Goal: Task Accomplishment & Management: Manage account settings

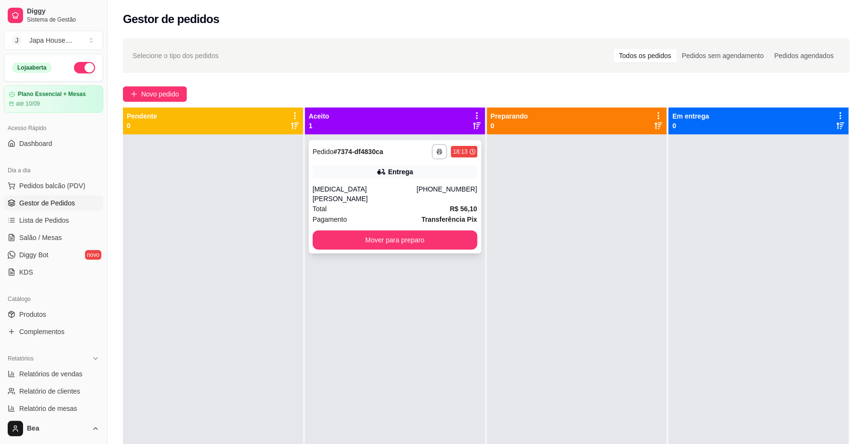
click at [463, 157] on div "18:13" at bounding box center [464, 152] width 26 height 12
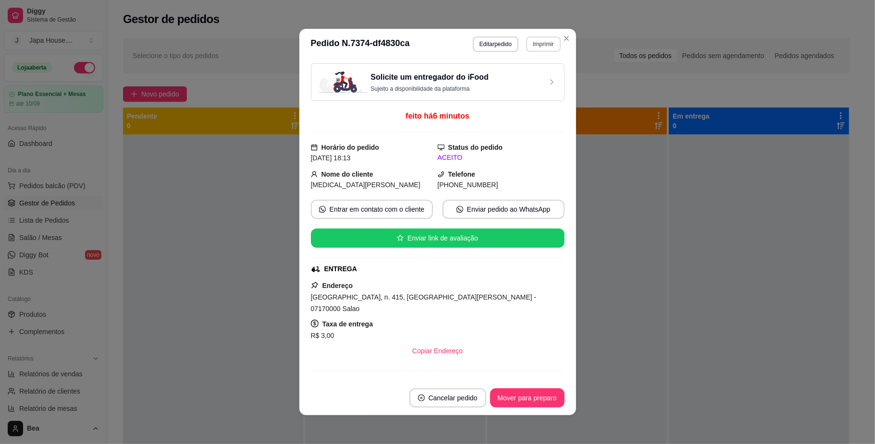
click at [545, 39] on button "Imprimir" at bounding box center [543, 44] width 34 height 15
click at [531, 97] on button "IMPRESSORA" at bounding box center [522, 96] width 70 height 15
click at [545, 43] on button "Imprimir" at bounding box center [543, 44] width 34 height 15
click at [535, 94] on button "IMPRESSORA" at bounding box center [522, 96] width 70 height 15
click at [544, 40] on button "Imprimir" at bounding box center [543, 44] width 33 height 15
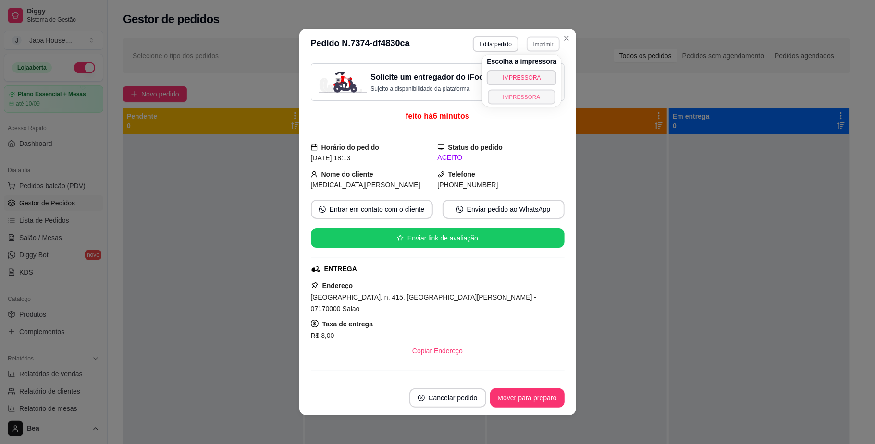
click at [535, 95] on button "IMPRESSORA" at bounding box center [521, 96] width 67 height 15
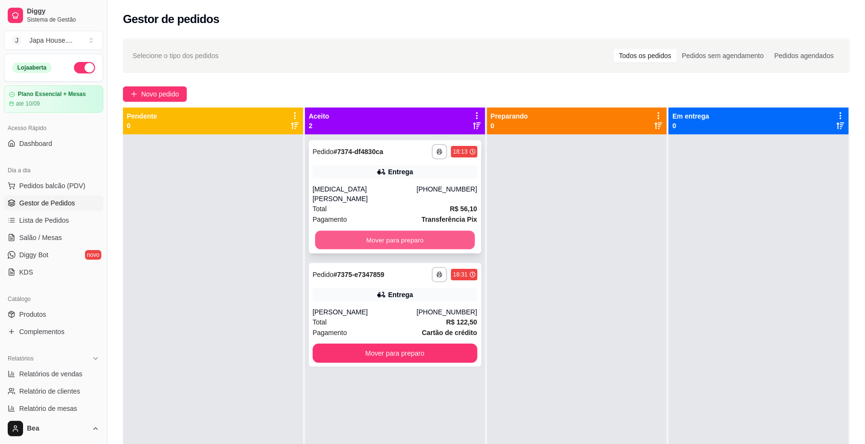
click at [342, 233] on button "Mover para preparo" at bounding box center [394, 240] width 159 height 19
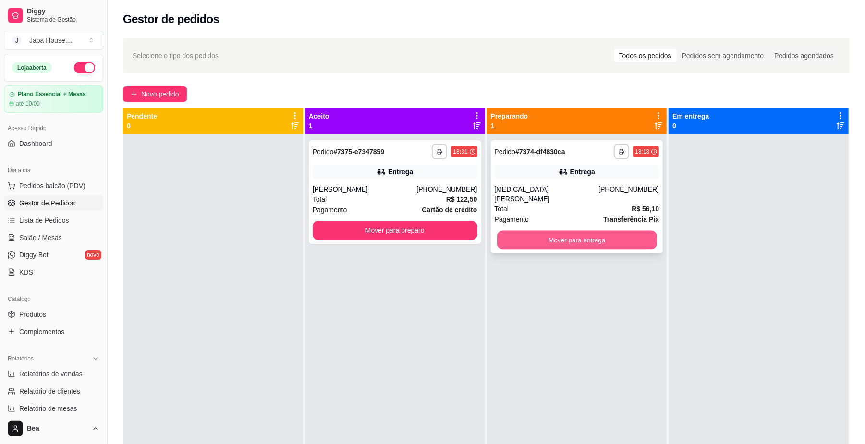
click at [596, 233] on button "Mover para entrega" at bounding box center [576, 240] width 159 height 19
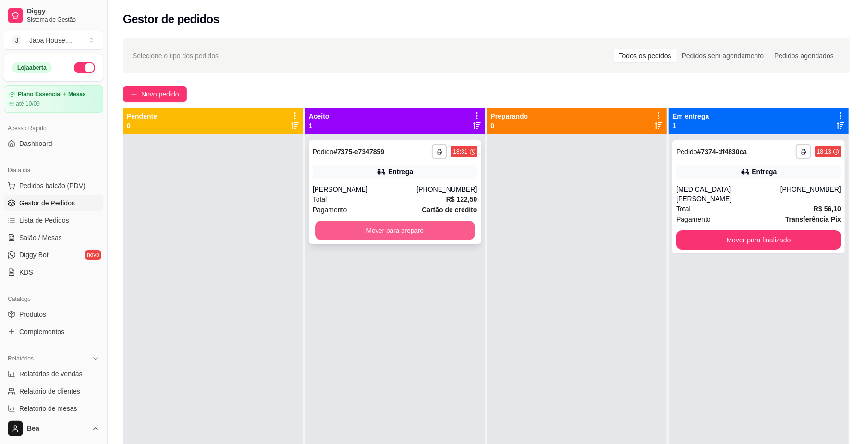
click at [452, 232] on button "Mover para preparo" at bounding box center [394, 230] width 159 height 19
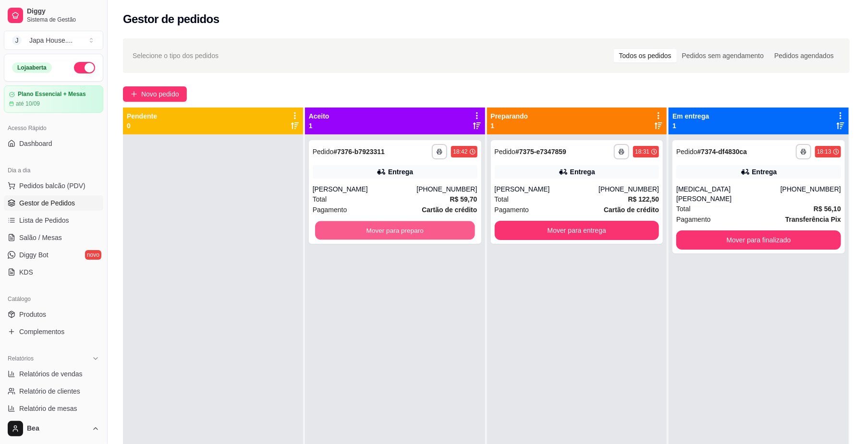
click at [452, 232] on button "Mover para preparo" at bounding box center [394, 230] width 159 height 19
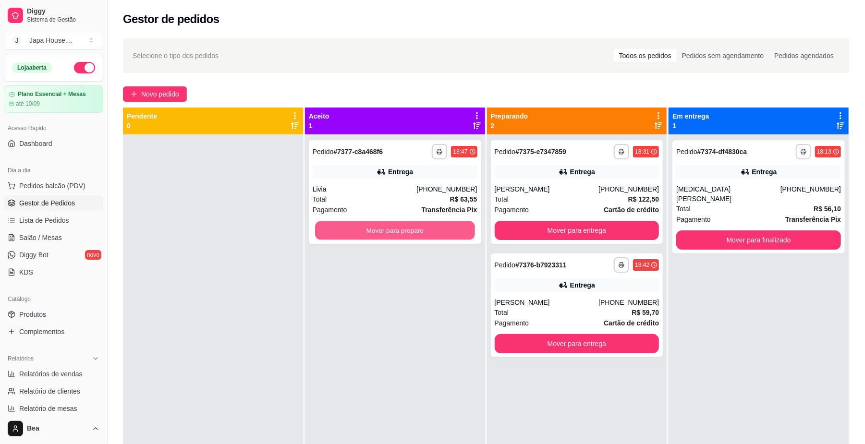
click at [452, 232] on button "Mover para preparo" at bounding box center [394, 230] width 159 height 19
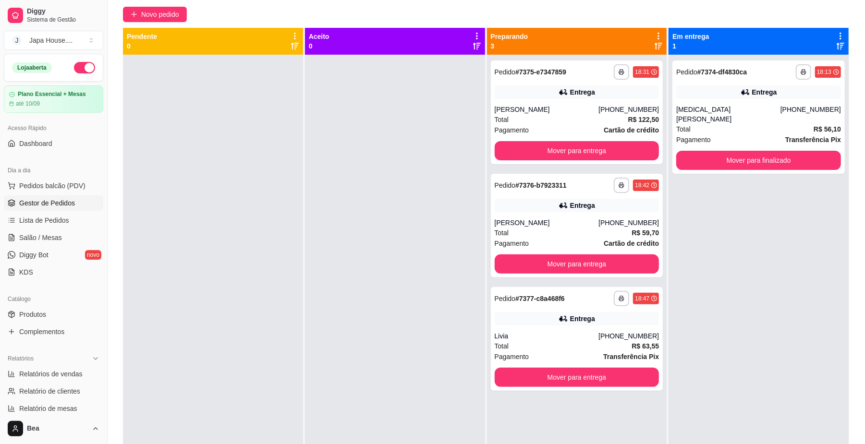
scroll to position [81, 0]
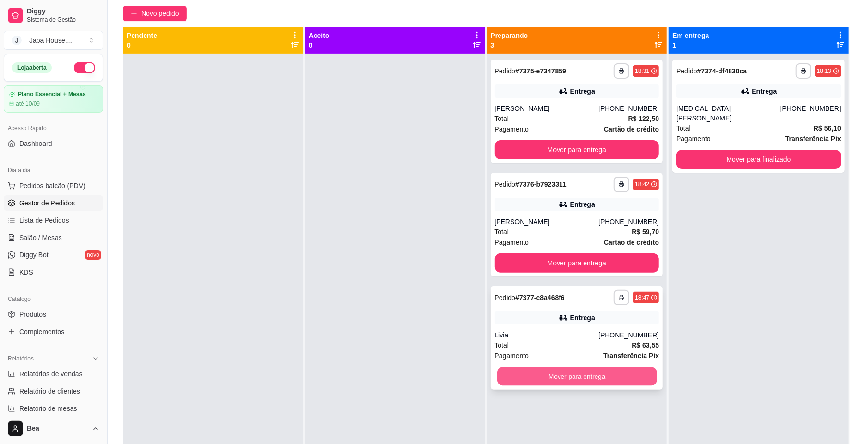
click at [590, 375] on button "Mover para entrega" at bounding box center [576, 377] width 159 height 19
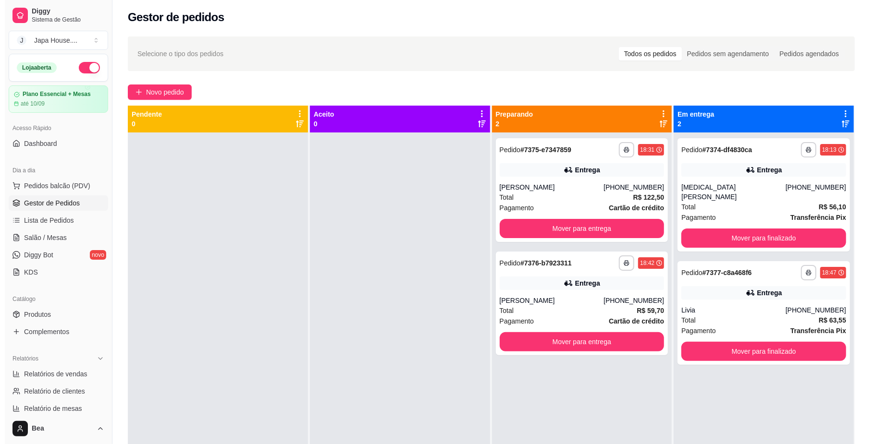
scroll to position [0, 0]
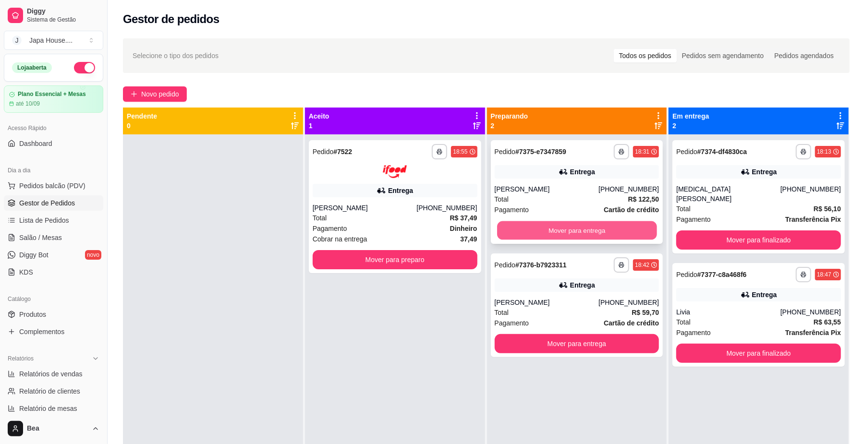
click at [507, 225] on button "Mover para entrega" at bounding box center [576, 230] width 159 height 19
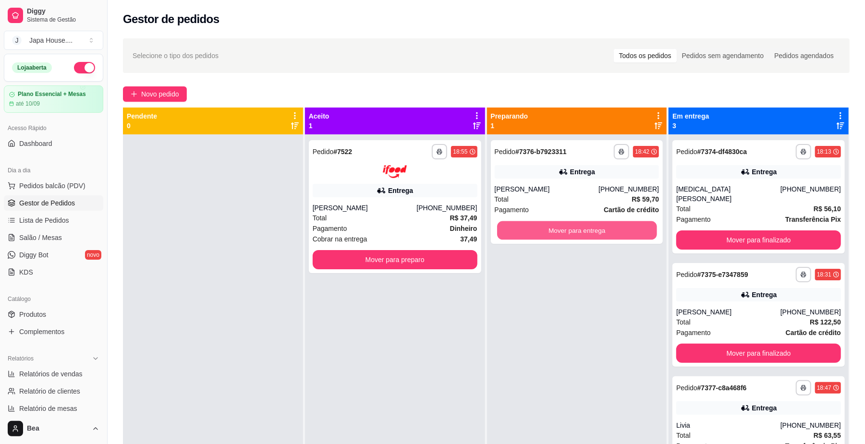
click at [507, 225] on button "Mover para entrega" at bounding box center [576, 230] width 159 height 19
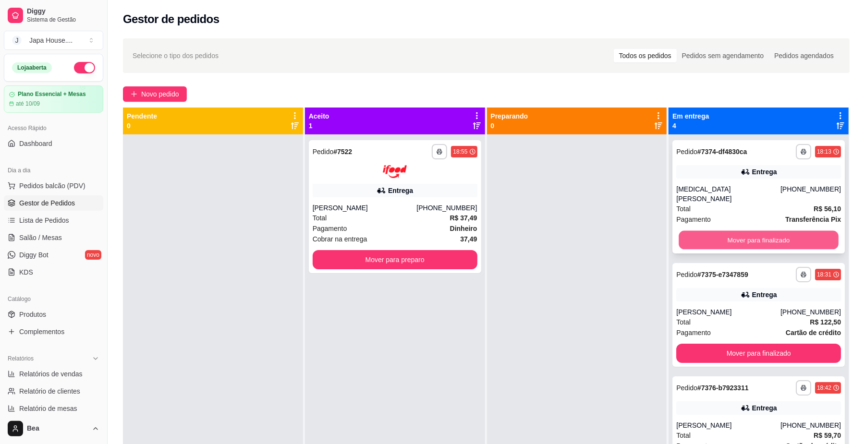
click at [702, 233] on button "Mover para finalizado" at bounding box center [758, 240] width 159 height 19
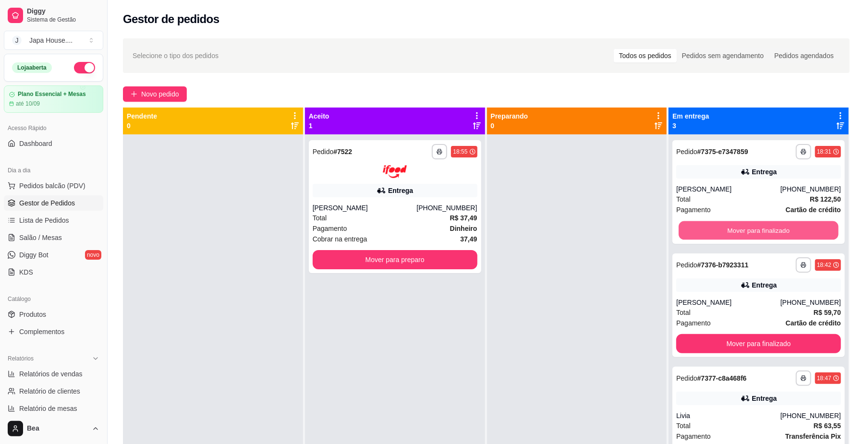
click at [702, 233] on button "Mover para finalizado" at bounding box center [758, 230] width 159 height 19
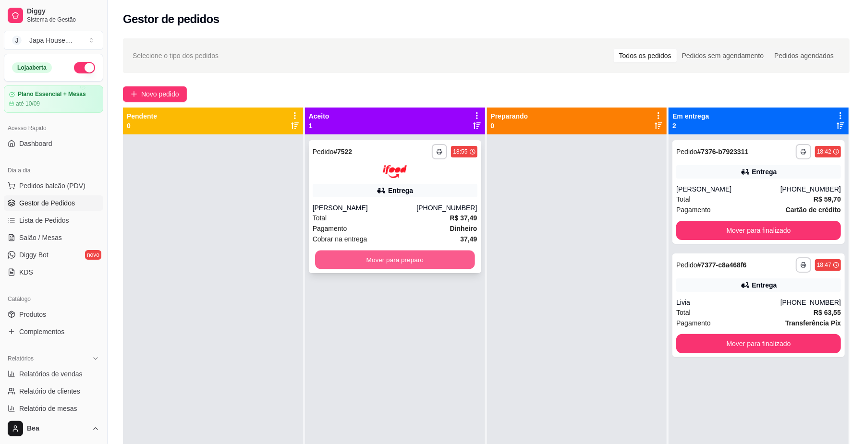
click at [442, 260] on button "Mover para preparo" at bounding box center [394, 259] width 159 height 19
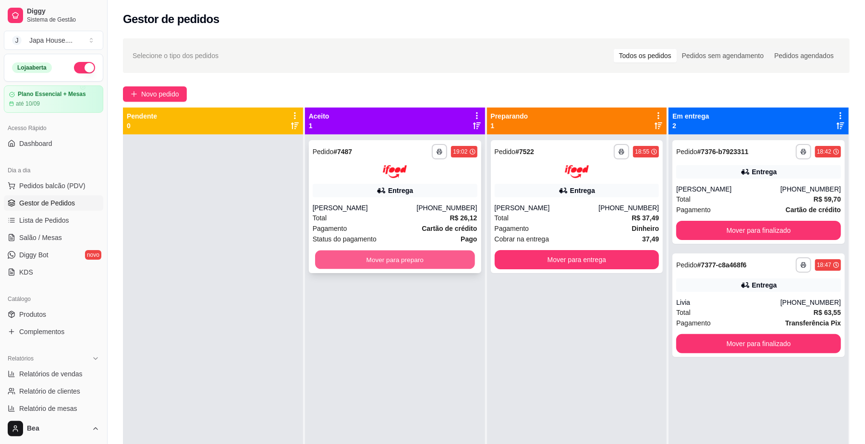
click at [452, 260] on button "Mover para preparo" at bounding box center [394, 259] width 159 height 19
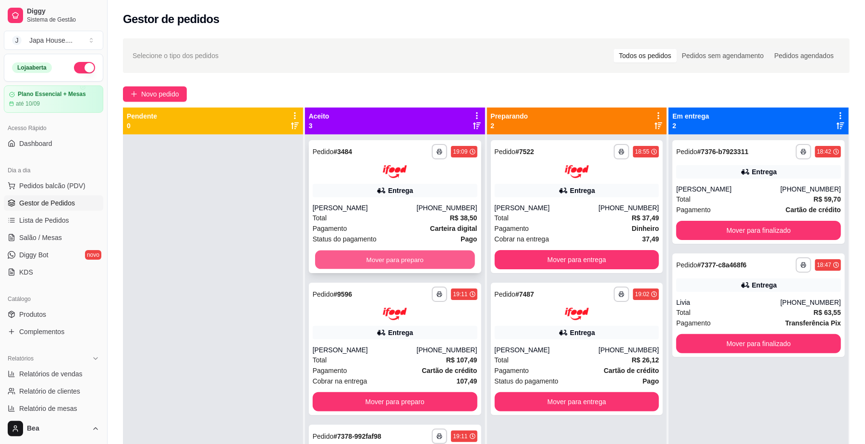
click at [403, 260] on button "Mover para preparo" at bounding box center [394, 259] width 159 height 19
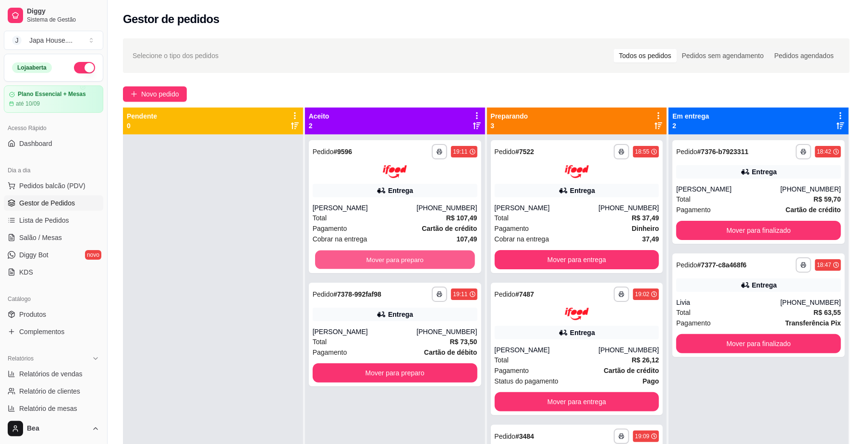
click at [403, 260] on button "Mover para preparo" at bounding box center [394, 259] width 159 height 19
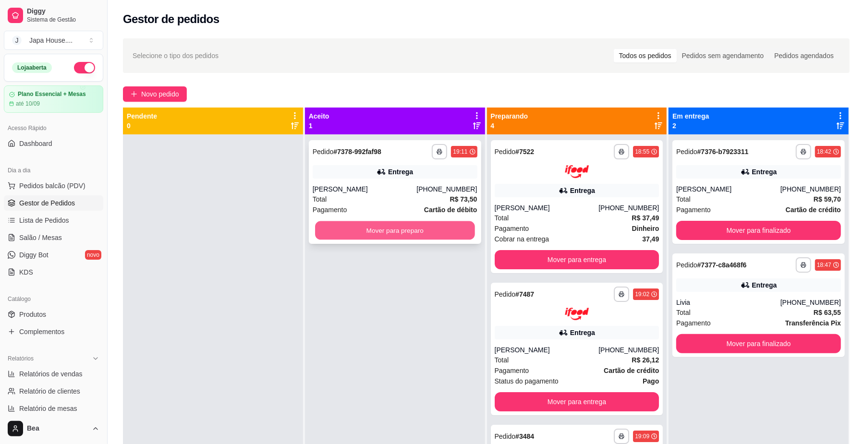
click at [425, 237] on button "Mover para preparo" at bounding box center [394, 230] width 159 height 19
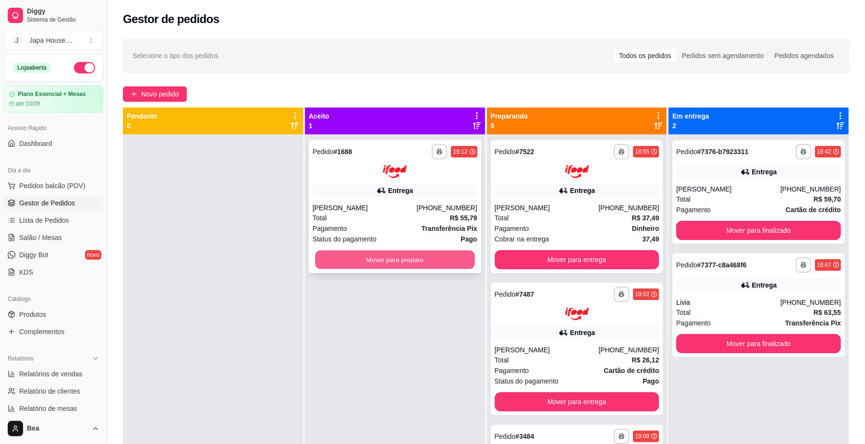
click at [329, 256] on button "Mover para preparo" at bounding box center [394, 259] width 159 height 19
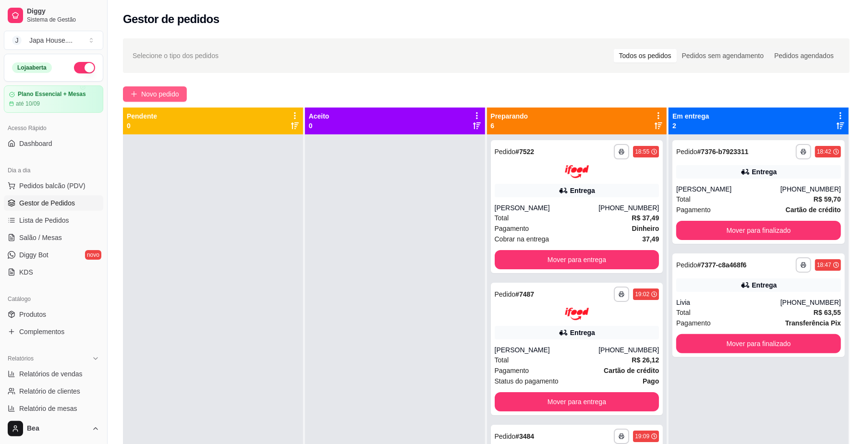
click at [156, 93] on span "Novo pedido" at bounding box center [160, 94] width 38 height 11
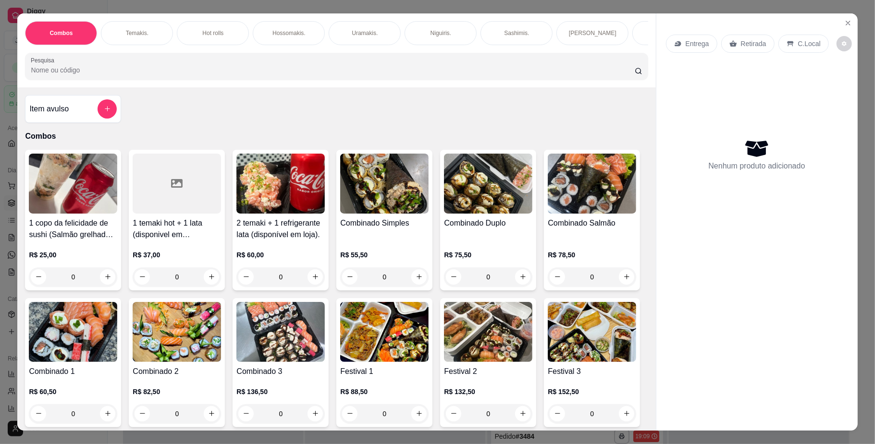
click at [135, 35] on p "Temakis." at bounding box center [137, 33] width 23 height 8
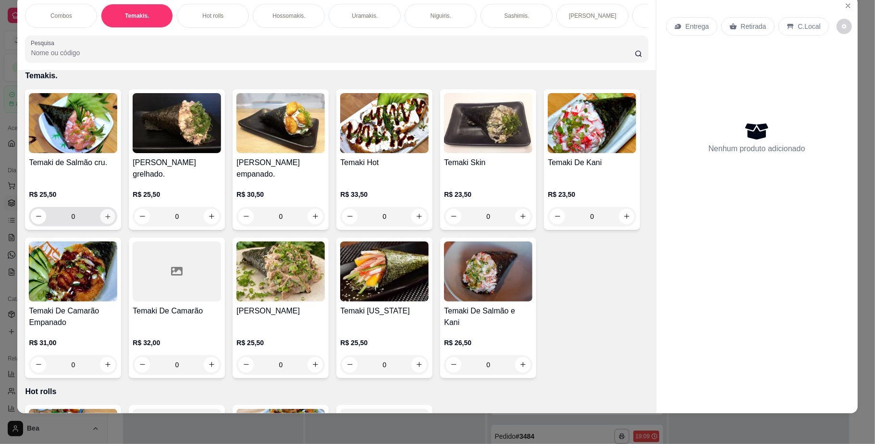
click at [104, 220] on icon "increase-product-quantity" at bounding box center [107, 216] width 7 height 7
type input "1"
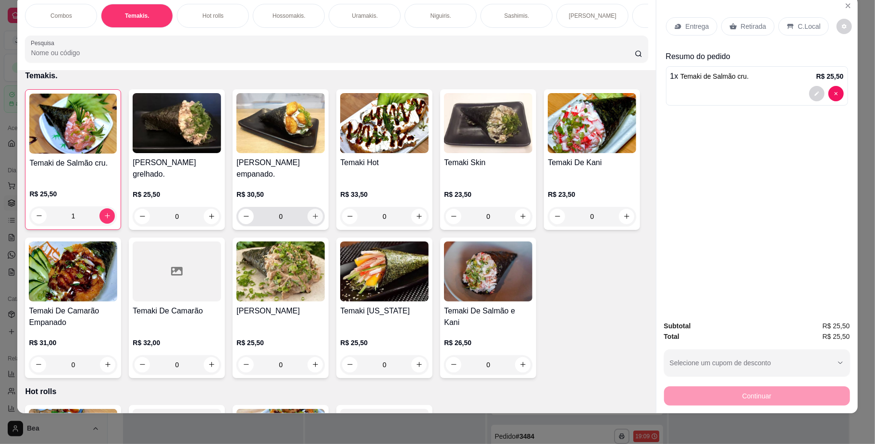
click at [311, 219] on button "increase-product-quantity" at bounding box center [314, 216] width 15 height 15
type input "1"
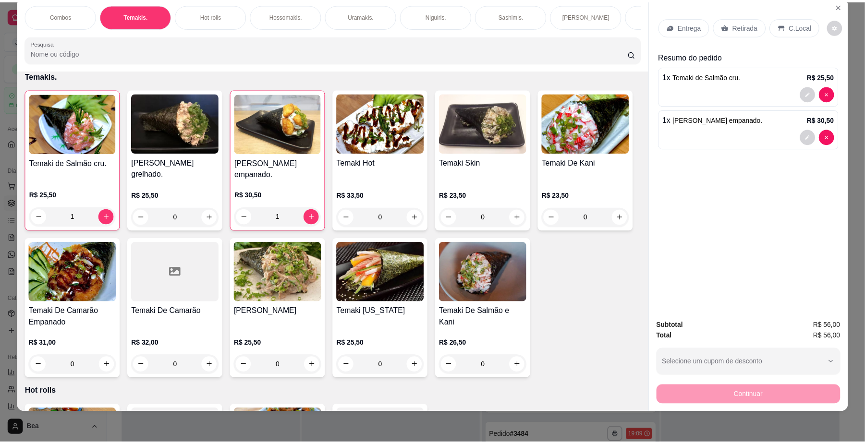
scroll to position [0, 0]
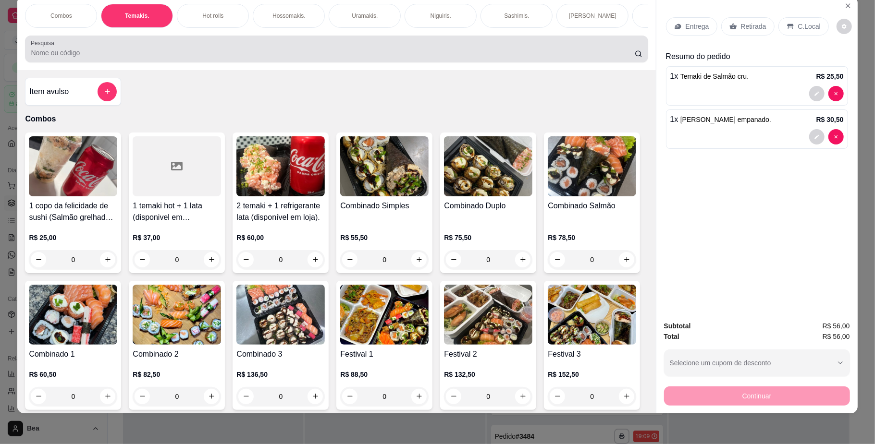
click at [523, 58] on input "Pesquisa" at bounding box center [332, 53] width 603 height 10
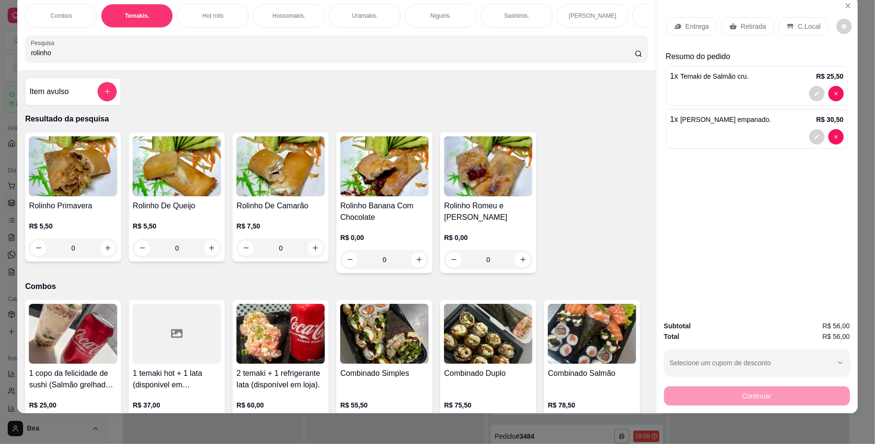
type input "rolinho"
click at [279, 212] on h4 "Rolinho De Camarão" at bounding box center [280, 206] width 88 height 12
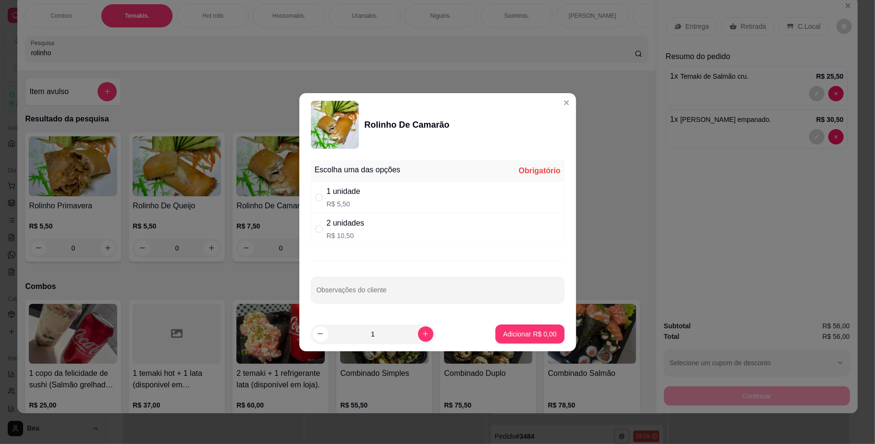
click at [404, 233] on div "2 unidades R$ 10,50" at bounding box center [438, 229] width 254 height 32
radio input "true"
click at [422, 331] on icon "increase-product-quantity" at bounding box center [425, 334] width 7 height 7
type input "2"
click at [500, 337] on p "Adicionar R$ 21,00" at bounding box center [528, 334] width 56 height 9
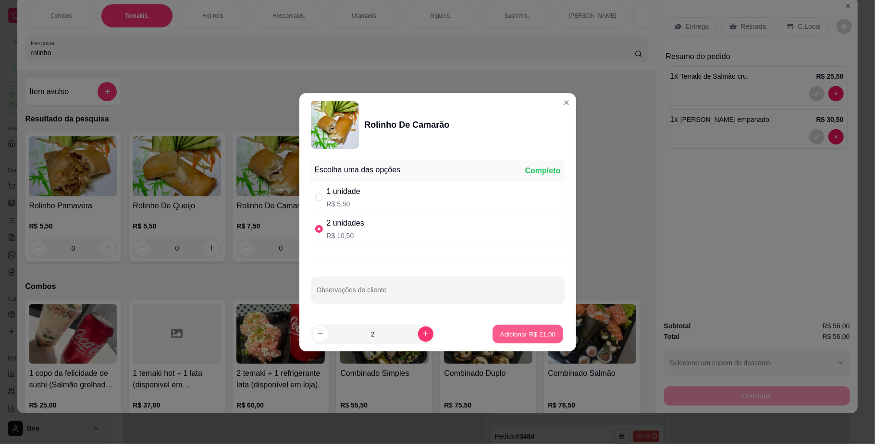
type input "2"
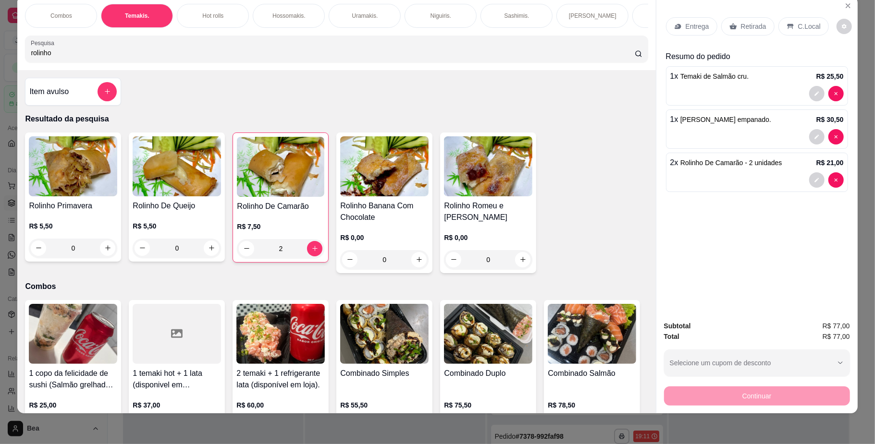
click at [741, 29] on p "Retirada" at bounding box center [753, 27] width 25 height 10
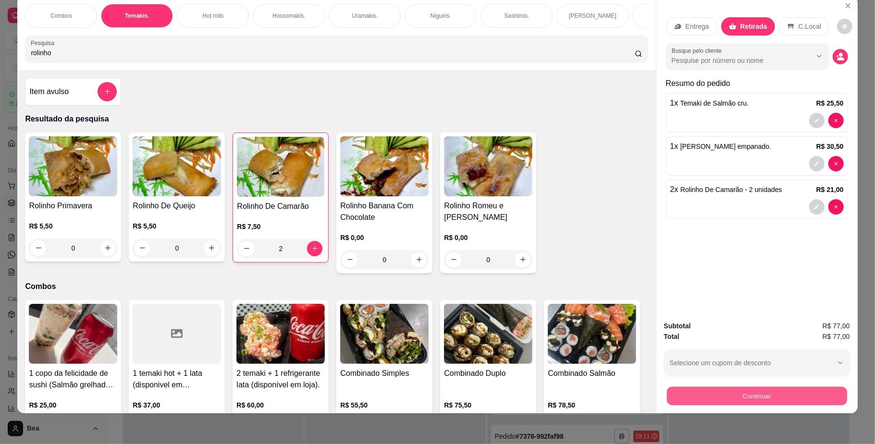
click at [741, 394] on button "Continuar" at bounding box center [756, 396] width 180 height 19
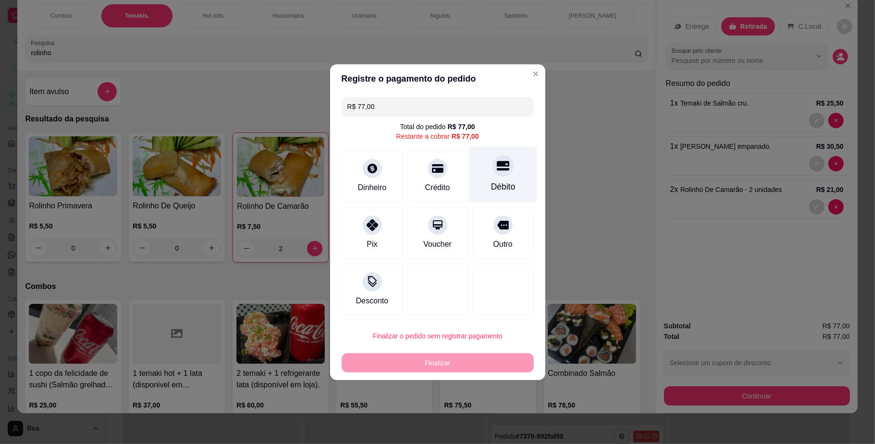
click at [480, 181] on div "Débito" at bounding box center [503, 174] width 68 height 56
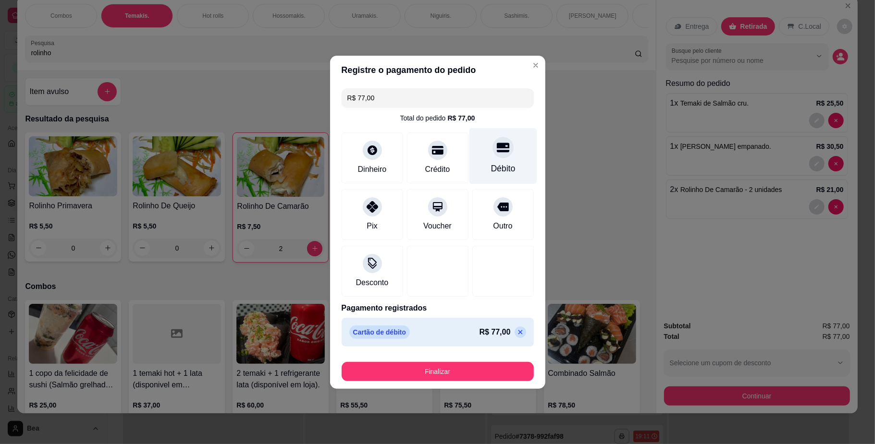
type input "R$ 0,00"
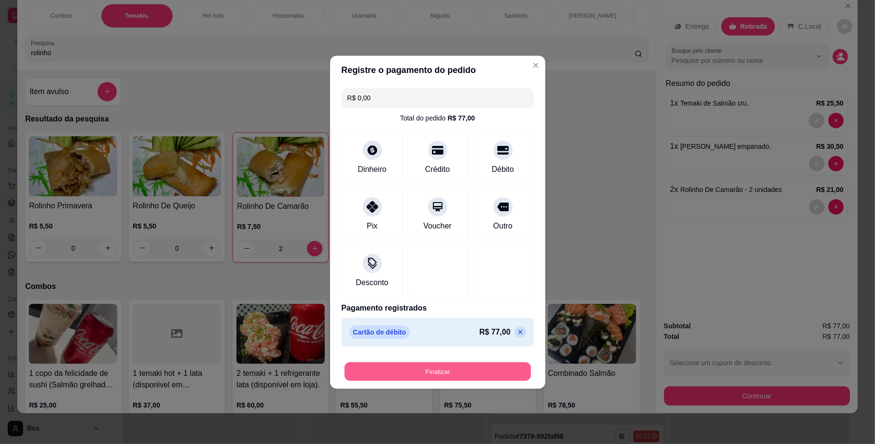
click at [438, 365] on button "Finalizar" at bounding box center [437, 371] width 186 height 19
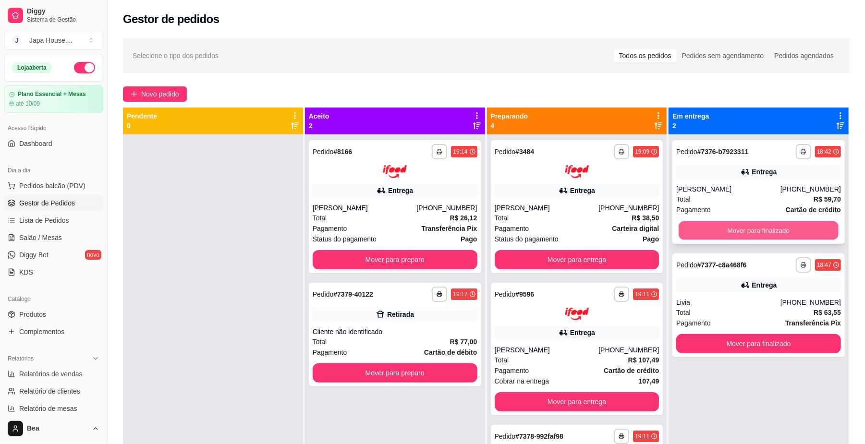
click at [758, 229] on button "Mover para finalizado" at bounding box center [758, 230] width 159 height 19
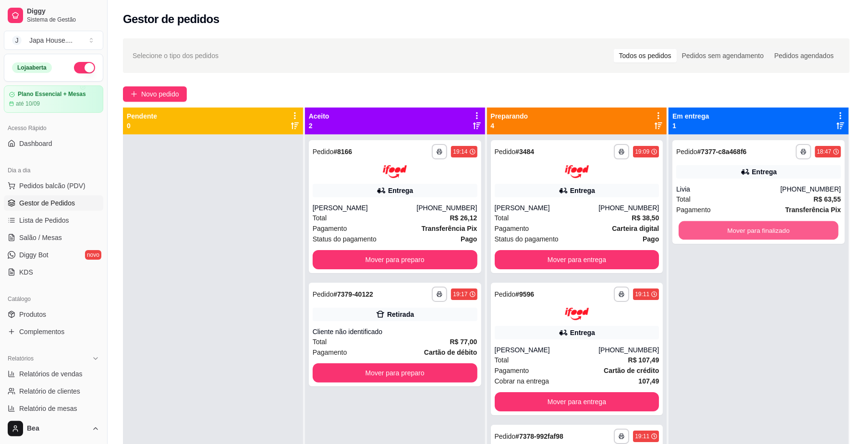
click at [758, 229] on button "Mover para finalizado" at bounding box center [758, 230] width 159 height 19
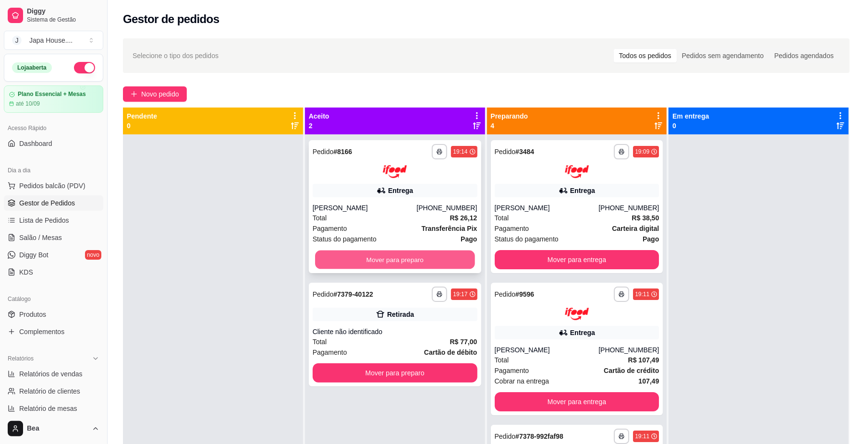
click at [435, 262] on button "Mover para preparo" at bounding box center [394, 259] width 159 height 19
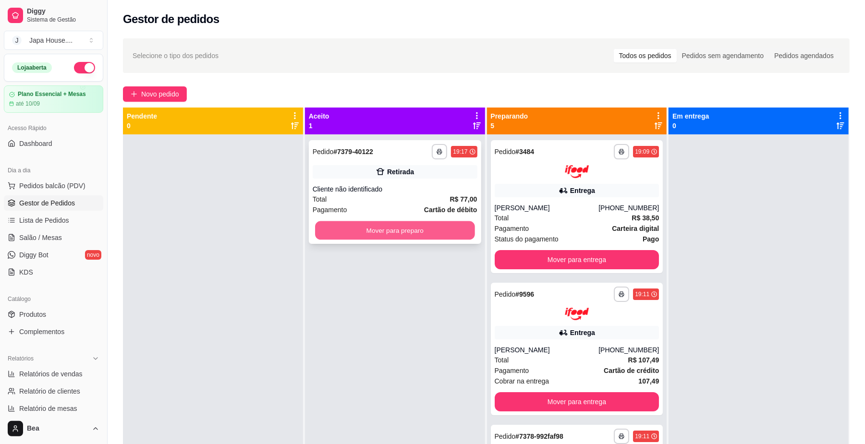
click at [450, 226] on button "Mover para preparo" at bounding box center [394, 230] width 159 height 19
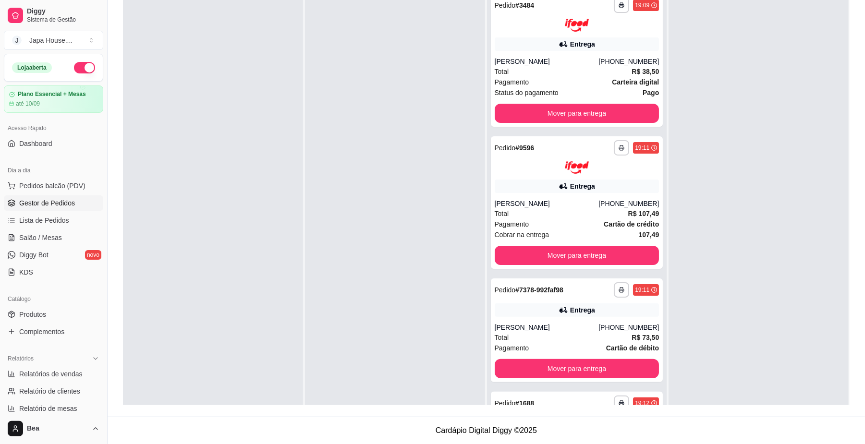
scroll to position [362, 0]
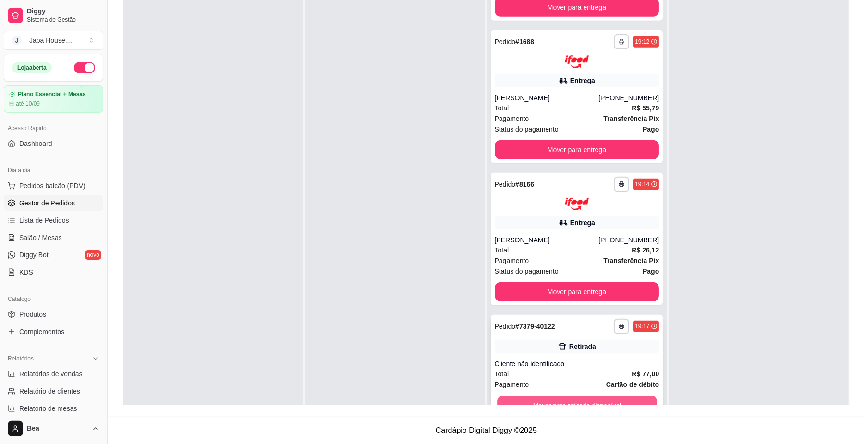
click at [606, 402] on button "Mover para retirada disponível" at bounding box center [576, 405] width 159 height 19
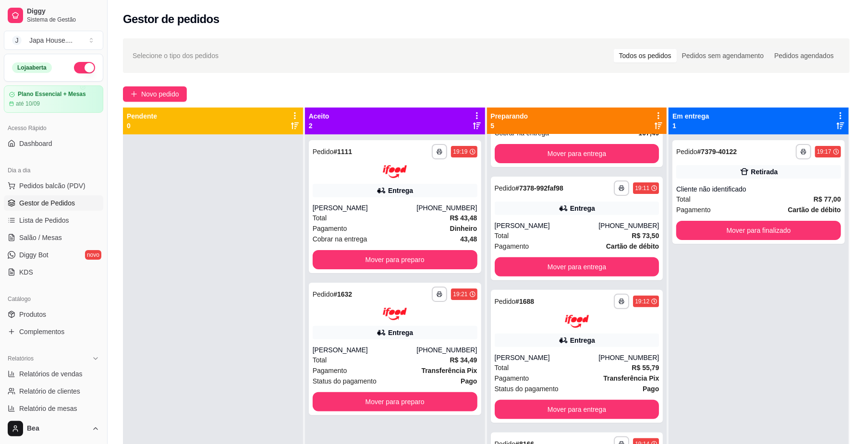
scroll to position [0, 0]
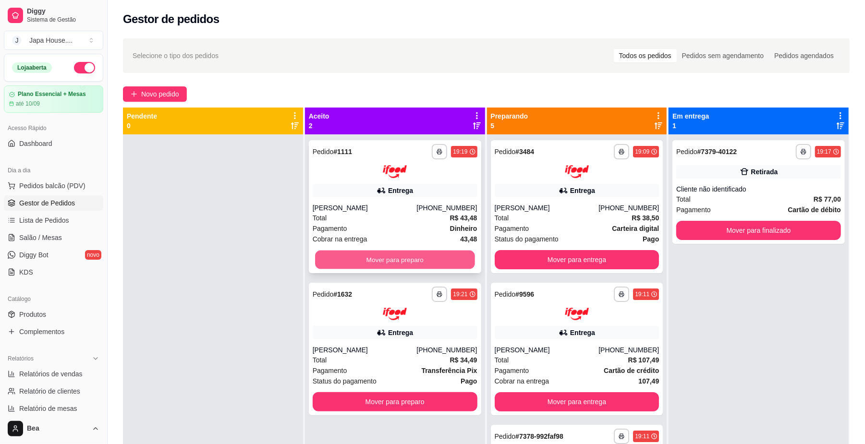
click at [427, 258] on button "Mover para preparo" at bounding box center [394, 259] width 159 height 19
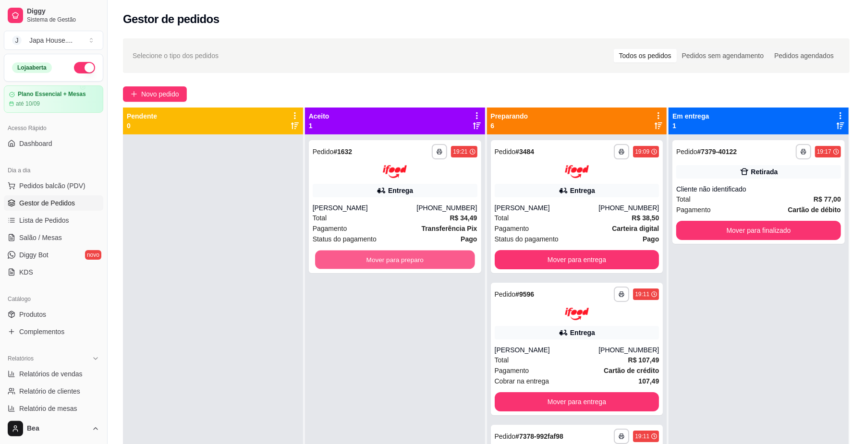
click at [427, 258] on button "Mover para preparo" at bounding box center [394, 259] width 159 height 19
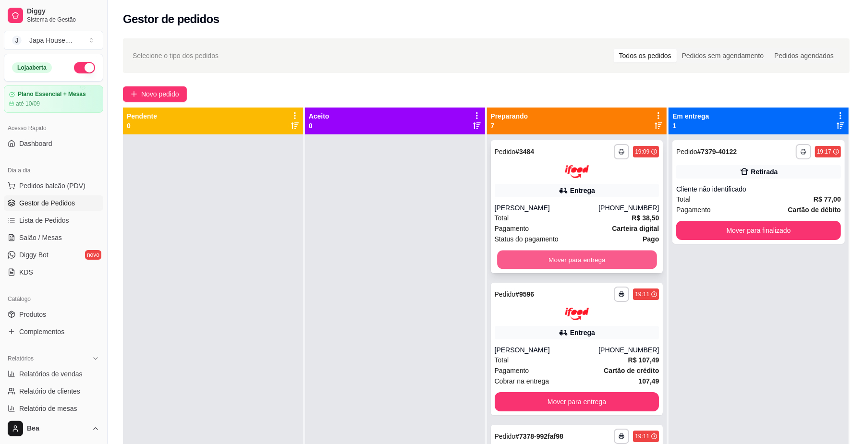
click at [544, 253] on button "Mover para entrega" at bounding box center [576, 259] width 159 height 19
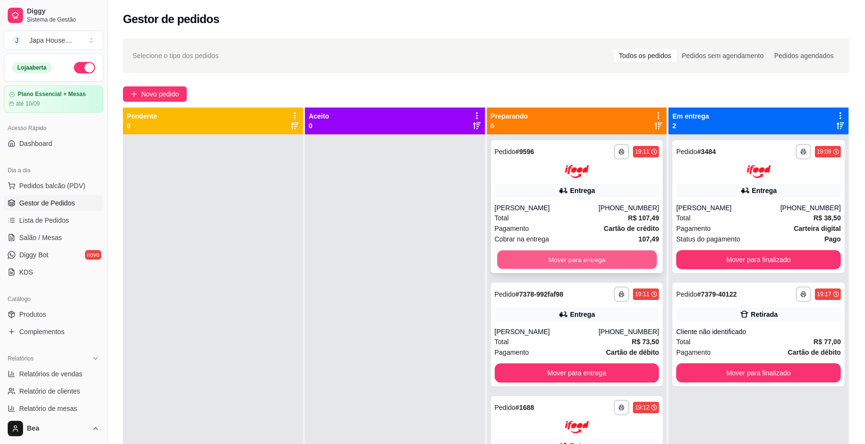
click at [556, 257] on button "Mover para entrega" at bounding box center [576, 259] width 159 height 19
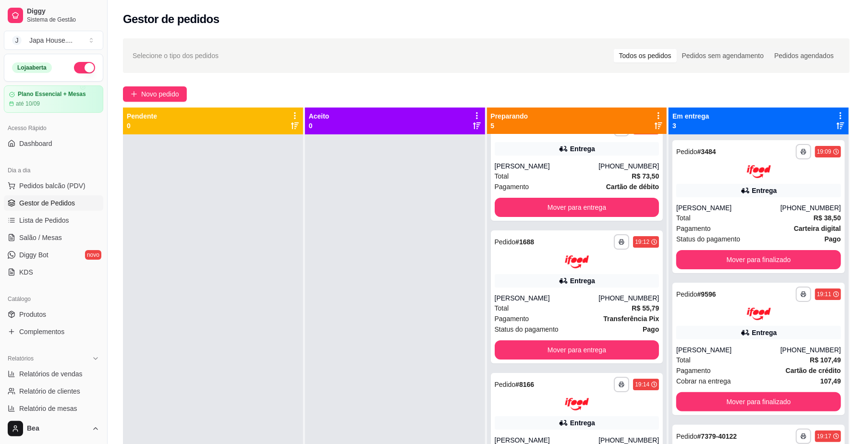
scroll to position [28, 0]
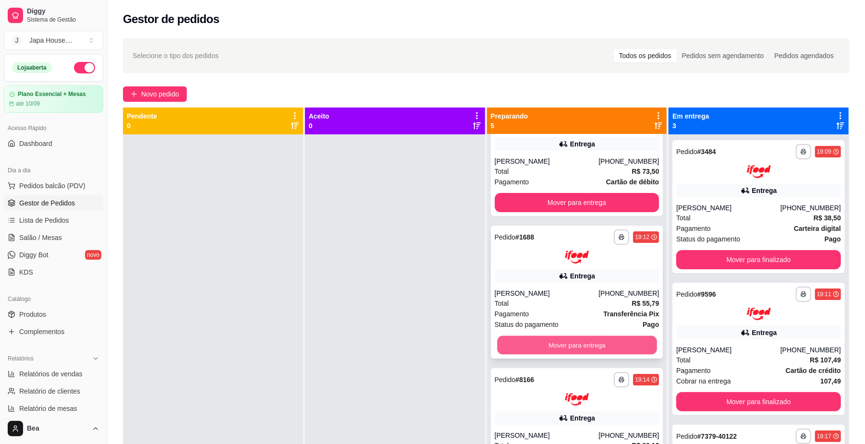
click at [604, 346] on button "Mover para entrega" at bounding box center [576, 345] width 159 height 19
click at [587, 343] on button "Mover para entrega" at bounding box center [576, 345] width 159 height 19
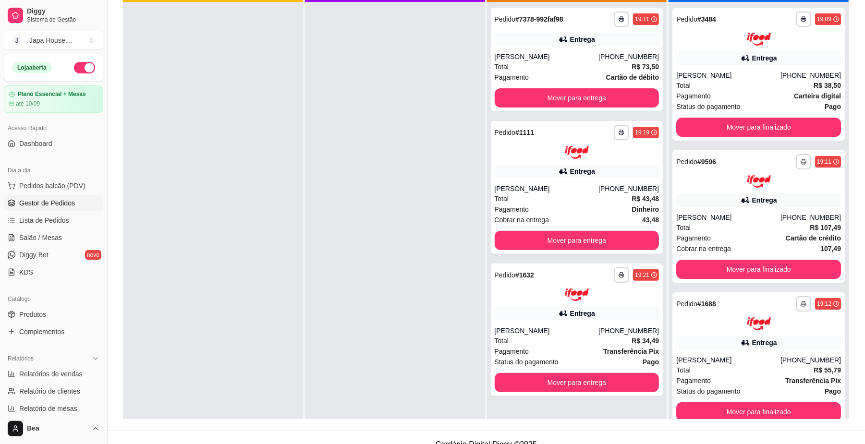
scroll to position [147, 0]
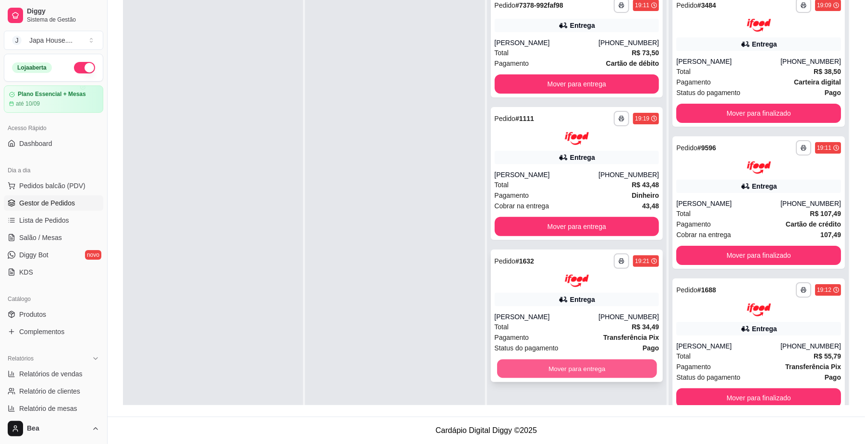
click at [624, 369] on button "Mover para entrega" at bounding box center [576, 369] width 159 height 19
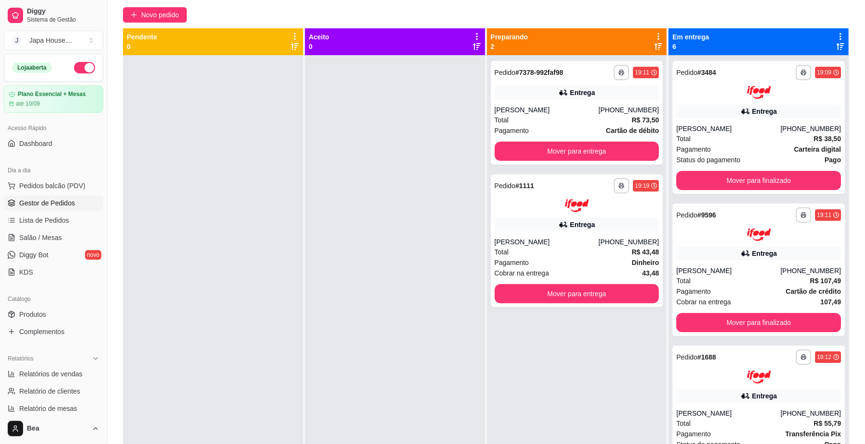
scroll to position [78, 0]
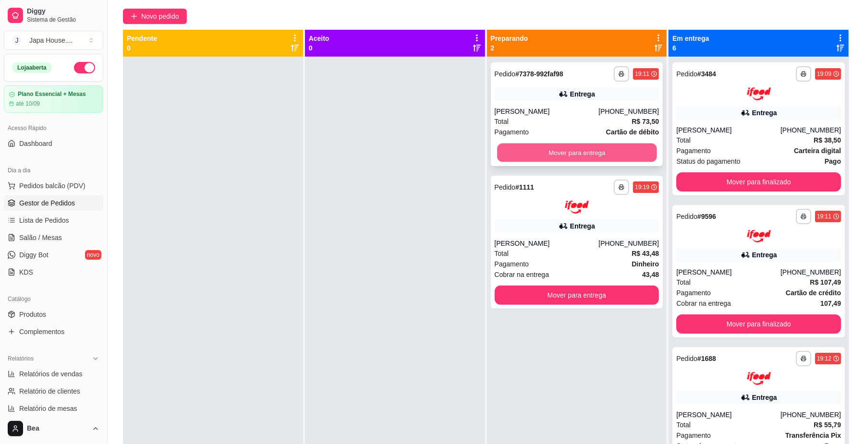
click at [623, 149] on button "Mover para entrega" at bounding box center [576, 153] width 159 height 19
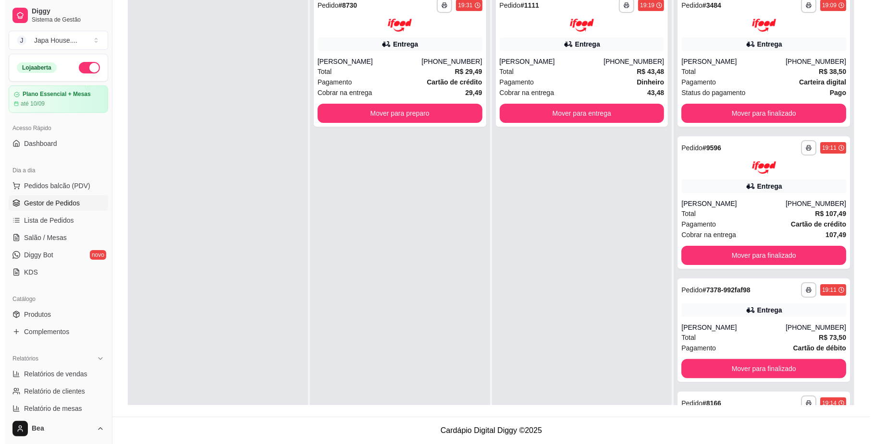
scroll to position [0, 0]
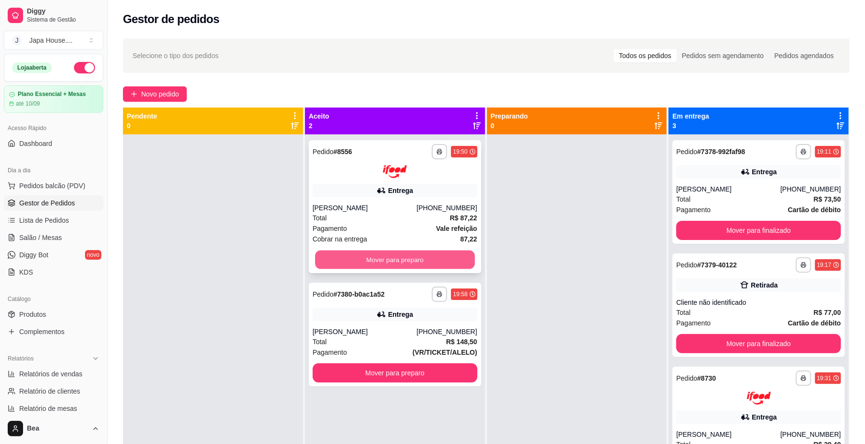
click at [438, 257] on button "Mover para preparo" at bounding box center [394, 259] width 159 height 19
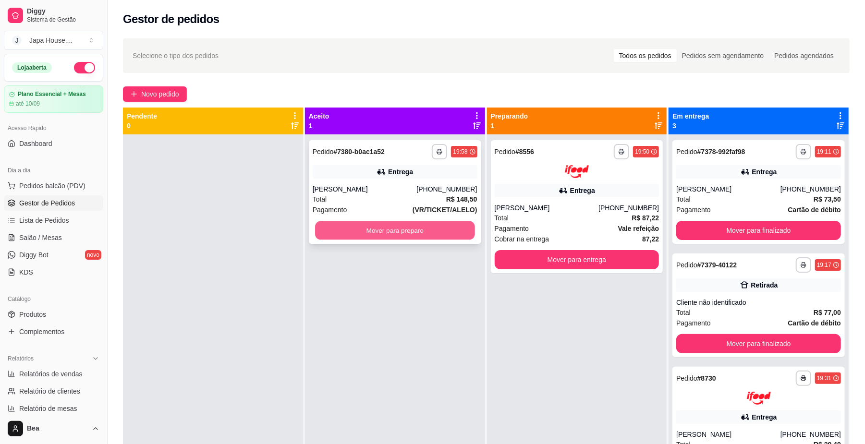
click at [439, 233] on button "Mover para preparo" at bounding box center [394, 230] width 159 height 19
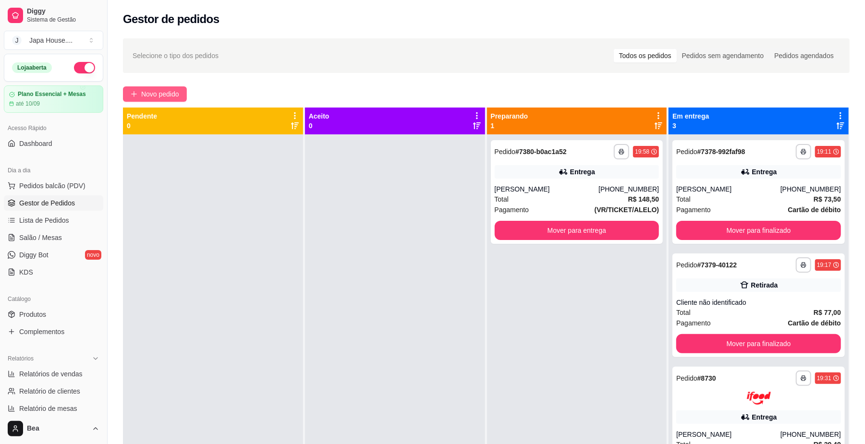
click at [165, 93] on span "Novo pedido" at bounding box center [160, 94] width 38 height 11
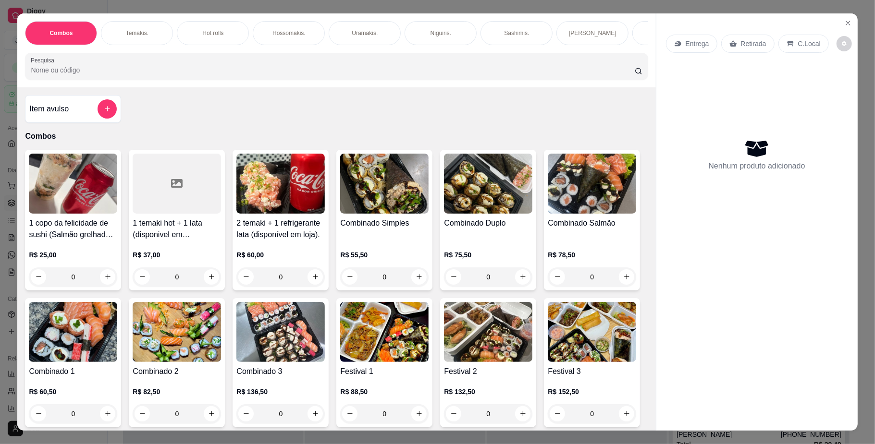
scroll to position [0, 545]
click at [344, 35] on p "Yakisoba" at bounding box center [351, 33] width 23 height 8
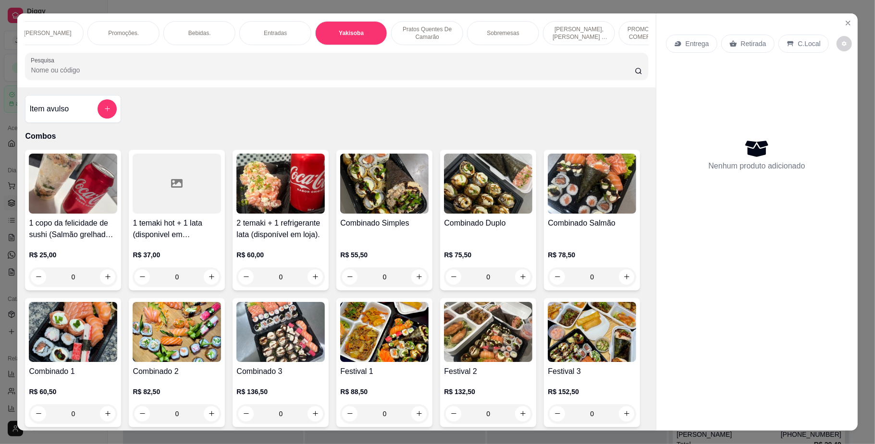
scroll to position [17, 0]
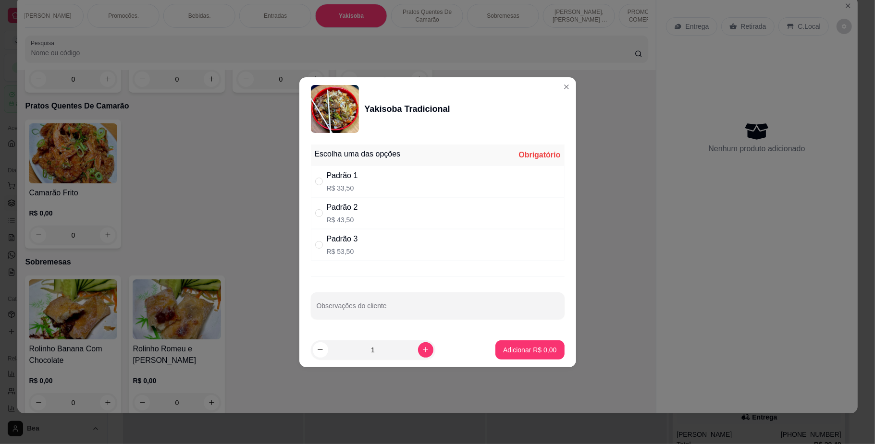
click at [363, 179] on div "Padrão 1 R$ 33,50" at bounding box center [438, 182] width 254 height 32
radio input "true"
click at [510, 354] on p "Adicionar R$ 33,50" at bounding box center [528, 349] width 56 height 9
type input "1"
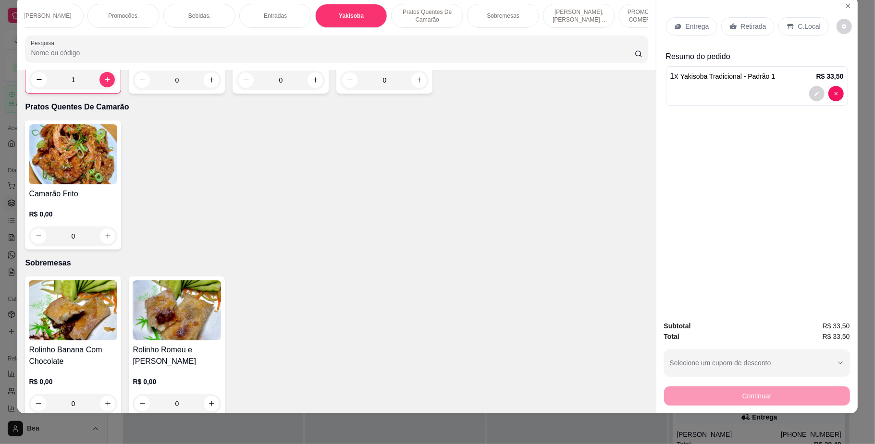
click at [741, 26] on p "Retirada" at bounding box center [753, 27] width 25 height 10
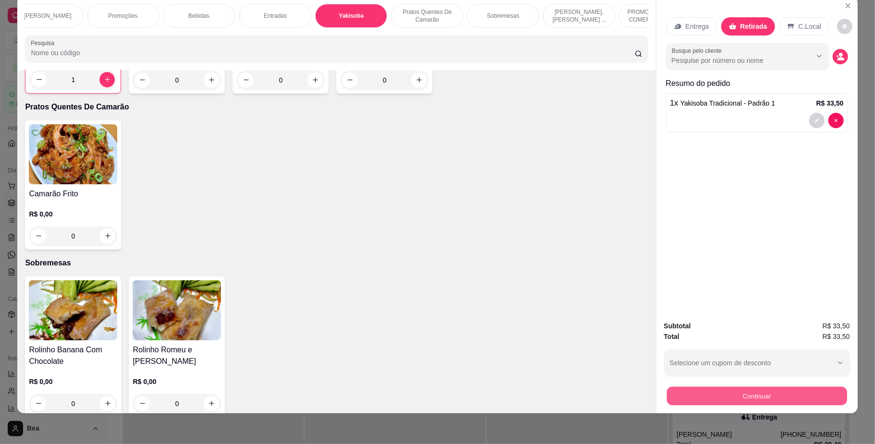
click at [701, 393] on button "Continuar" at bounding box center [756, 396] width 180 height 19
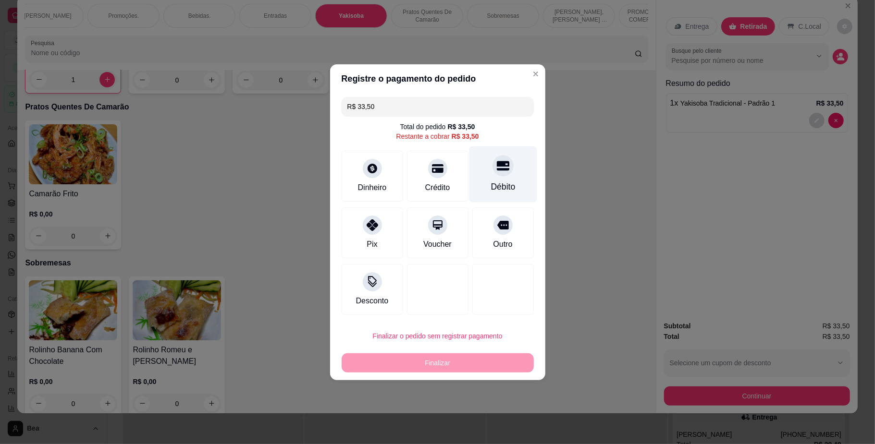
click at [496, 184] on div "Débito" at bounding box center [502, 187] width 25 height 12
type input "R$ 0,00"
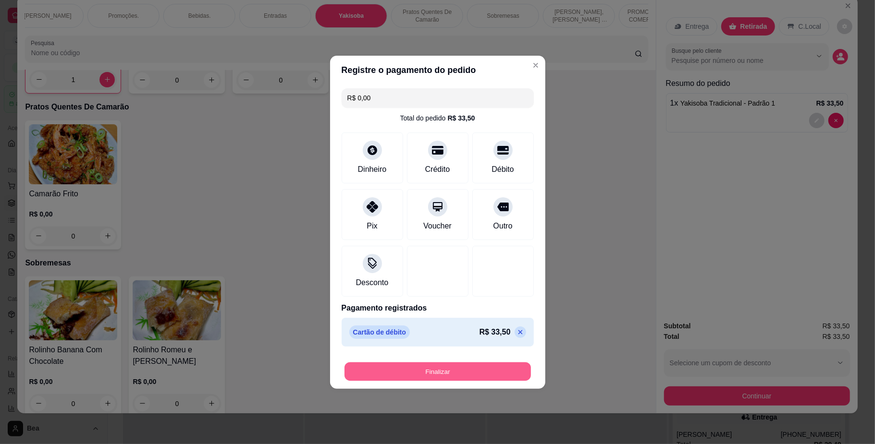
click at [444, 373] on button "Finalizar" at bounding box center [437, 371] width 186 height 19
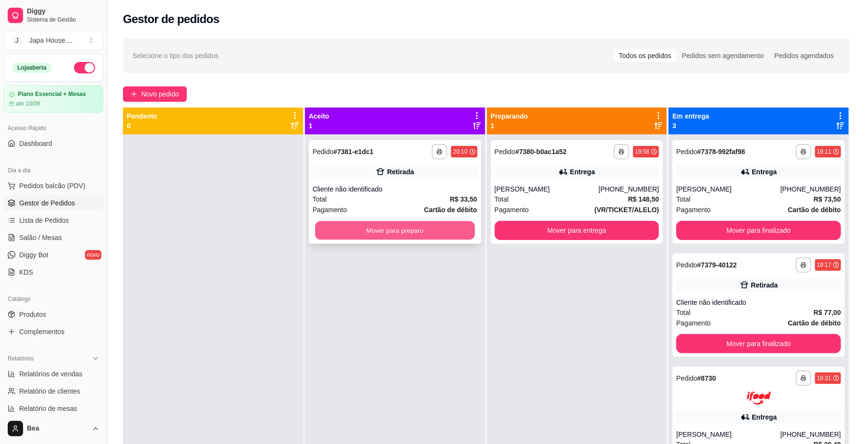
click at [414, 232] on button "Mover para preparo" at bounding box center [394, 230] width 159 height 19
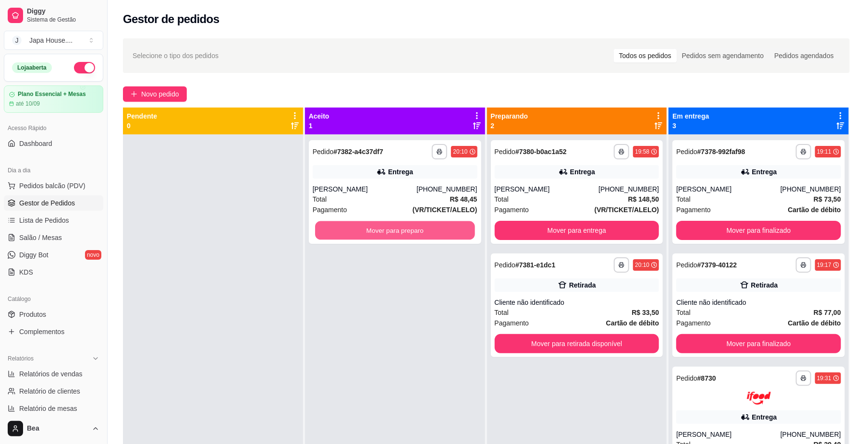
click at [414, 232] on button "Mover para preparo" at bounding box center [394, 230] width 159 height 19
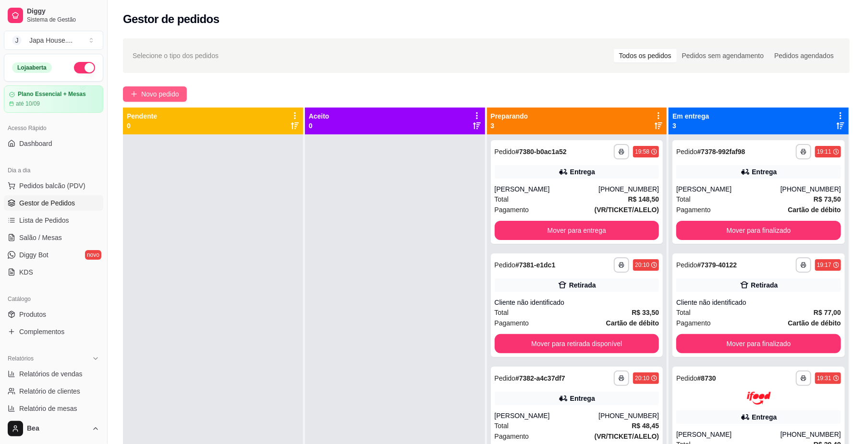
click at [166, 91] on span "Novo pedido" at bounding box center [160, 94] width 38 height 11
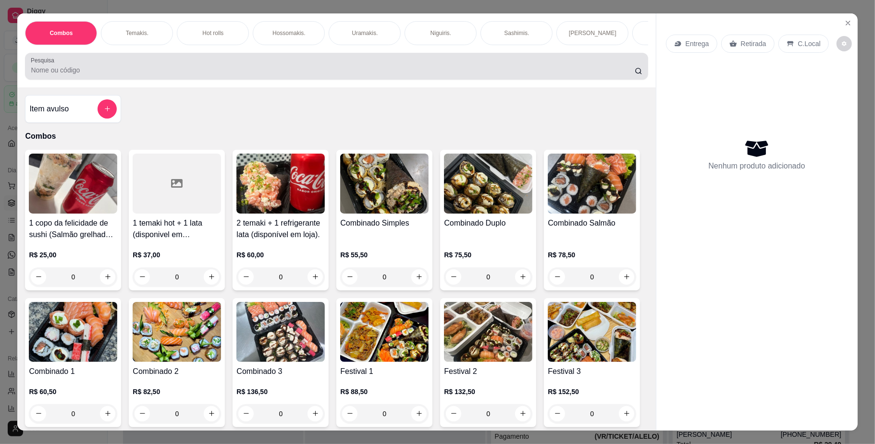
click at [257, 75] on input "Pesquisa" at bounding box center [332, 70] width 603 height 10
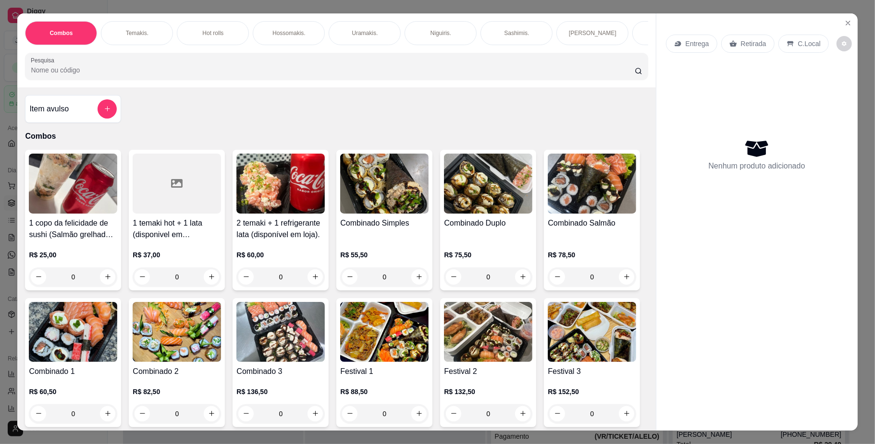
scroll to position [0, 545]
click at [340, 35] on p "Yakisoba" at bounding box center [351, 33] width 23 height 8
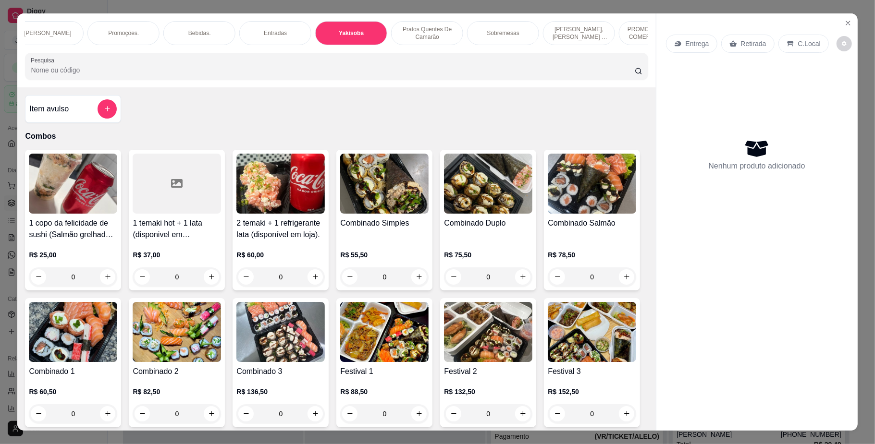
scroll to position [17, 0]
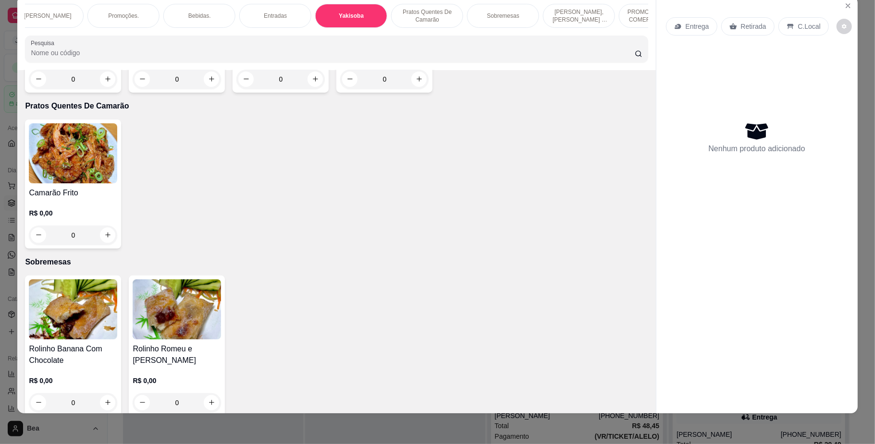
click at [104, 89] on div "0" at bounding box center [73, 79] width 88 height 19
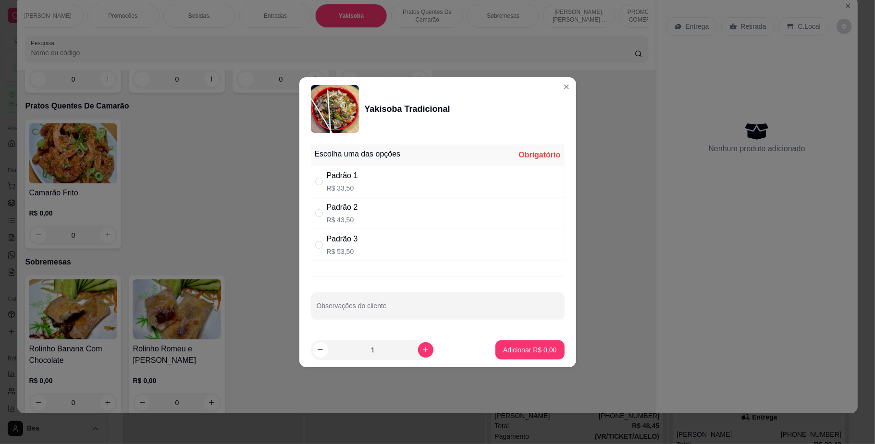
click at [353, 205] on div "Padrão 2" at bounding box center [342, 208] width 31 height 12
radio input "false"
click at [354, 241] on div "Padrão 3" at bounding box center [342, 239] width 31 height 12
radio input "true"
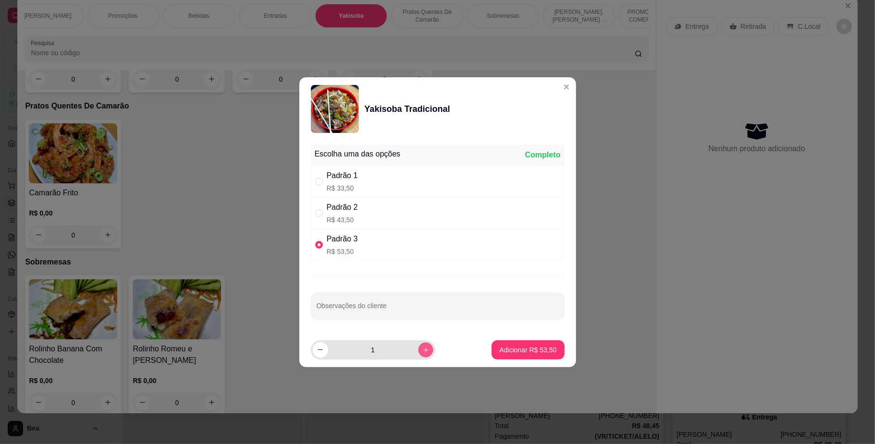
click at [418, 352] on button "increase-product-quantity" at bounding box center [425, 350] width 15 height 15
type input "2"
click at [497, 352] on p "Adicionar R$ 107,00" at bounding box center [526, 349] width 59 height 9
type input "2"
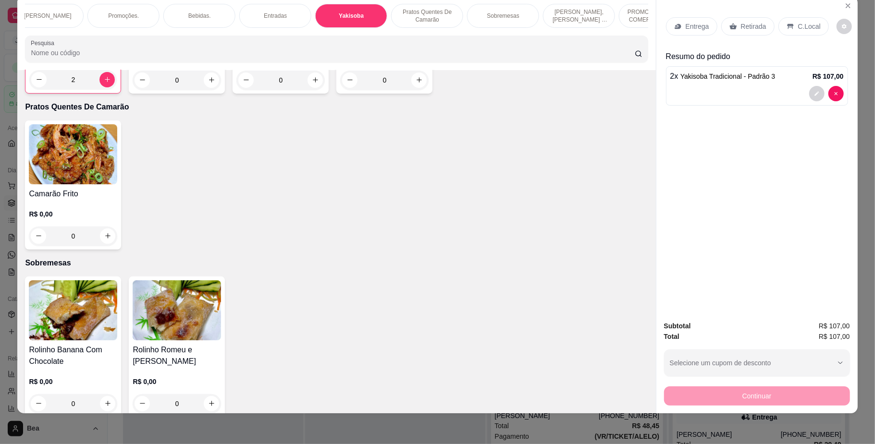
click at [506, 15] on p "Sobremesas" at bounding box center [503, 16] width 32 height 8
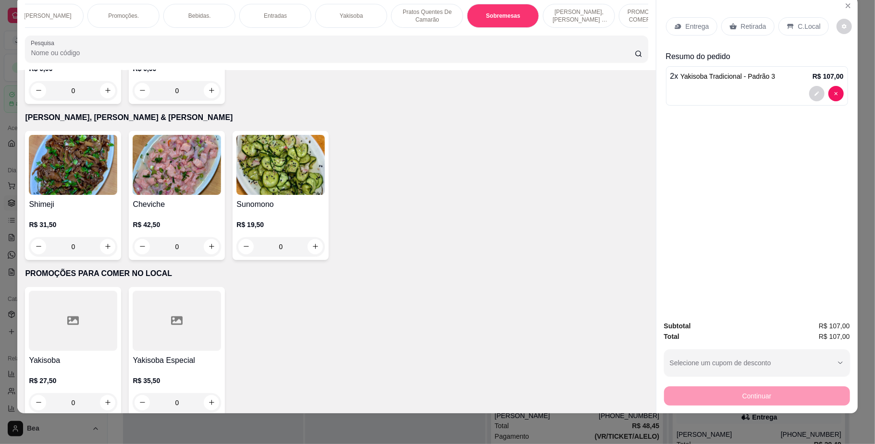
click at [104, 100] on div "0" at bounding box center [73, 90] width 88 height 19
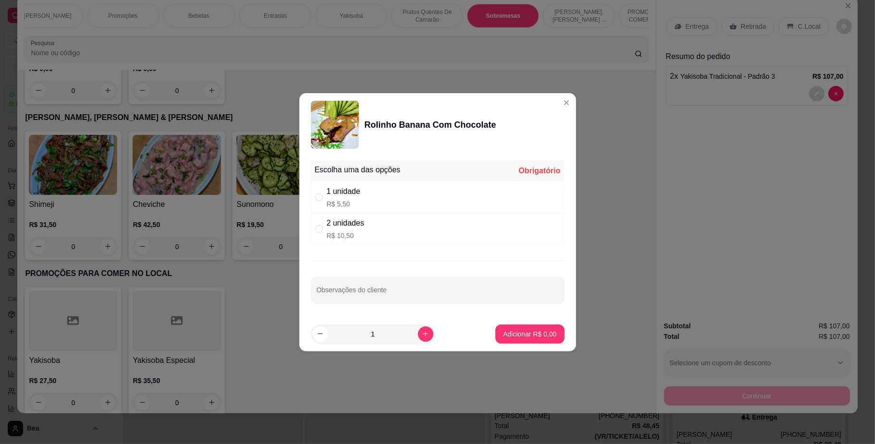
click at [334, 200] on p "R$ 5,50" at bounding box center [344, 204] width 34 height 10
radio input "true"
click at [524, 337] on p "Adicionar R$ 5,50" at bounding box center [530, 334] width 52 height 9
type input "1"
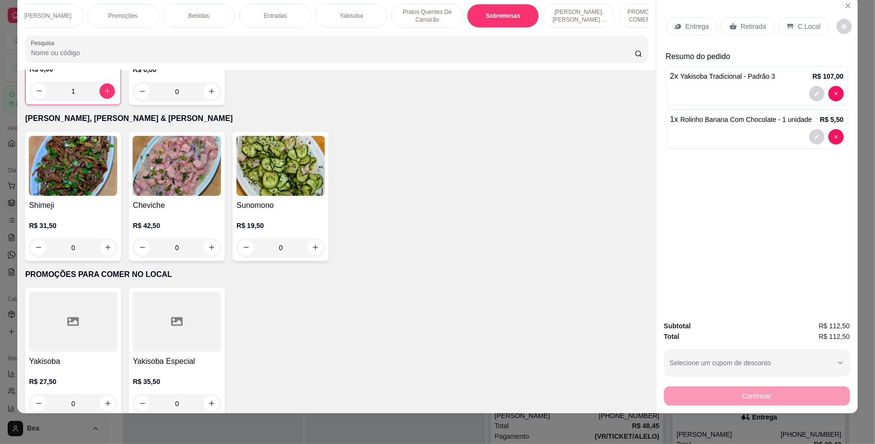
scroll to position [0, 0]
click at [223, 15] on div "Hot rolls" at bounding box center [213, 16] width 72 height 24
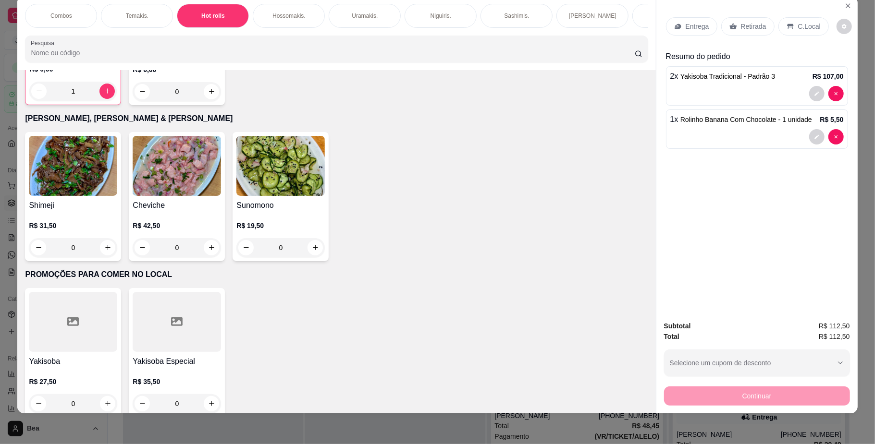
scroll to position [938, 0]
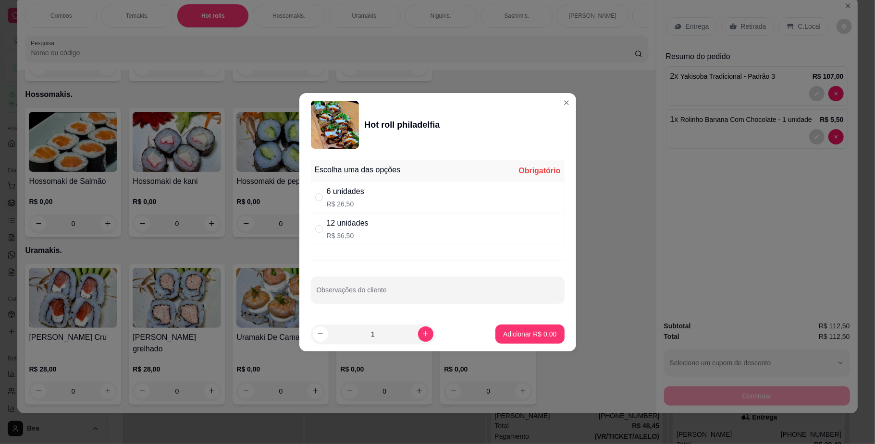
click at [392, 221] on div "12 unidades R$ 36,50" at bounding box center [438, 229] width 254 height 32
radio input "true"
click at [500, 330] on p "Adicionar R$ 36,50" at bounding box center [528, 334] width 56 height 9
type input "1"
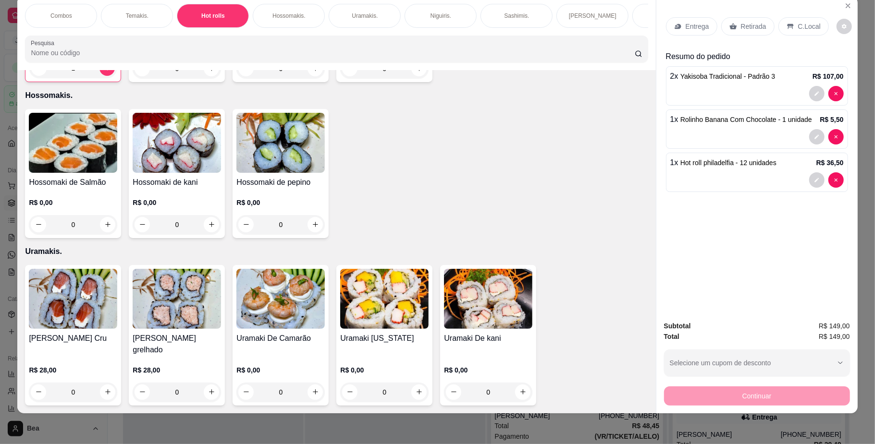
click at [693, 26] on p "Entrega" at bounding box center [698, 27] width 24 height 10
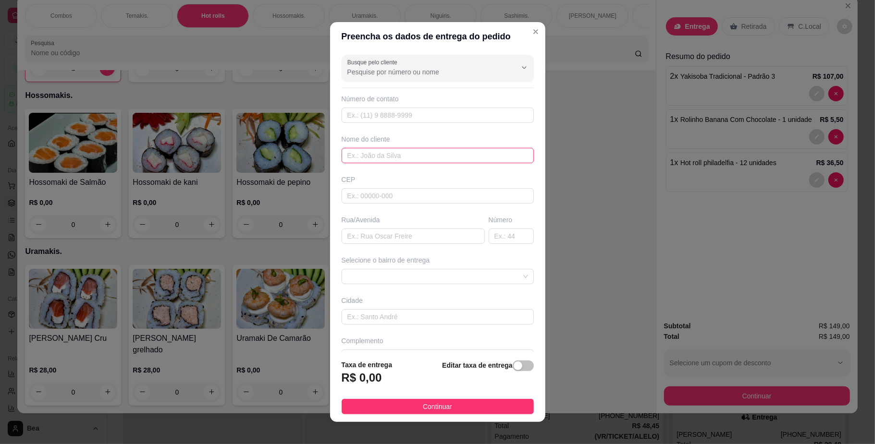
click at [388, 156] on input "text" at bounding box center [438, 155] width 192 height 15
type input "[PERSON_NAME]"
click at [392, 236] on input "text" at bounding box center [413, 236] width 143 height 15
type input "AV PAPA [PERSON_NAME]"
click at [489, 236] on input "text" at bounding box center [511, 236] width 45 height 15
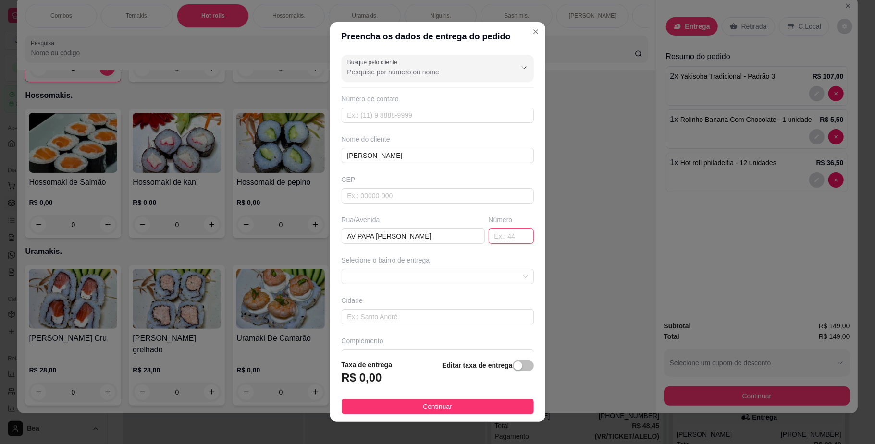
type input "4"
click at [478, 277] on span at bounding box center [437, 277] width 181 height 14
type input "5982"
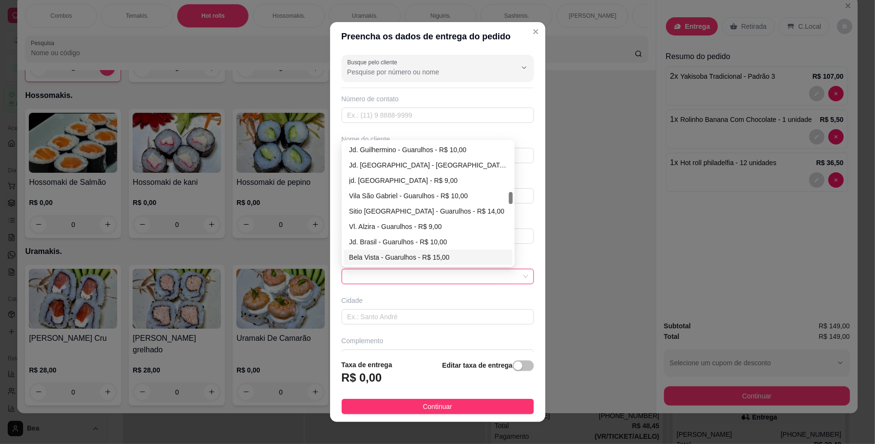
scroll to position [507, 0]
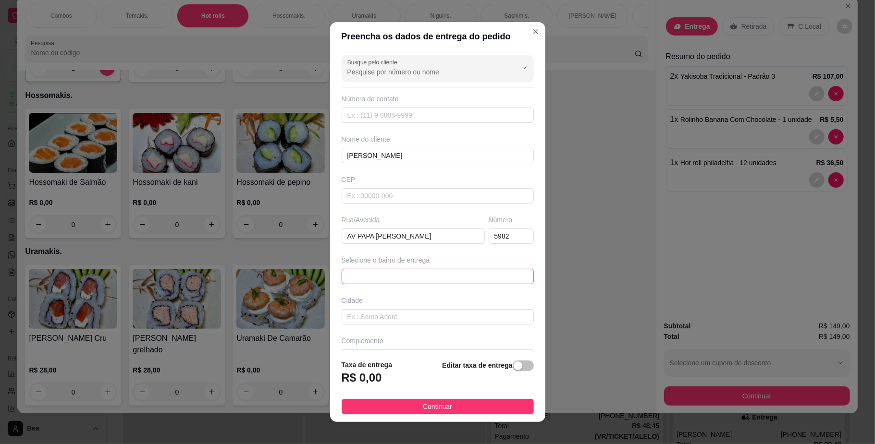
click at [433, 276] on span at bounding box center [437, 277] width 181 height 14
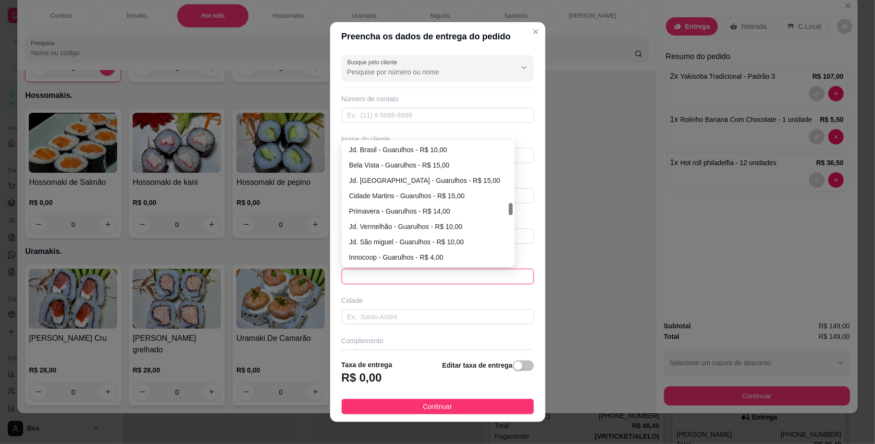
scroll to position [600, 0]
click at [392, 238] on div "Innocoop - Guarulhos - R$ 4,00" at bounding box center [428, 242] width 158 height 11
type input "Guarulhos"
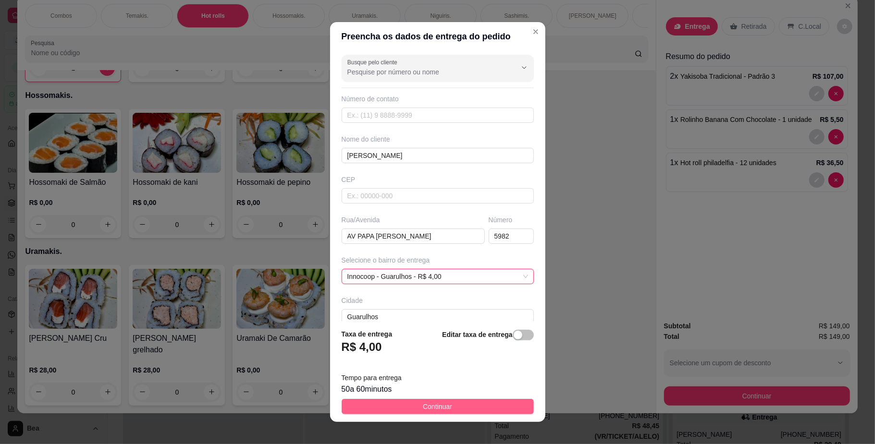
click at [426, 408] on span "Continuar" at bounding box center [437, 407] width 29 height 11
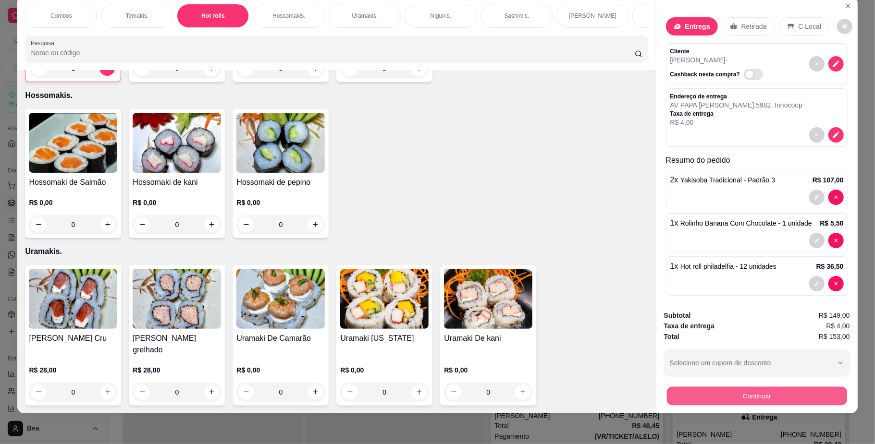
click at [704, 398] on button "Continuar" at bounding box center [756, 396] width 180 height 19
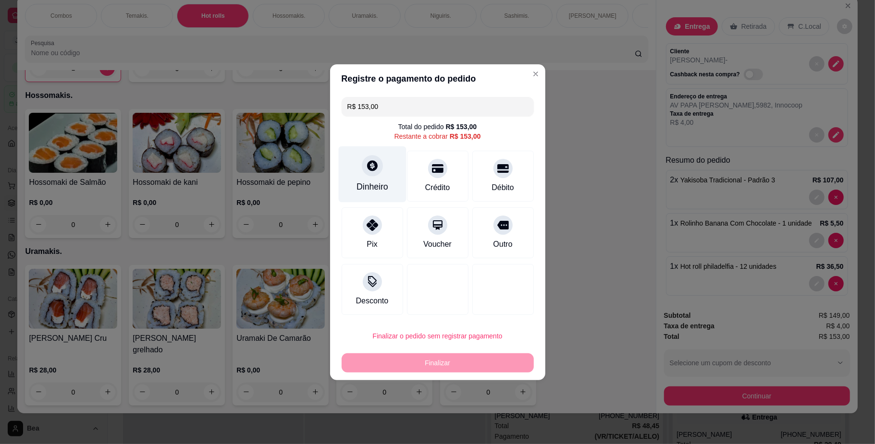
click at [363, 175] on div "Dinheiro" at bounding box center [372, 174] width 68 height 56
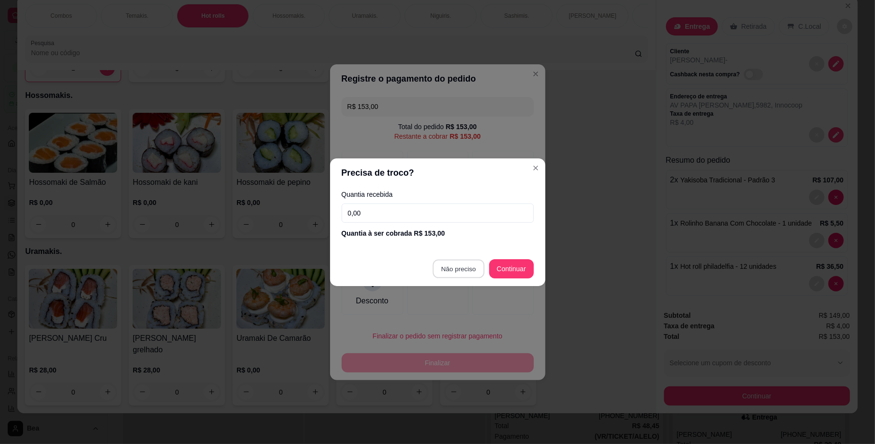
type input "R$ 0,00"
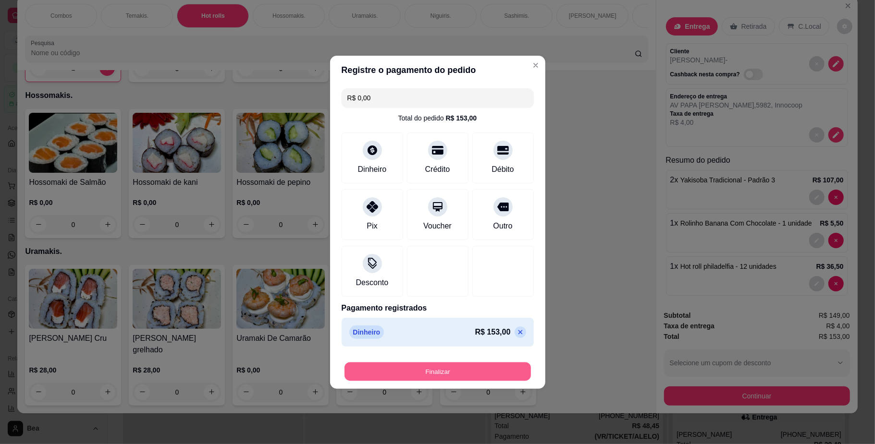
click at [455, 369] on button "Finalizar" at bounding box center [437, 371] width 186 height 19
type input "0"
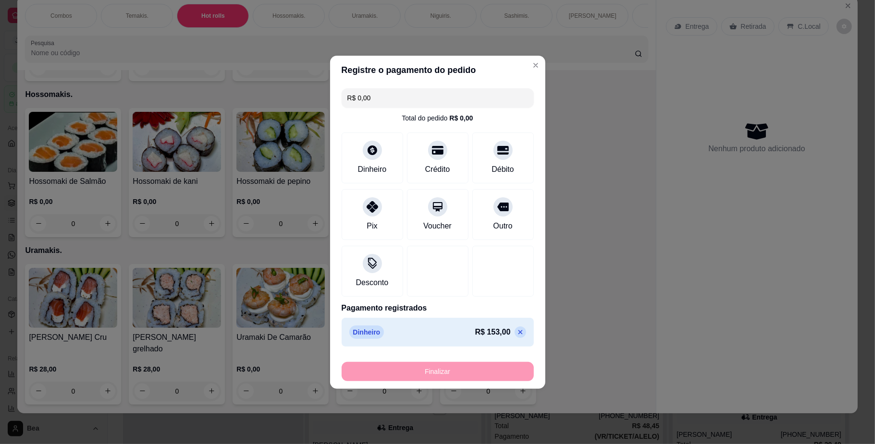
type input "-R$ 153,00"
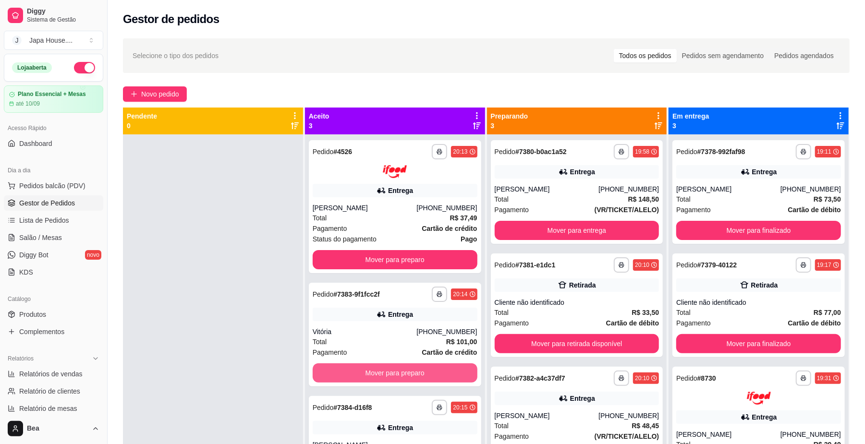
click at [455, 369] on button "Mover para preparo" at bounding box center [395, 373] width 165 height 19
click at [455, 369] on div "Mover para preparo" at bounding box center [395, 373] width 165 height 19
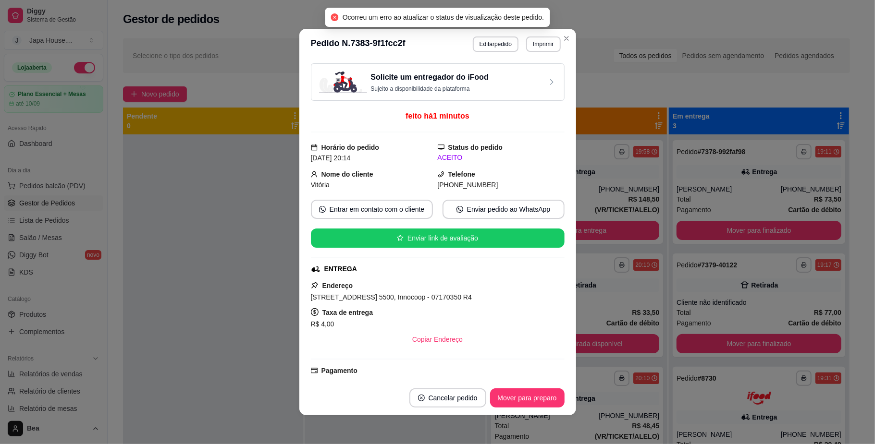
click at [455, 369] on div "Pagamento Cartão de crédito R$ 101,00" at bounding box center [438, 379] width 254 height 27
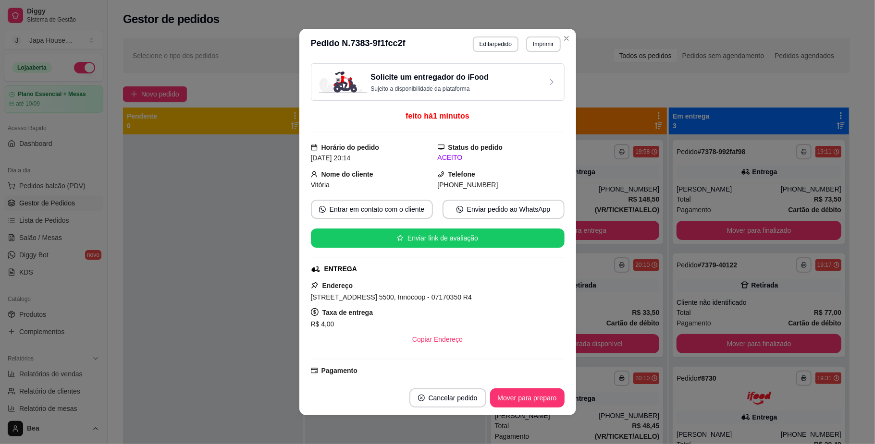
click at [455, 369] on div "Pagamento Cartão de crédito R$ 101,00" at bounding box center [438, 379] width 254 height 27
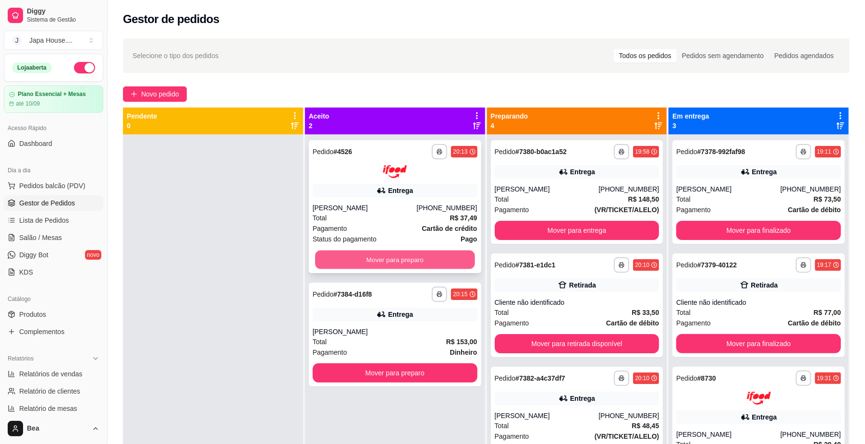
click at [397, 262] on button "Mover para preparo" at bounding box center [394, 259] width 159 height 19
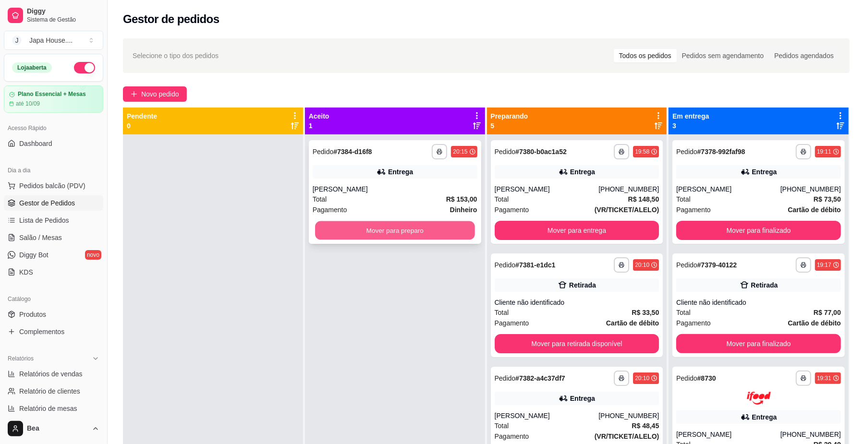
click at [435, 230] on button "Mover para preparo" at bounding box center [394, 230] width 159 height 19
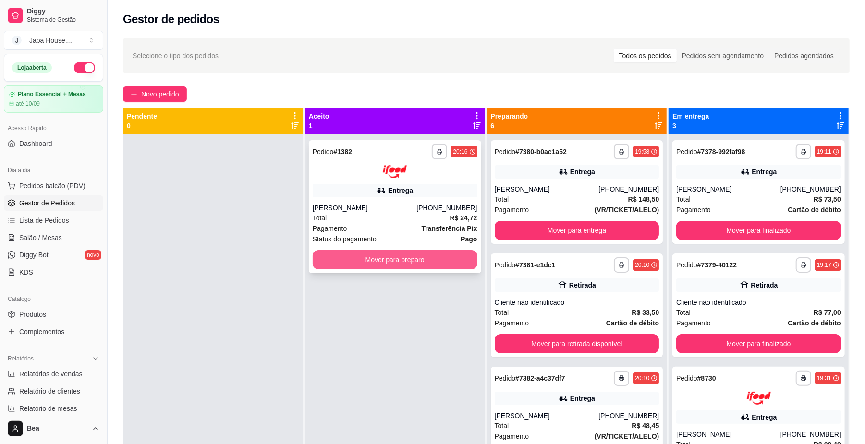
click at [409, 262] on button "Mover para preparo" at bounding box center [395, 259] width 165 height 19
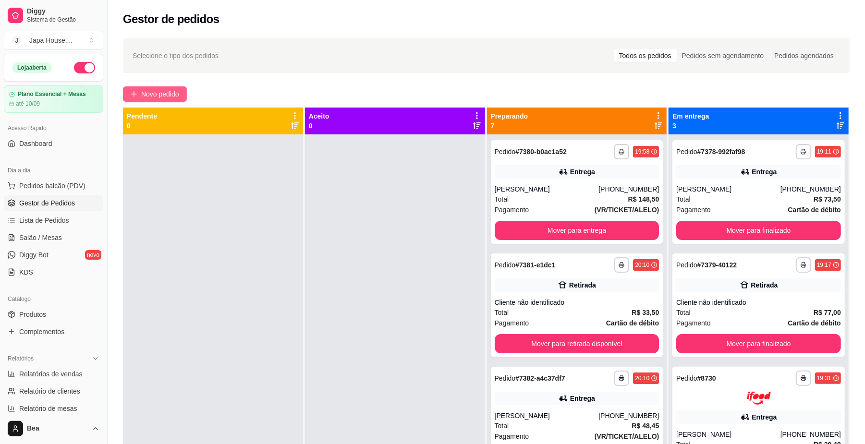
click at [168, 96] on span "Novo pedido" at bounding box center [160, 94] width 38 height 11
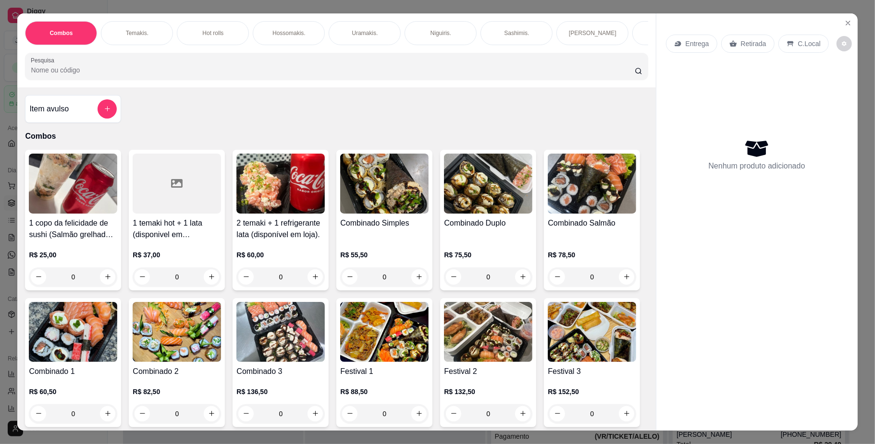
click at [389, 213] on img at bounding box center [384, 184] width 88 height 60
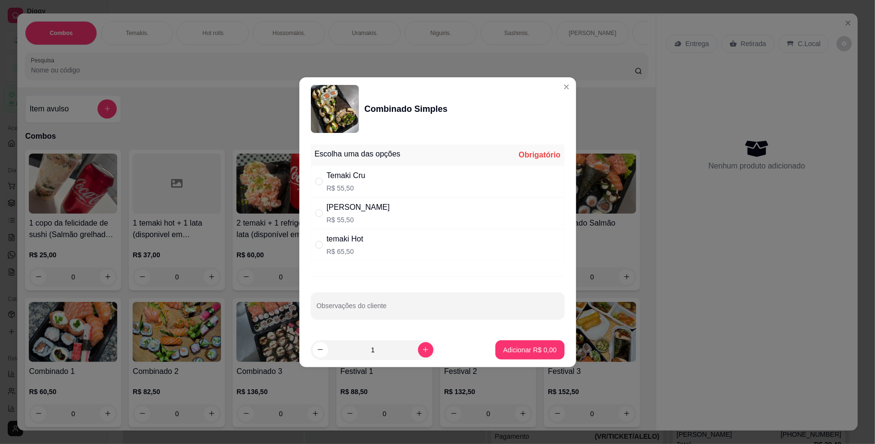
click at [383, 250] on div "temaki Hot R$ 65,50" at bounding box center [438, 245] width 254 height 32
radio input "true"
click at [515, 359] on button "Adicionar R$ 65,50" at bounding box center [528, 350] width 71 height 19
type input "1"
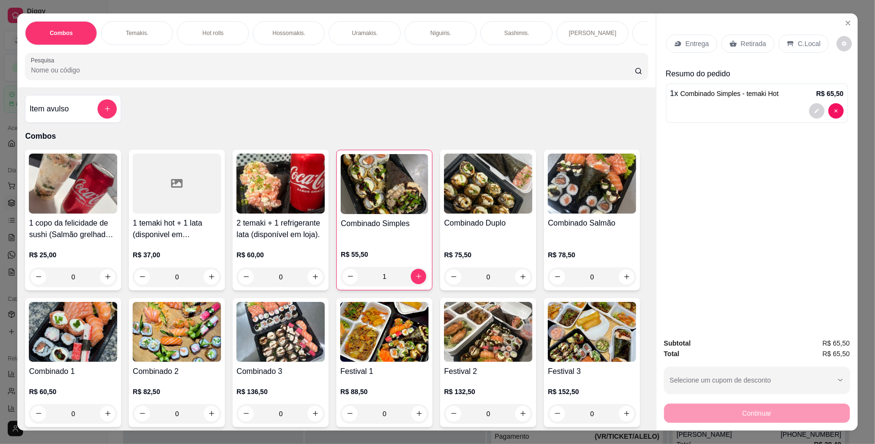
click at [686, 43] on p "Entrega" at bounding box center [698, 44] width 24 height 10
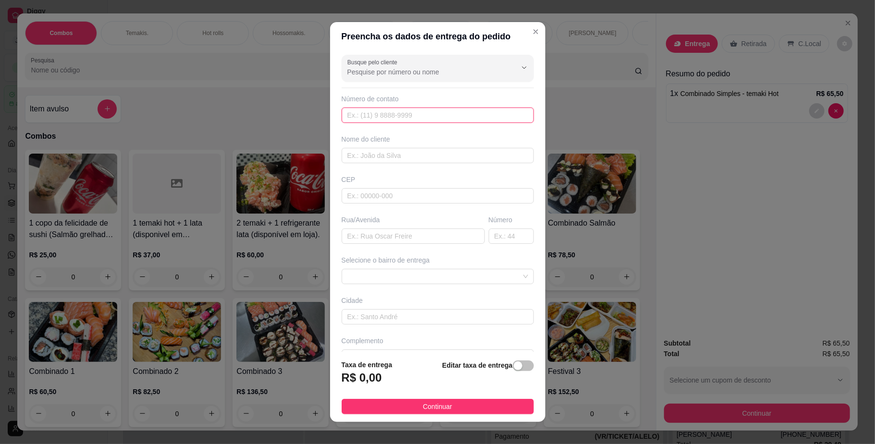
click at [405, 114] on input "text" at bounding box center [438, 115] width 192 height 15
click at [414, 154] on input "text" at bounding box center [438, 155] width 192 height 15
type input "ARINE"
click at [411, 235] on input "text" at bounding box center [413, 236] width 143 height 15
type input "RUA 14"
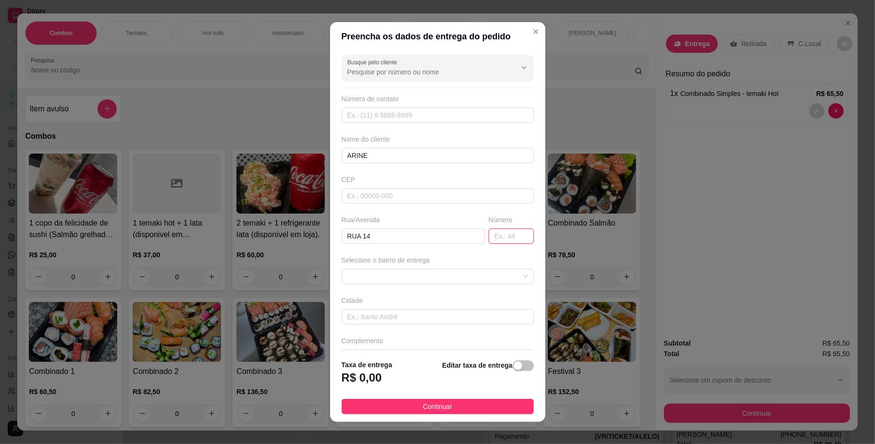
click at [489, 235] on input "text" at bounding box center [511, 236] width 45 height 15
click at [481, 279] on span at bounding box center [437, 277] width 181 height 14
click at [519, 268] on div "Busque pelo cliente Número de contato Nome do cliente ARINE CEP Rua/[GEOGRAPHIC…" at bounding box center [437, 201] width 215 height 301
click at [494, 235] on input "21" at bounding box center [511, 236] width 45 height 15
type input "2"
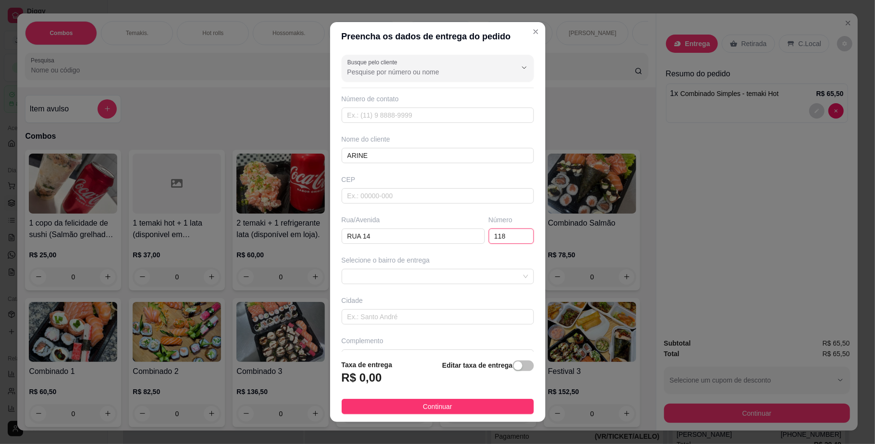
type input "118"
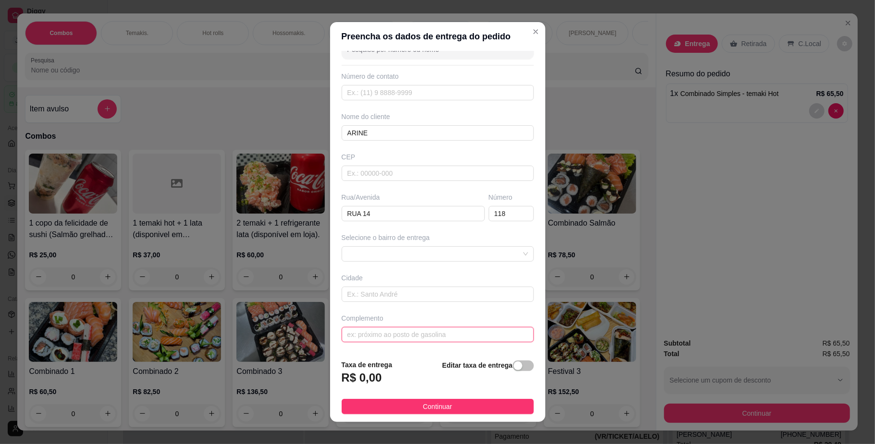
click at [455, 337] on input "text" at bounding box center [438, 334] width 192 height 15
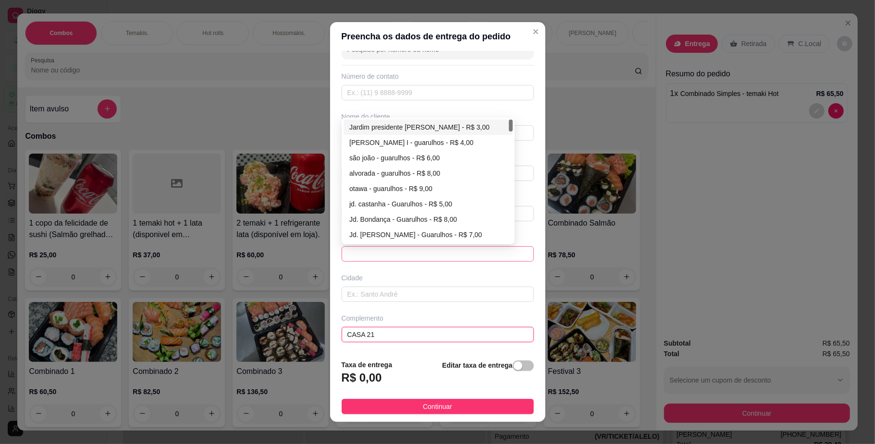
click at [488, 254] on span at bounding box center [437, 254] width 181 height 14
type input "CASA 21"
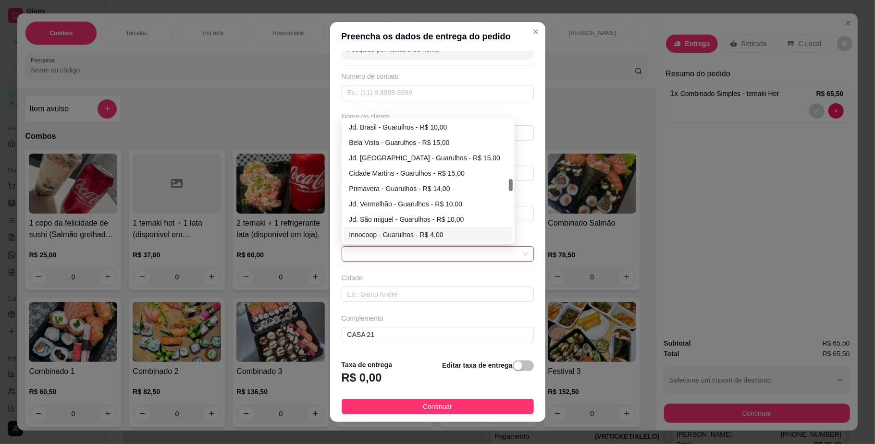
scroll to position [600, 0]
click at [390, 215] on div "Innocoop - Guarulhos - R$ 4,00" at bounding box center [428, 219] width 158 height 11
type input "Guarulhos"
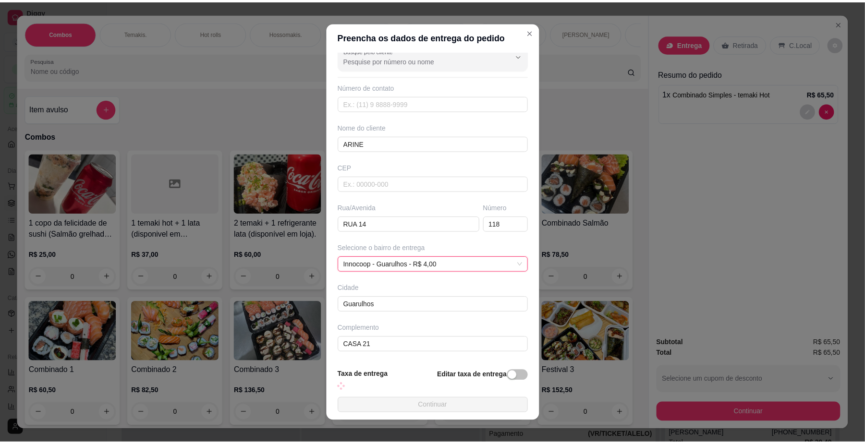
scroll to position [25, 0]
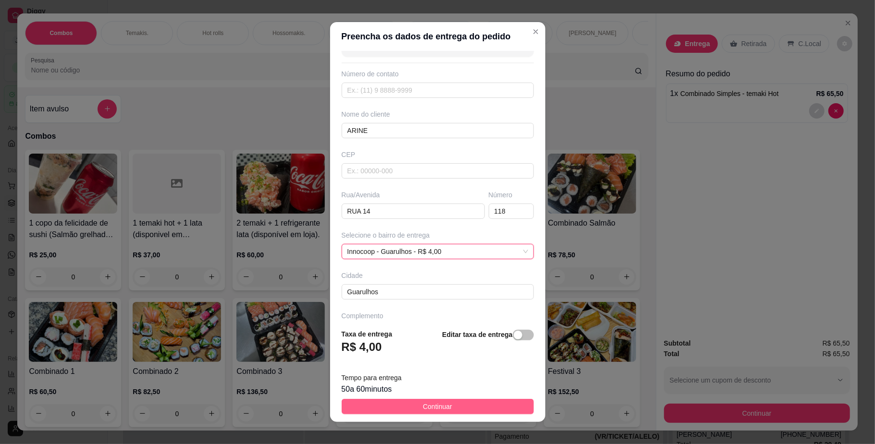
click at [423, 404] on span "Continuar" at bounding box center [437, 407] width 29 height 11
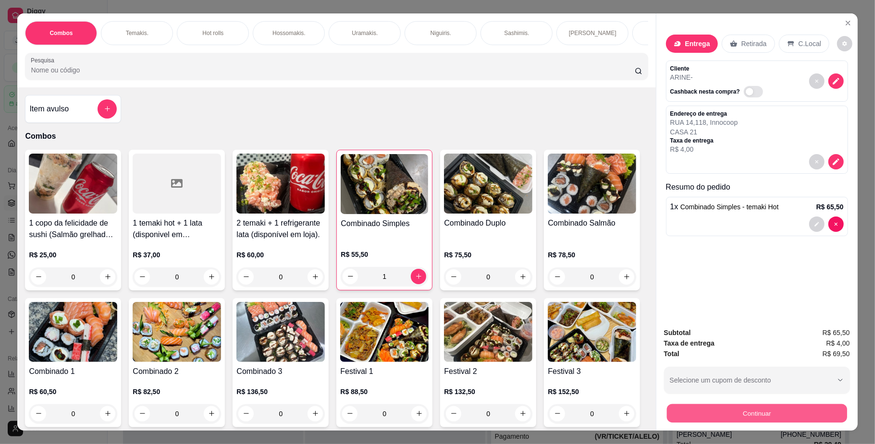
click at [723, 417] on button "Continuar" at bounding box center [756, 413] width 180 height 19
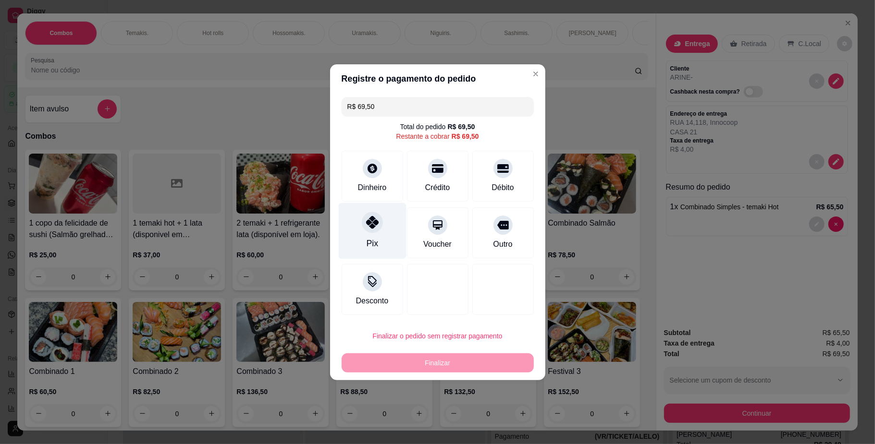
click at [363, 235] on div "Pix" at bounding box center [372, 231] width 68 height 56
type input "R$ 0,00"
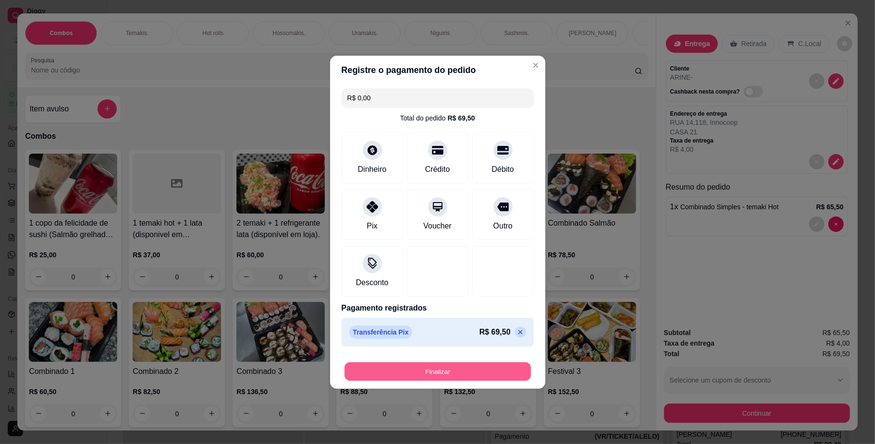
click at [394, 373] on button "Finalizar" at bounding box center [437, 371] width 186 height 19
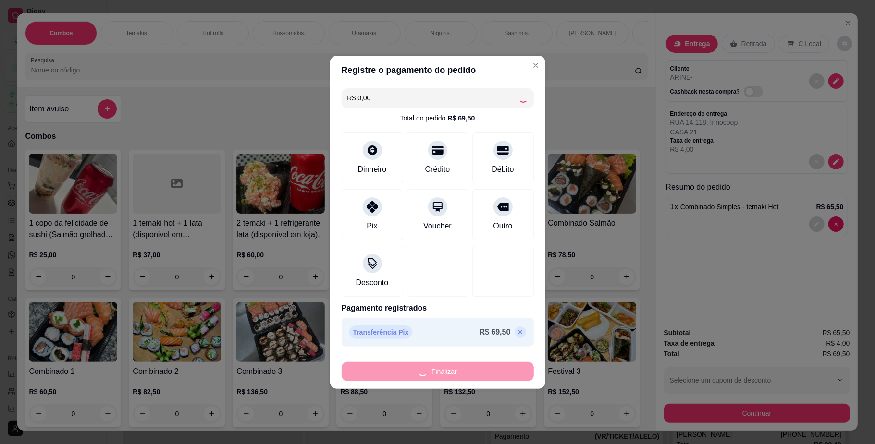
type input "0"
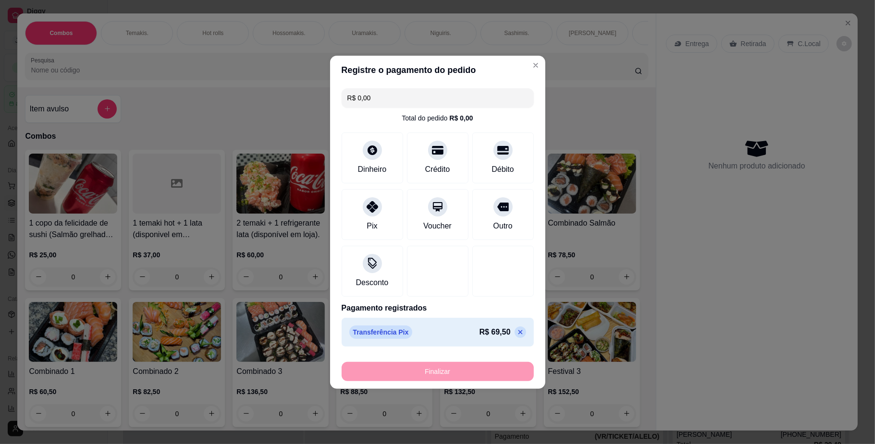
type input "-R$ 69,50"
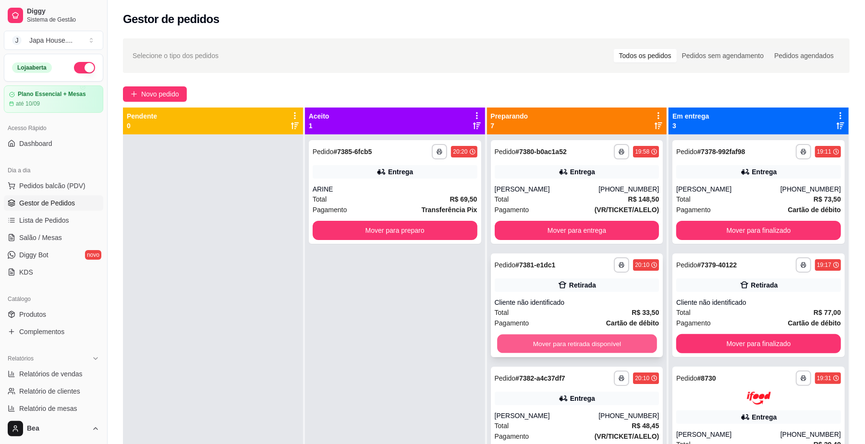
click at [600, 344] on button "Mover para retirada disponível" at bounding box center [576, 344] width 159 height 19
click at [562, 348] on button "Mover para retirada disponível" at bounding box center [577, 343] width 165 height 19
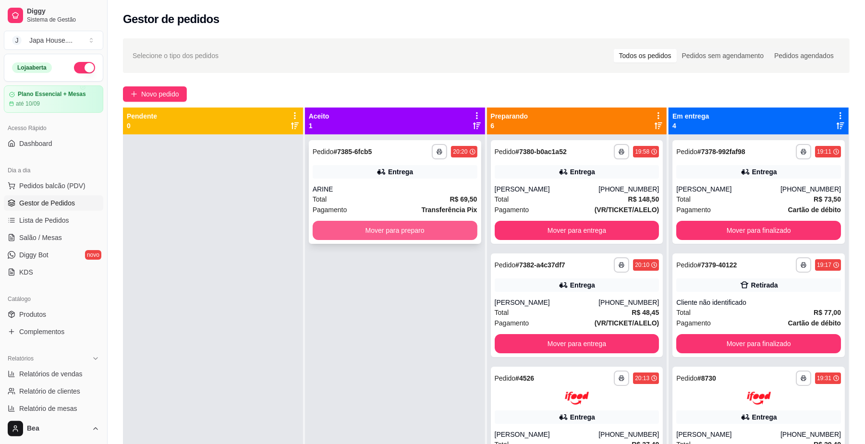
click at [445, 223] on button "Mover para preparo" at bounding box center [395, 230] width 165 height 19
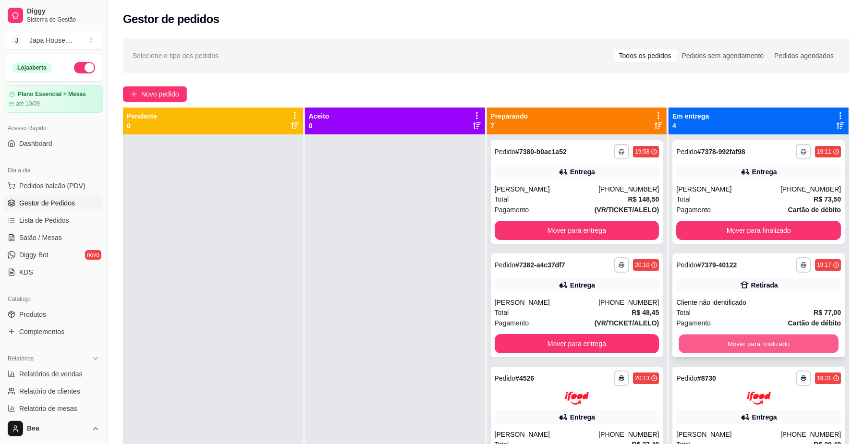
click at [708, 347] on button "Mover para finalizado" at bounding box center [758, 344] width 159 height 19
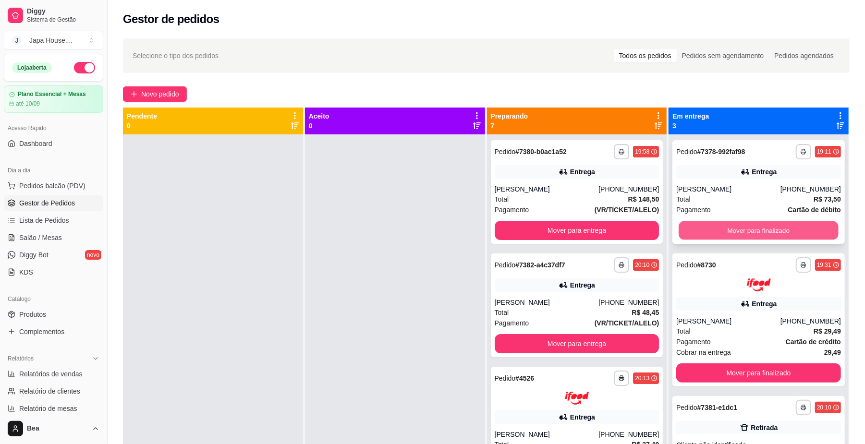
click at [732, 229] on button "Mover para finalizado" at bounding box center [758, 230] width 159 height 19
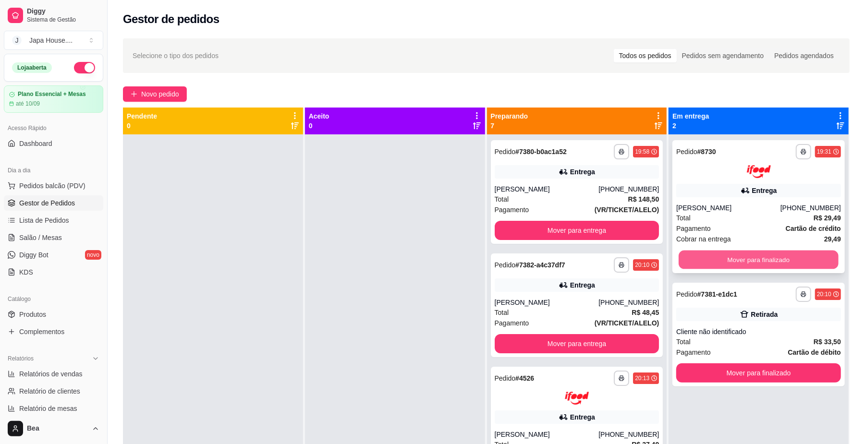
click at [729, 257] on button "Mover para finalizado" at bounding box center [758, 259] width 159 height 19
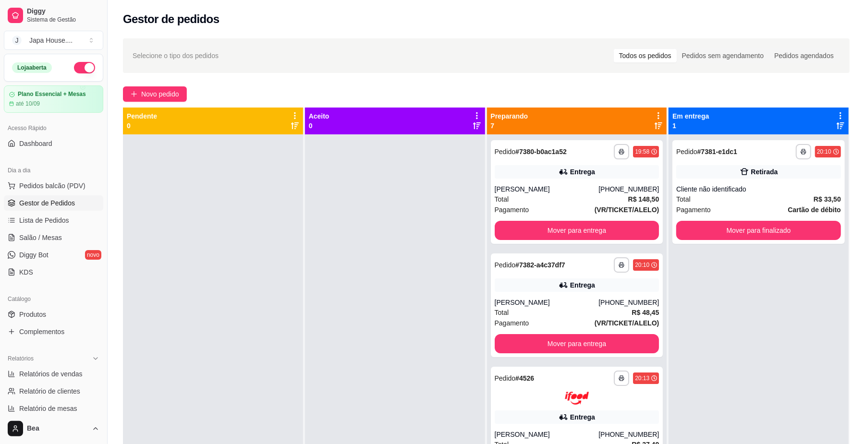
drag, startPoint x: 441, startPoint y: 321, endPoint x: 452, endPoint y: 308, distance: 17.4
drag, startPoint x: 452, startPoint y: 308, endPoint x: 404, endPoint y: 300, distance: 48.7
click at [404, 300] on div at bounding box center [395, 357] width 180 height 444
click at [537, 228] on button "Mover para entrega" at bounding box center [576, 230] width 159 height 19
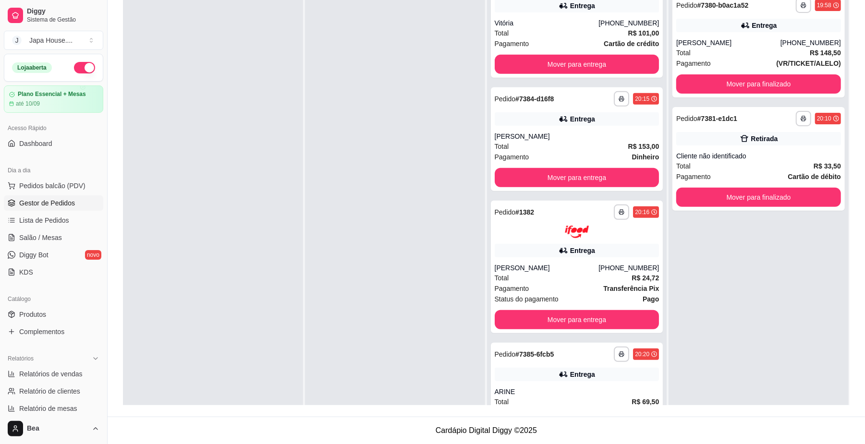
scroll to position [277, 0]
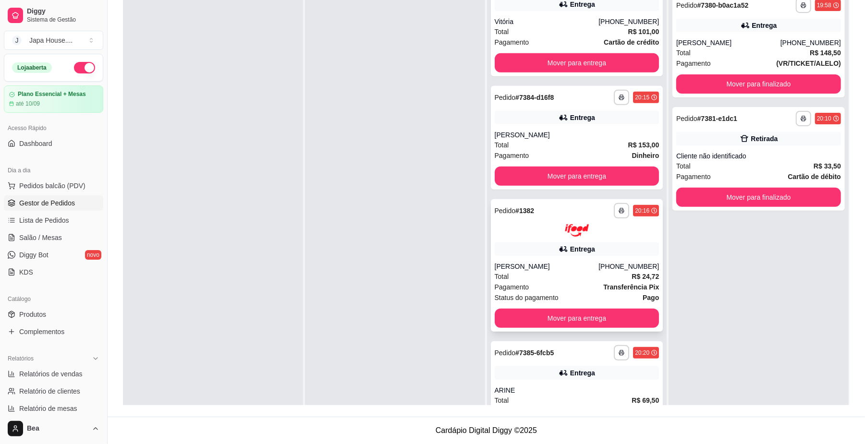
click at [600, 268] on div "[PHONE_NUMBER]" at bounding box center [629, 267] width 61 height 10
click at [601, 317] on button "Mover para entrega" at bounding box center [576, 318] width 159 height 19
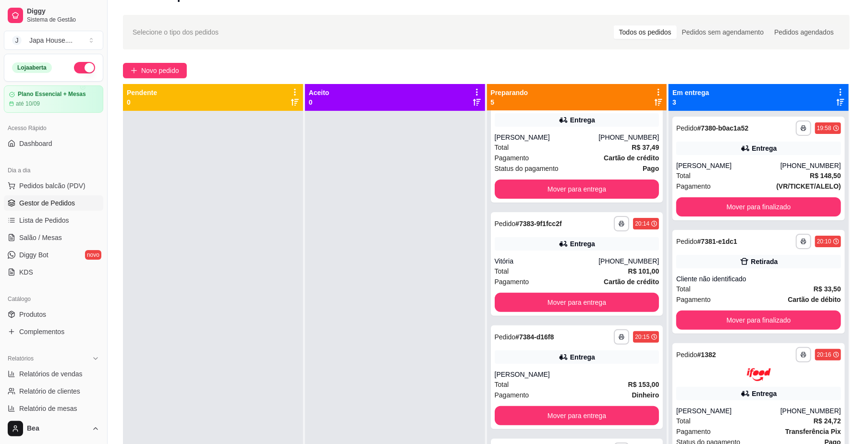
scroll to position [0, 0]
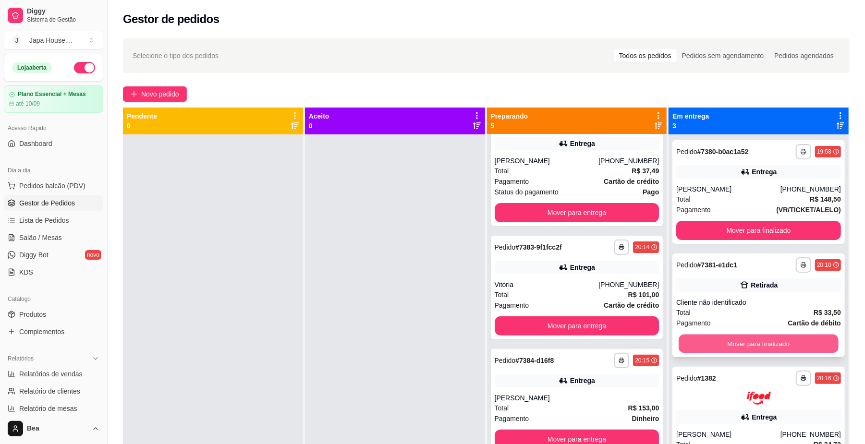
click at [708, 343] on button "Mover para finalizado" at bounding box center [758, 344] width 159 height 19
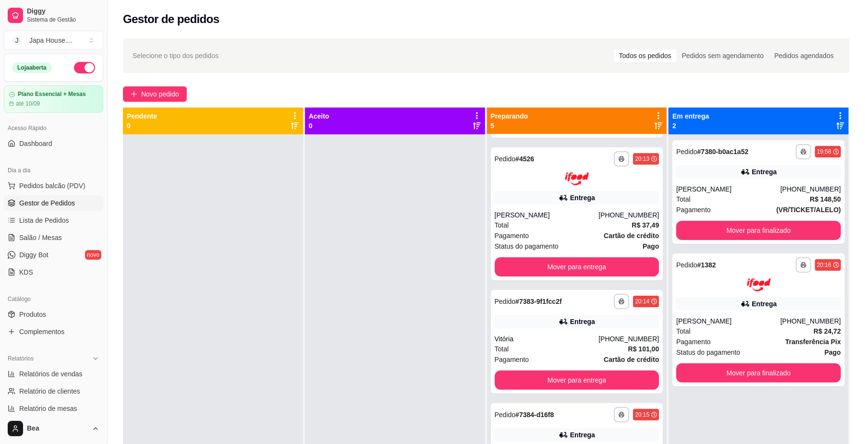
scroll to position [107, 0]
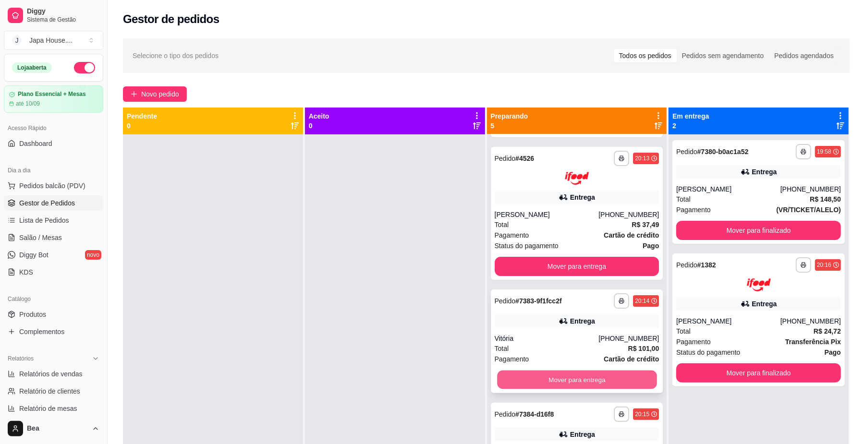
click at [617, 374] on button "Mover para entrega" at bounding box center [576, 379] width 159 height 19
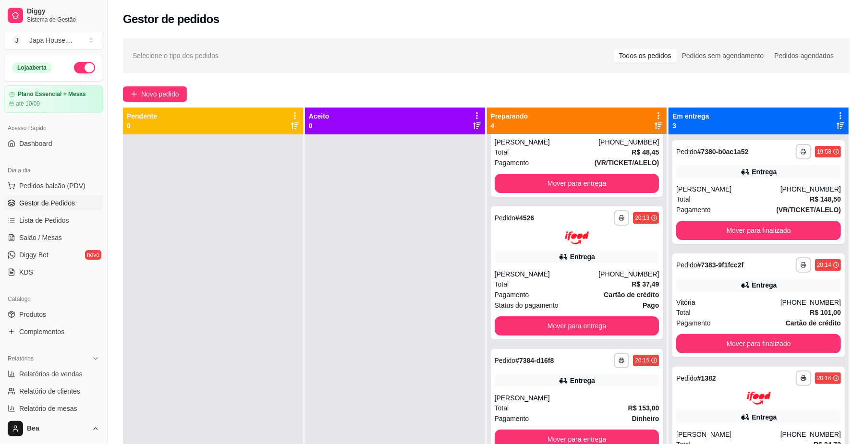
scroll to position [0, 0]
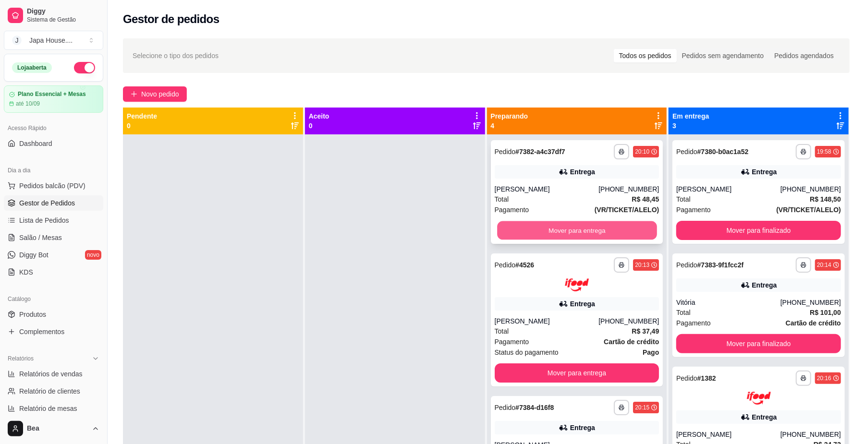
click at [590, 225] on button "Mover para entrega" at bounding box center [576, 230] width 159 height 19
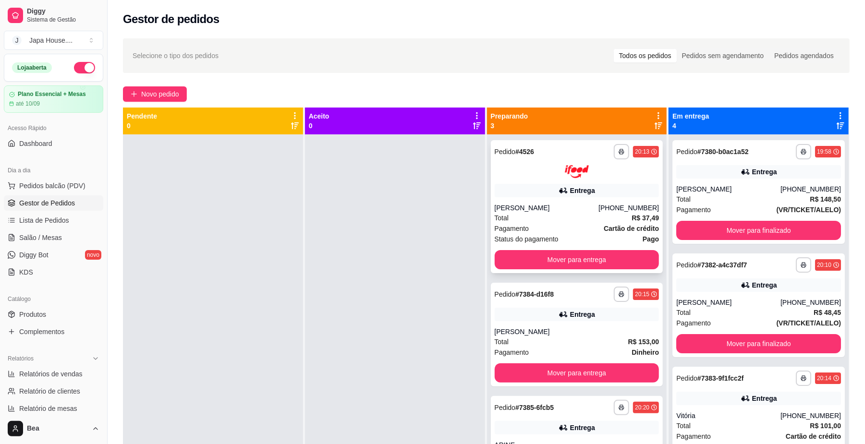
drag, startPoint x: 874, startPoint y: 52, endPoint x: 496, endPoint y: 185, distance: 400.8
click at [496, 185] on div "Entrega" at bounding box center [577, 190] width 165 height 13
click at [619, 371] on button "Mover para entrega" at bounding box center [576, 373] width 159 height 19
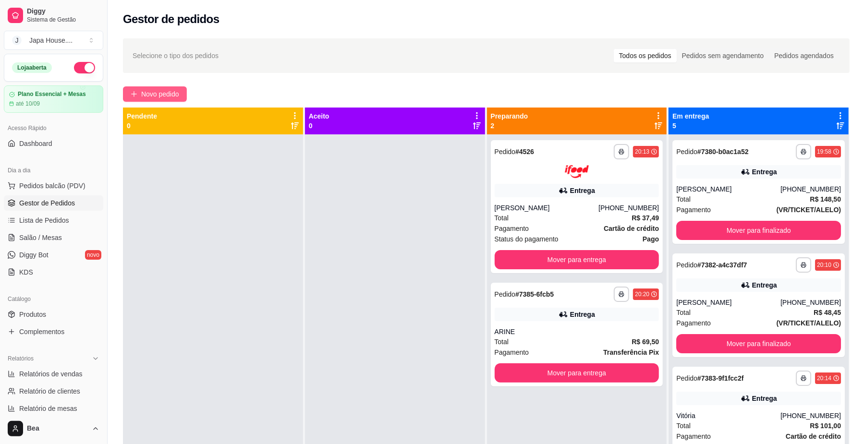
click at [154, 89] on span "Novo pedido" at bounding box center [160, 94] width 38 height 11
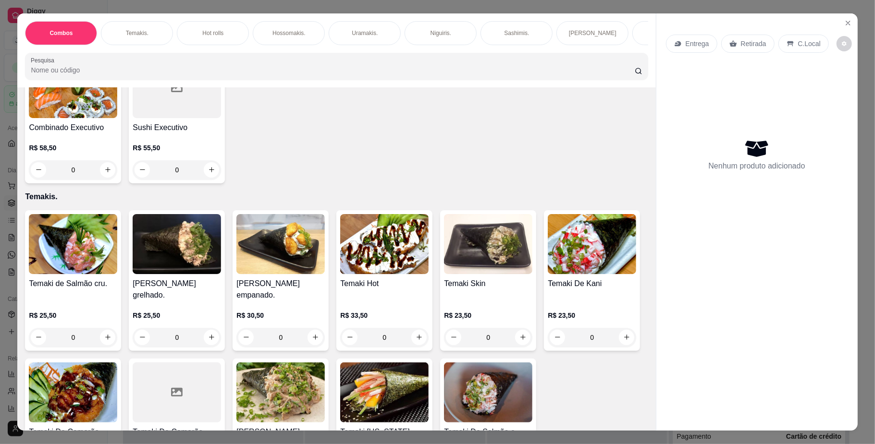
scroll to position [334, 0]
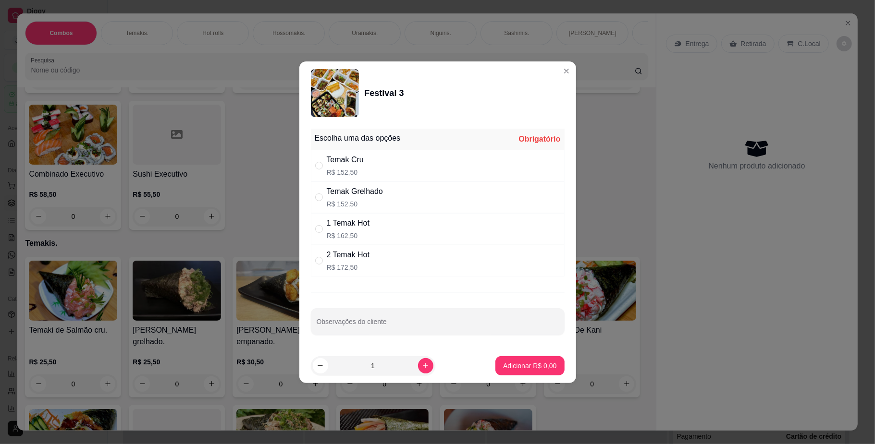
click at [402, 194] on div "Temak Grelhado R$ 152,50" at bounding box center [438, 198] width 254 height 32
radio input "true"
click at [509, 369] on p "Adicionar R$ 152,50" at bounding box center [526, 366] width 61 height 10
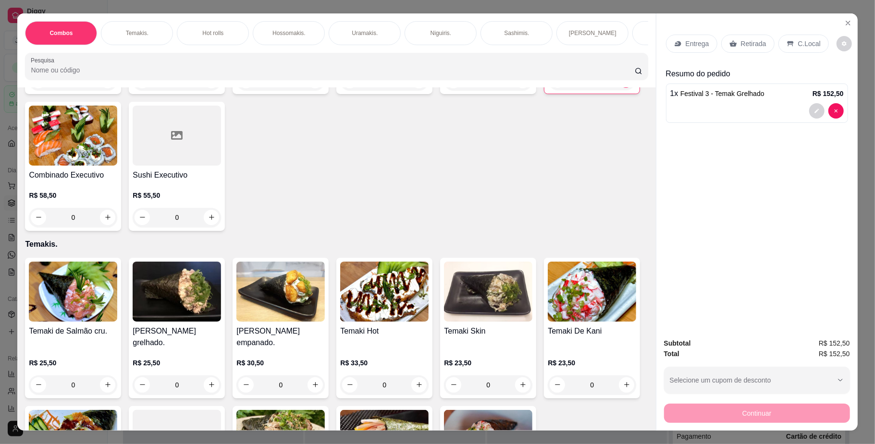
type input "1"
click at [814, 112] on icon "decrease-product-quantity" at bounding box center [817, 111] width 6 height 6
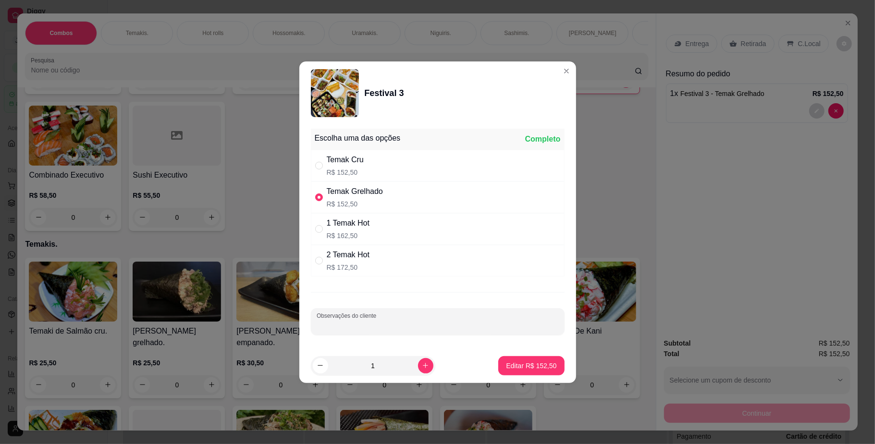
click at [355, 326] on input "Observações do cliente" at bounding box center [438, 326] width 242 height 10
type input "ROLINHO PRIMAVERA"
click at [519, 365] on p "Editar R$ 152,50" at bounding box center [531, 365] width 49 height 9
type input "0"
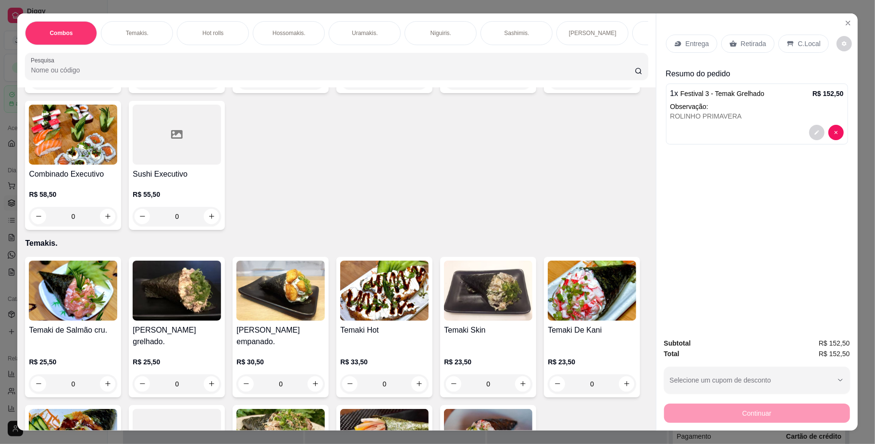
scroll to position [0, 545]
click at [188, 31] on p "Bebidas." at bounding box center [199, 33] width 23 height 8
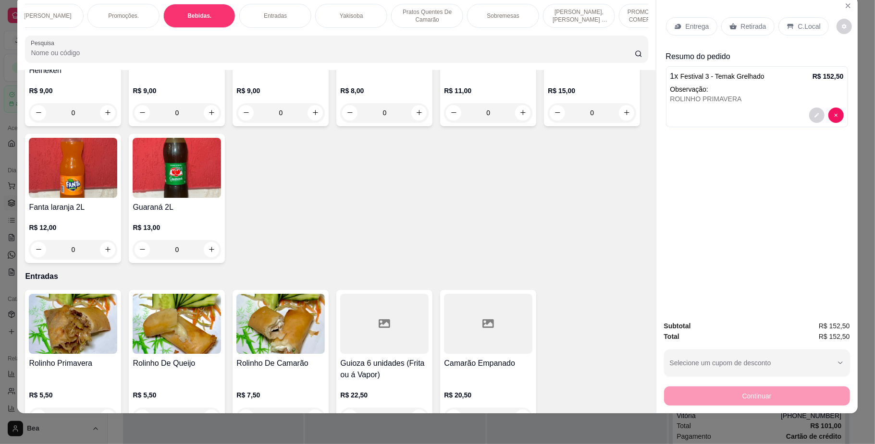
scroll to position [2333, 0]
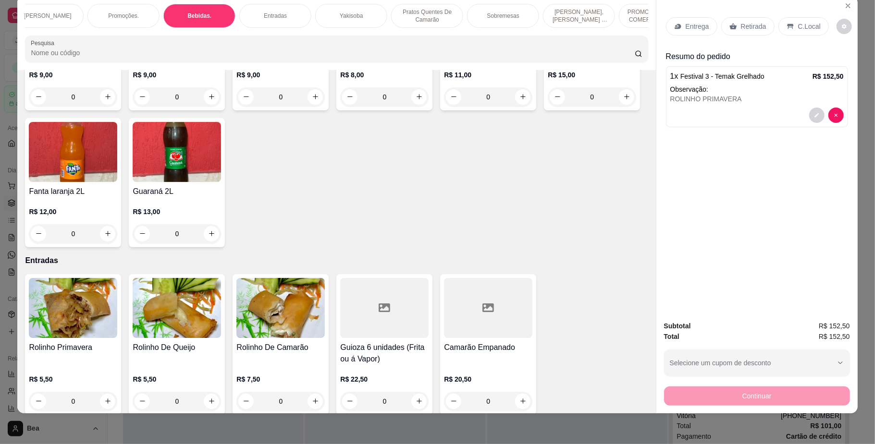
click at [340, 34] on img at bounding box center [384, 4] width 88 height 60
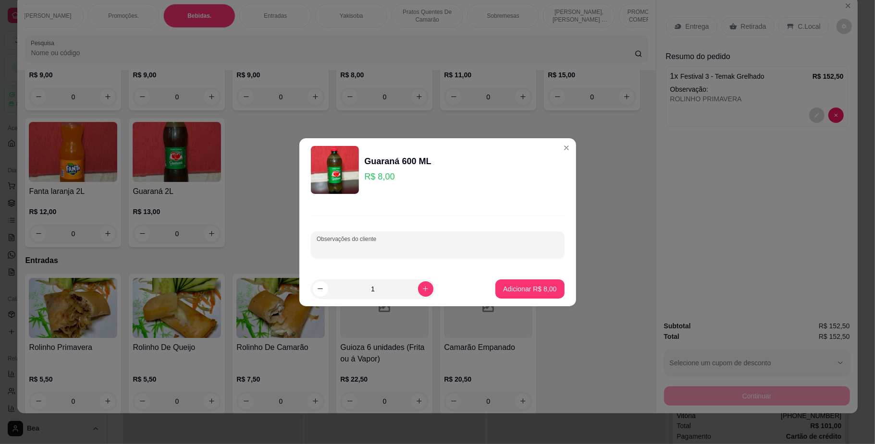
click at [400, 245] on input "Observações do cliente" at bounding box center [438, 249] width 242 height 10
type input "FANTA LARANJA"
click at [506, 285] on p "Adicionar R$ 8,00" at bounding box center [530, 288] width 52 height 9
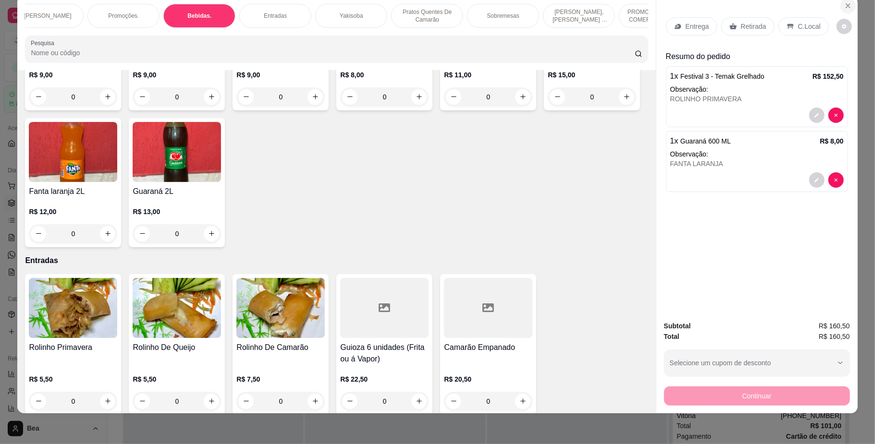
click at [846, 8] on icon "Close" at bounding box center [848, 6] width 8 height 8
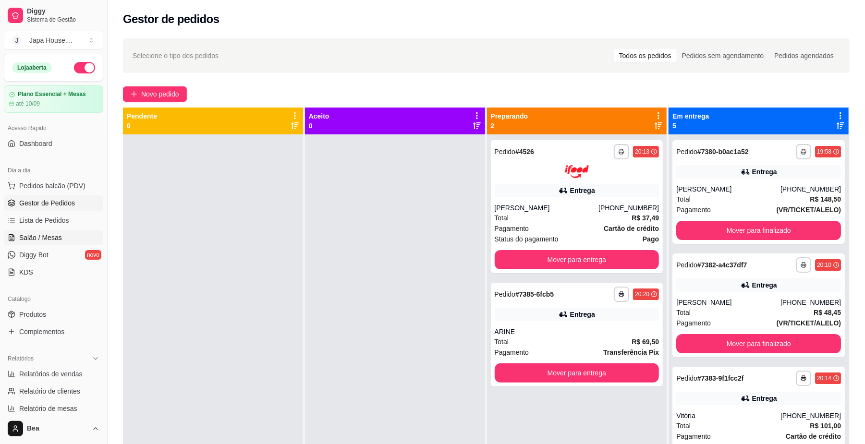
click at [64, 235] on link "Salão / Mesas" at bounding box center [53, 237] width 99 height 15
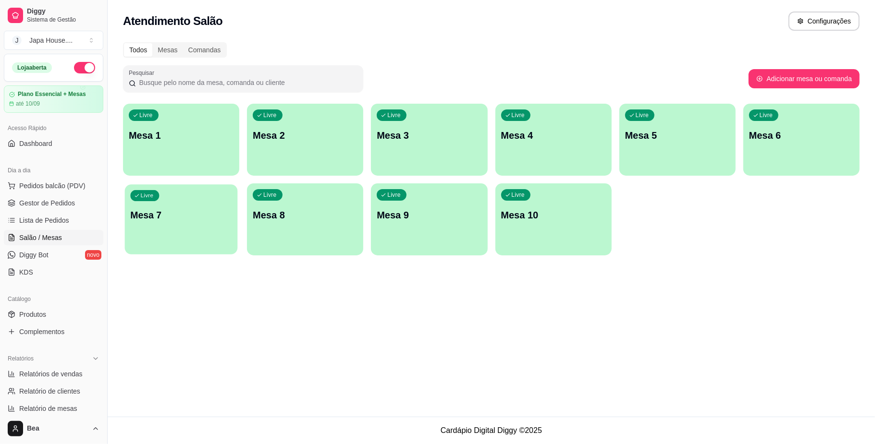
click at [197, 214] on p "Mesa 7" at bounding box center [181, 215] width 102 height 13
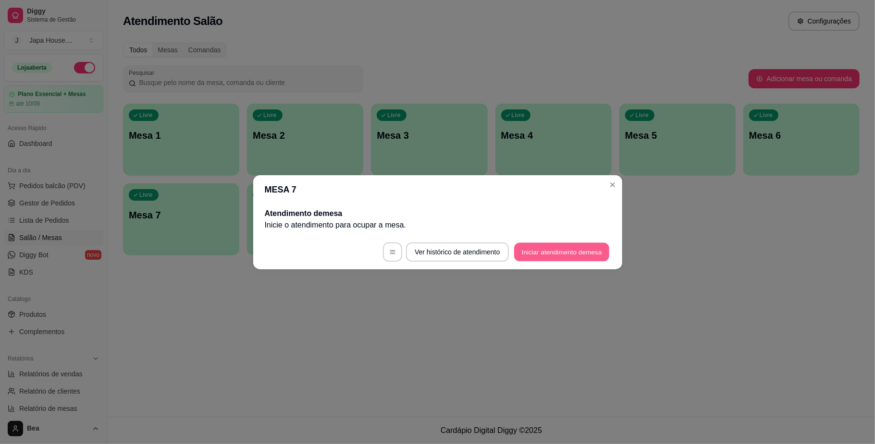
click at [539, 254] on button "Iniciar atendimento de mesa" at bounding box center [561, 252] width 95 height 19
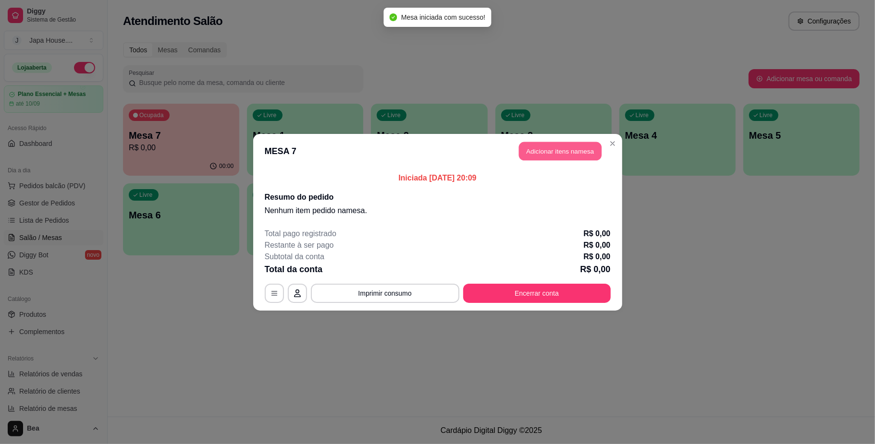
click at [556, 159] on button "Adicionar itens na mesa" at bounding box center [560, 151] width 83 height 19
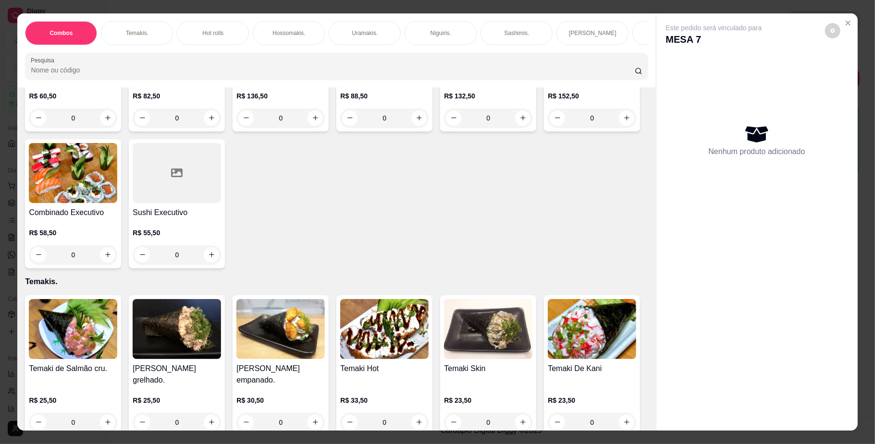
scroll to position [327, 0]
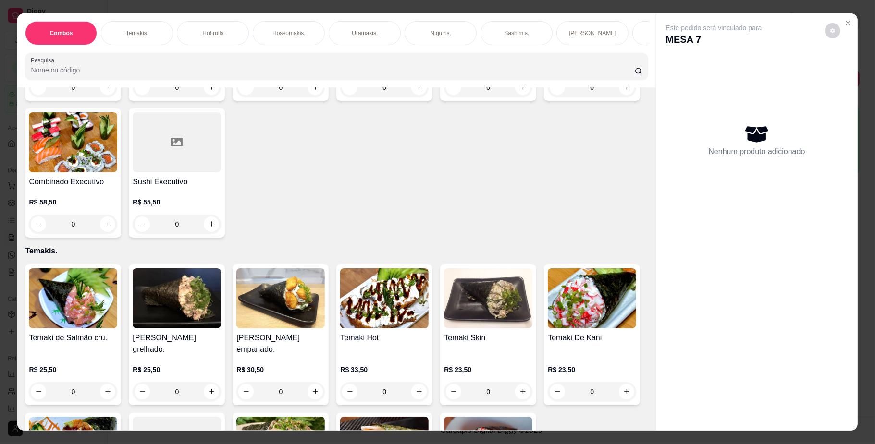
click at [440, 101] on div "Festival 2 R$ 132,50 0" at bounding box center [488, 36] width 96 height 129
click at [544, 101] on div "Festival 3 R$ 152,50 0" at bounding box center [592, 36] width 96 height 129
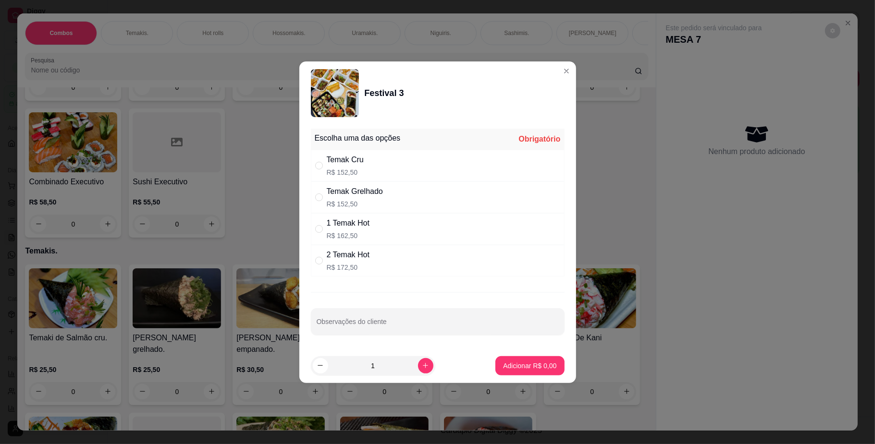
click at [380, 194] on div "Temak Grelhado" at bounding box center [355, 192] width 56 height 12
radio input "true"
click at [395, 324] on input "Observações do cliente" at bounding box center [438, 326] width 242 height 10
type input "ROLINHO PRIMAVERA"
click at [511, 369] on p "Adicionar R$ 152,50" at bounding box center [526, 365] width 59 height 9
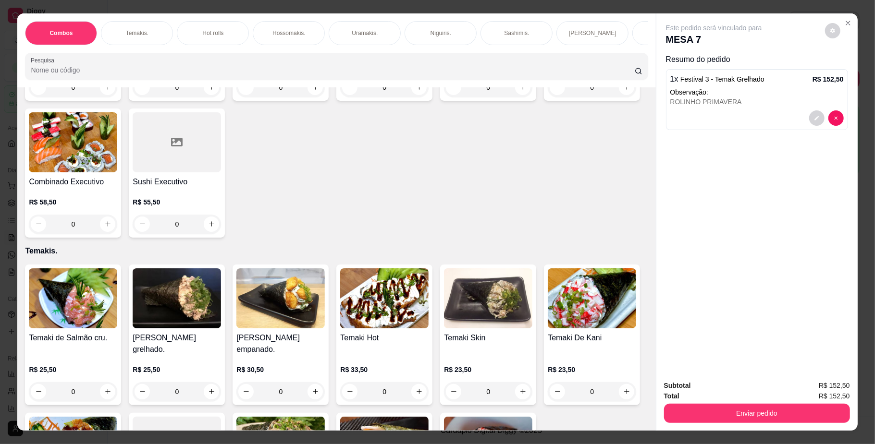
scroll to position [0, 545]
click at [188, 31] on p "Bebidas." at bounding box center [199, 33] width 23 height 8
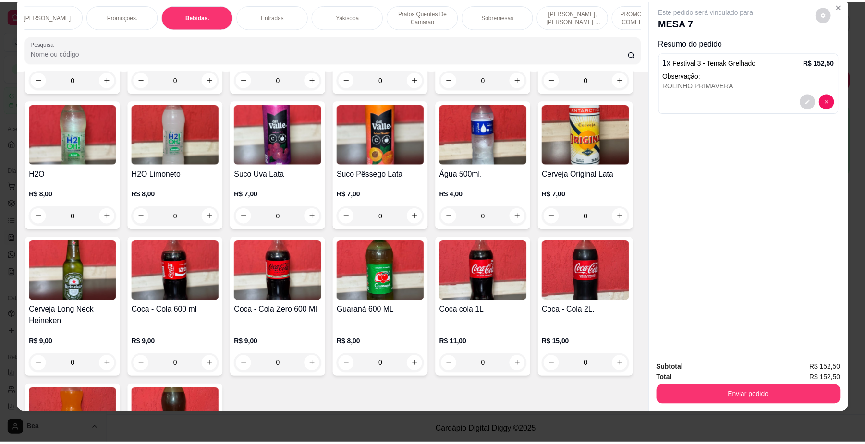
scroll to position [2349, 0]
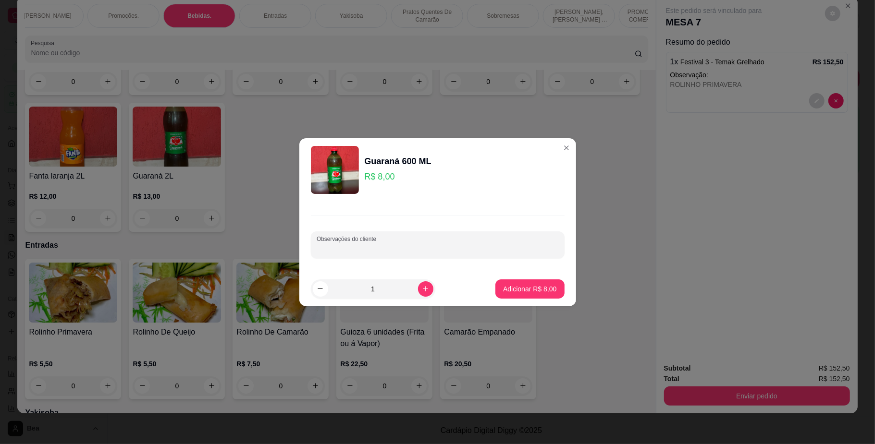
click at [379, 250] on input "Observações do cliente" at bounding box center [438, 249] width 242 height 10
type input "FANTA LARANJA"
click at [504, 290] on p "Adicionar R$ 8,00" at bounding box center [530, 288] width 52 height 9
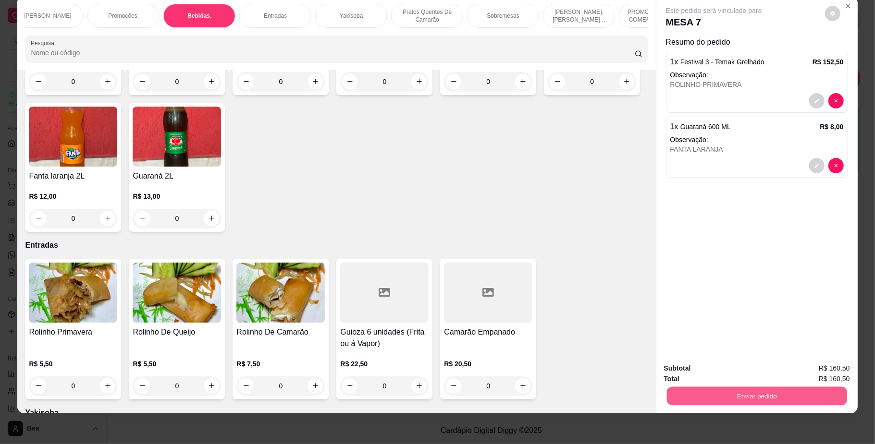
click at [684, 400] on button "Enviar pedido" at bounding box center [756, 396] width 180 height 19
click at [710, 369] on button "Não registrar e enviar pedido" at bounding box center [723, 373] width 97 height 18
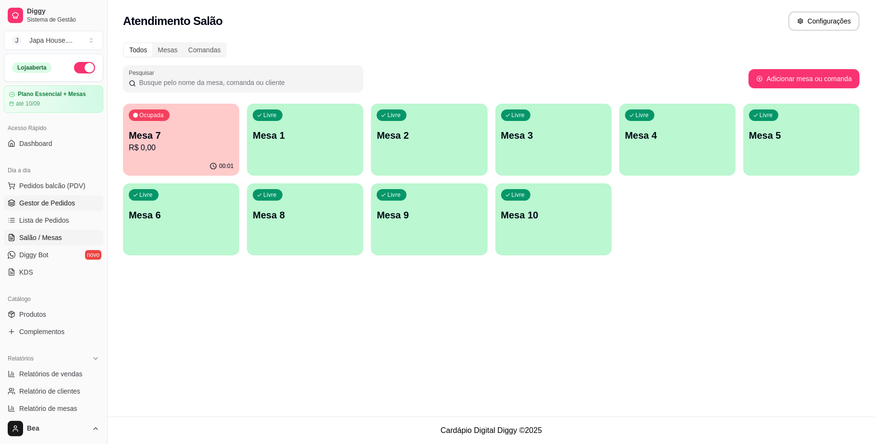
click at [41, 202] on span "Gestor de Pedidos" at bounding box center [47, 203] width 56 height 10
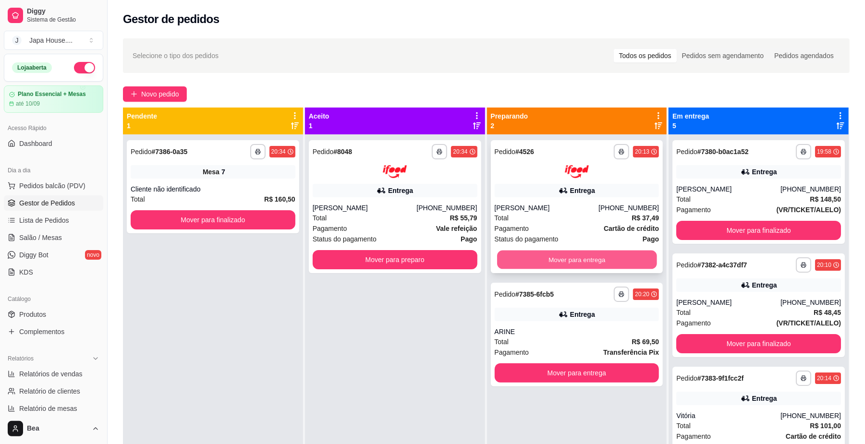
click at [553, 258] on button "Mover para entrega" at bounding box center [576, 259] width 159 height 19
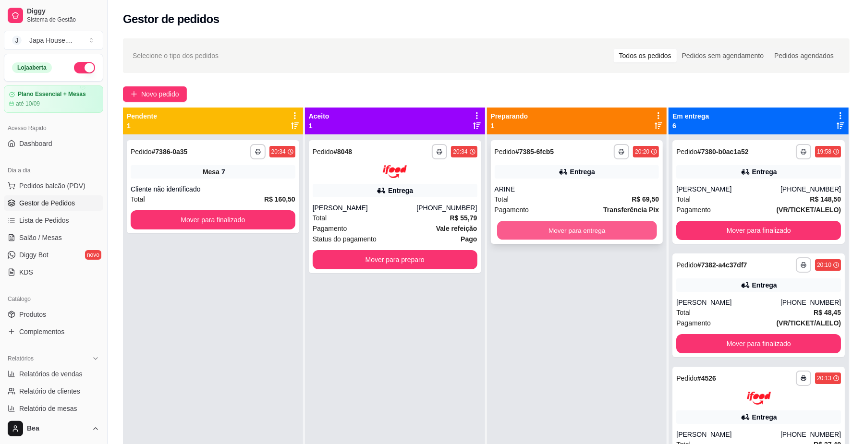
click at [559, 227] on button "Mover para entrega" at bounding box center [576, 230] width 159 height 19
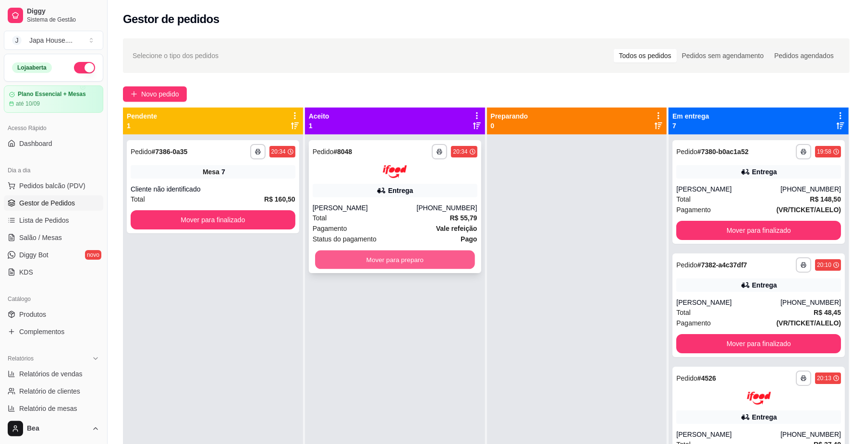
click at [439, 258] on button "Mover para preparo" at bounding box center [394, 259] width 159 height 19
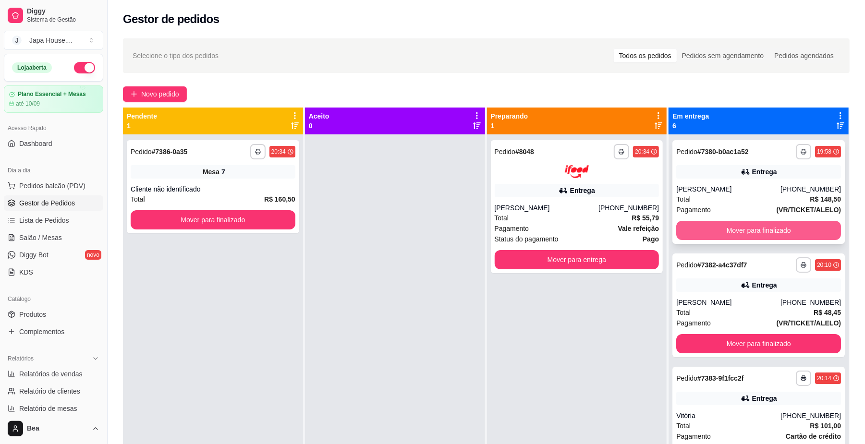
click at [723, 230] on button "Mover para finalizado" at bounding box center [758, 230] width 165 height 19
click at [713, 230] on button "Mover para finalizado" at bounding box center [758, 230] width 159 height 19
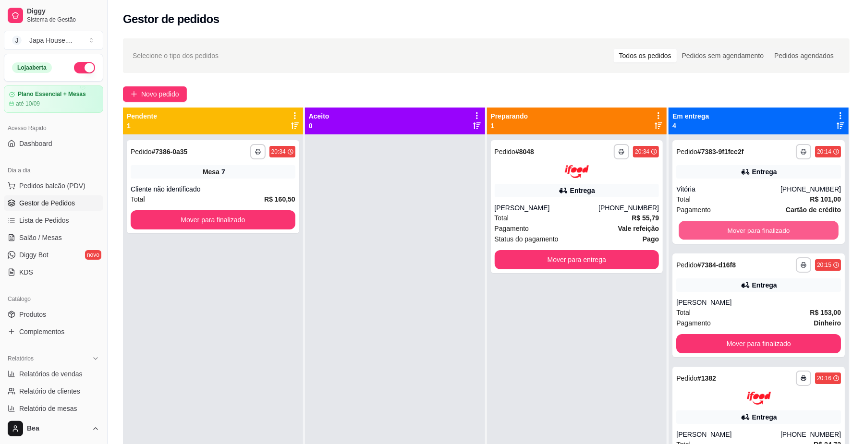
click at [713, 230] on button "Mover para finalizado" at bounding box center [758, 230] width 159 height 19
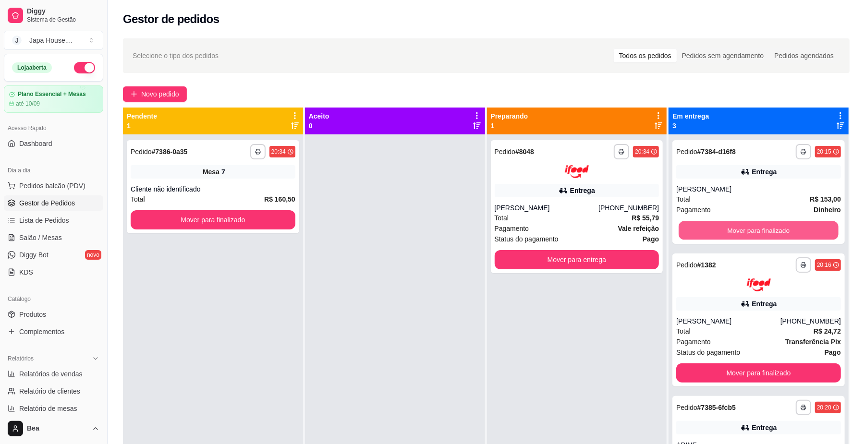
click at [713, 230] on button "Mover para finalizado" at bounding box center [758, 230] width 159 height 19
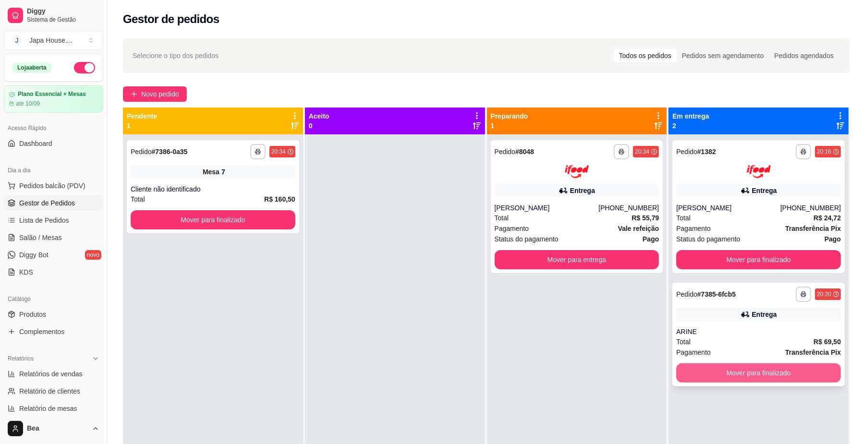
click at [719, 370] on button "Mover para finalizado" at bounding box center [758, 373] width 165 height 19
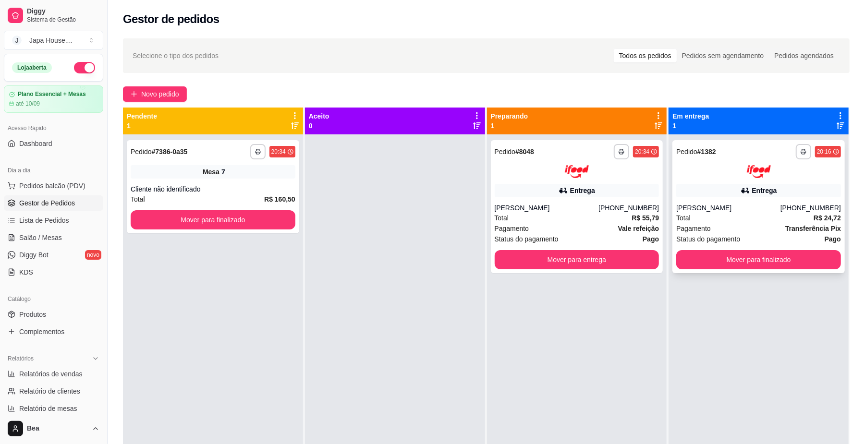
click at [731, 214] on div "Total R$ 24,72" at bounding box center [758, 218] width 165 height 11
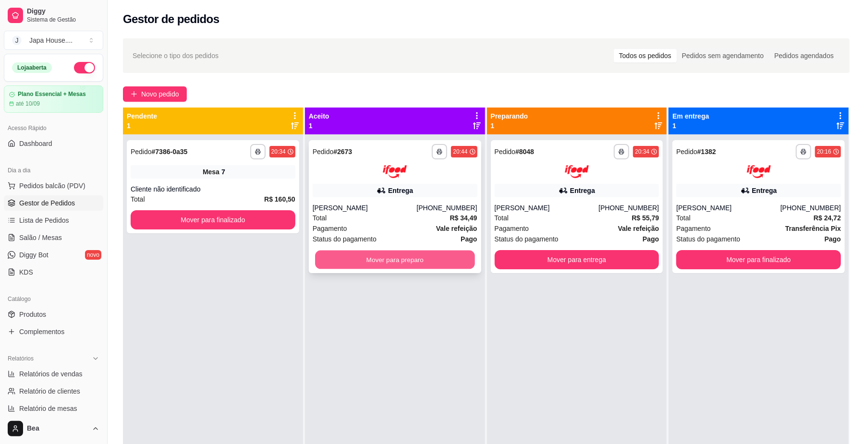
click at [404, 264] on button "Mover para preparo" at bounding box center [394, 259] width 159 height 19
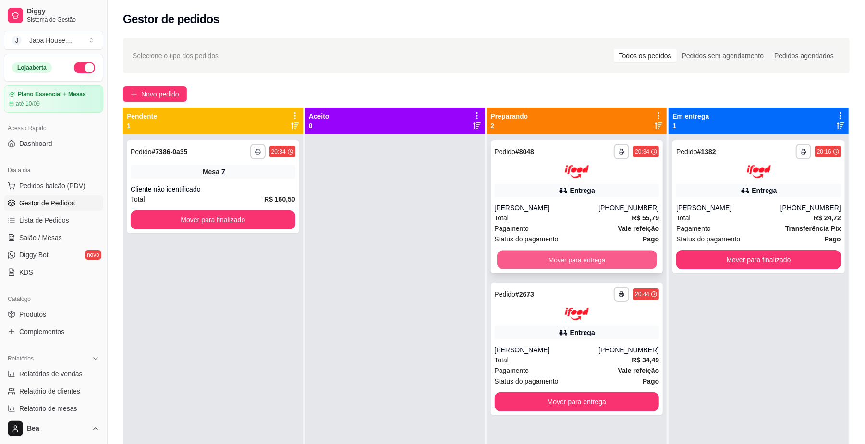
click at [595, 252] on button "Mover para entrega" at bounding box center [576, 259] width 159 height 19
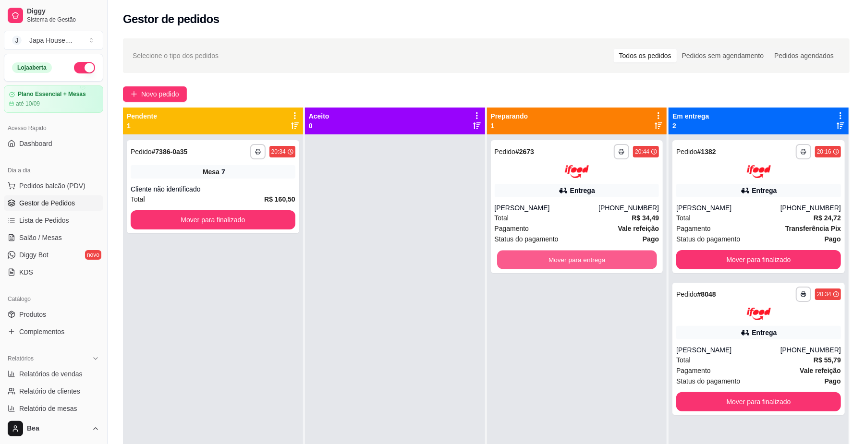
click at [595, 252] on button "Mover para entrega" at bounding box center [576, 259] width 159 height 19
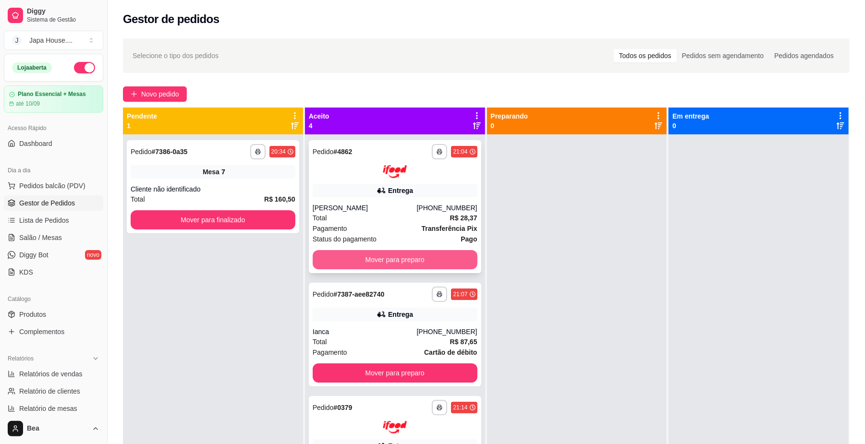
click at [437, 262] on button "Mover para preparo" at bounding box center [395, 259] width 165 height 19
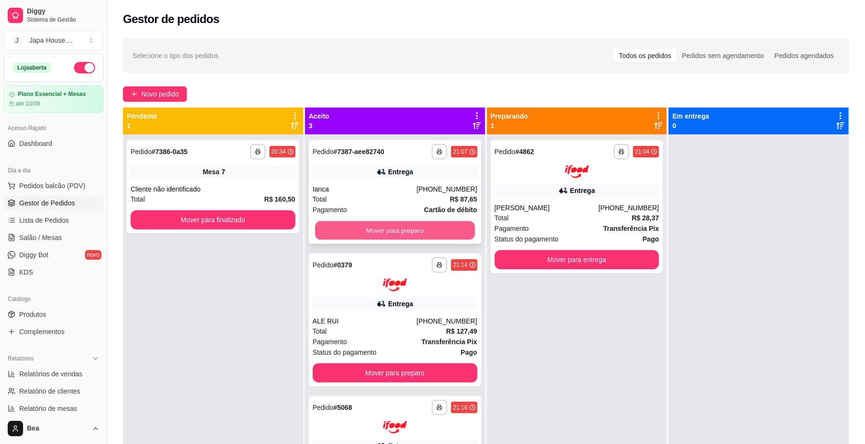
click at [423, 225] on button "Mover para preparo" at bounding box center [394, 230] width 159 height 19
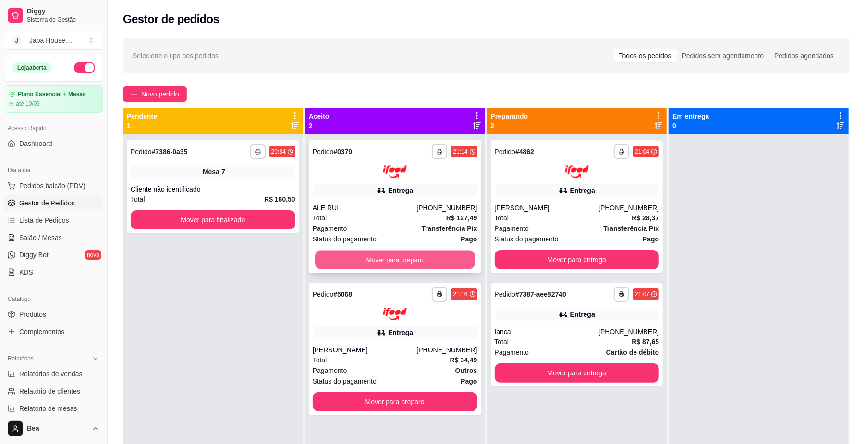
click at [424, 257] on button "Mover para preparo" at bounding box center [394, 259] width 159 height 19
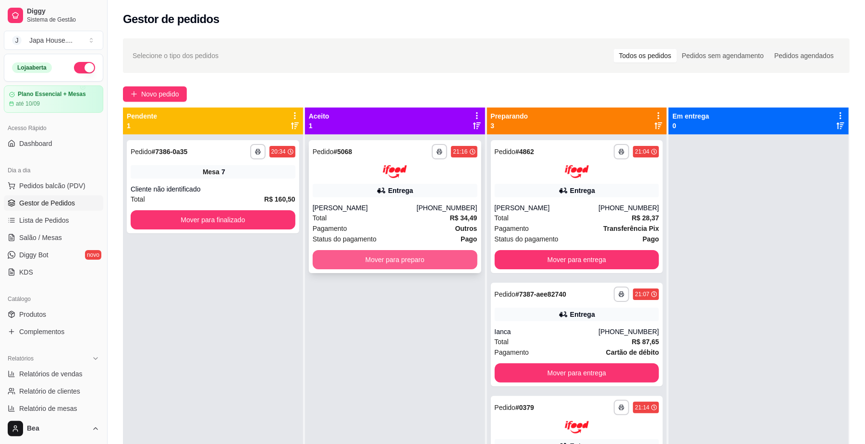
click at [427, 262] on button "Mover para preparo" at bounding box center [395, 259] width 165 height 19
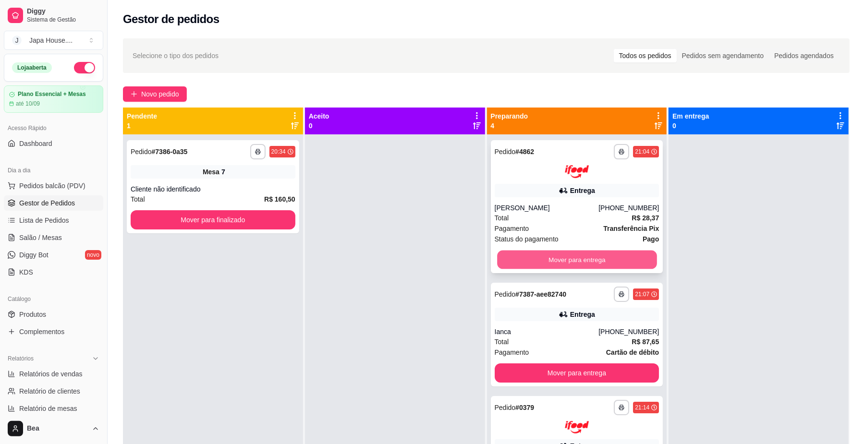
click at [573, 255] on button "Mover para entrega" at bounding box center [576, 259] width 159 height 19
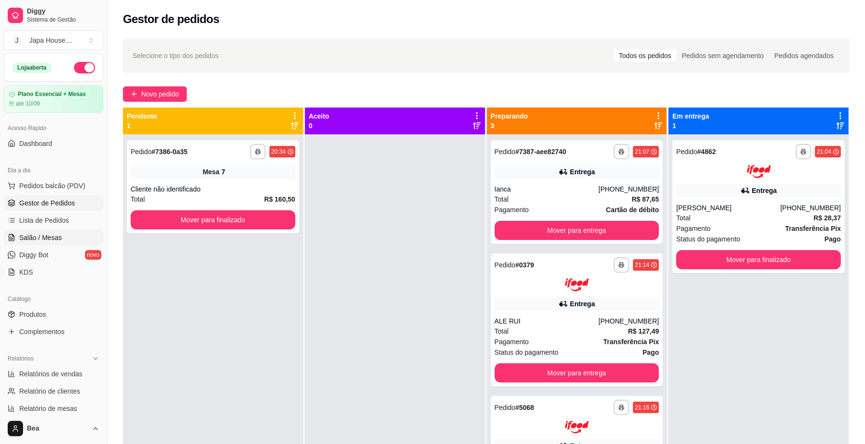
click at [52, 238] on span "Salão / Mesas" at bounding box center [40, 238] width 43 height 10
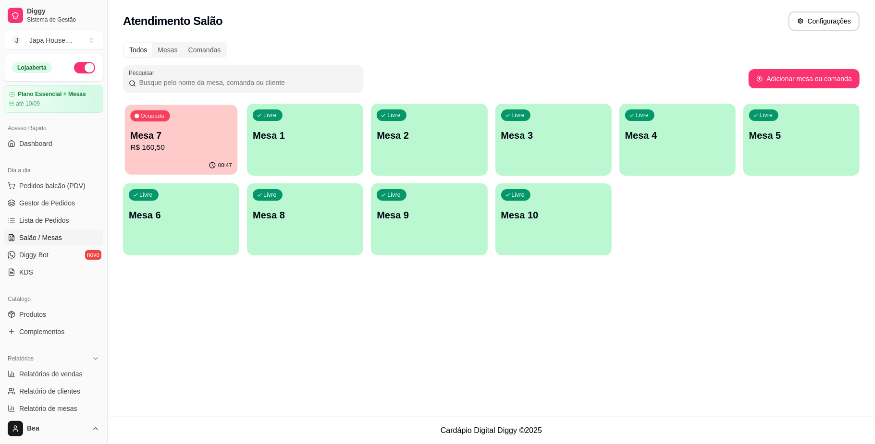
click at [210, 143] on p "R$ 160,50" at bounding box center [181, 147] width 102 height 11
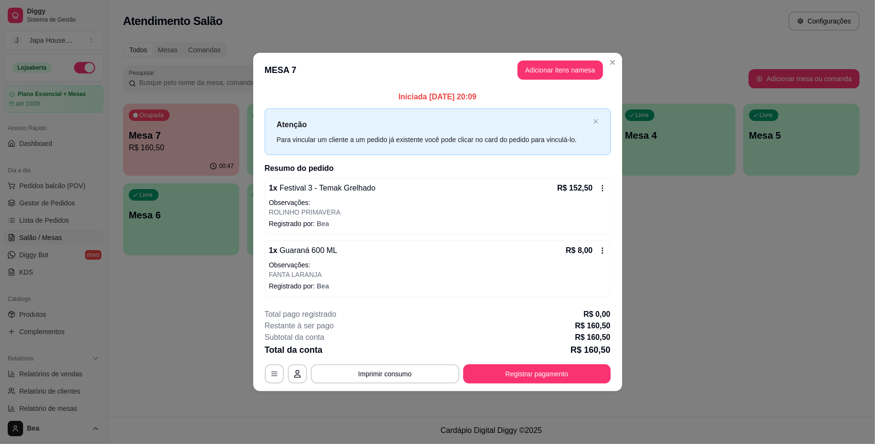
click at [599, 249] on icon at bounding box center [603, 251] width 8 height 8
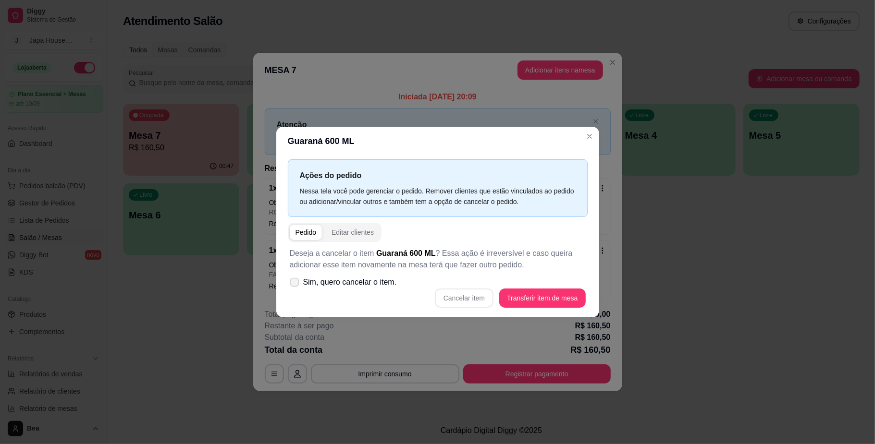
click at [356, 283] on span "Sim, quero cancelar o item." at bounding box center [350, 283] width 94 height 12
click at [295, 284] on input "Sim, quero cancelar o item." at bounding box center [292, 287] width 6 height 6
checkbox input "true"
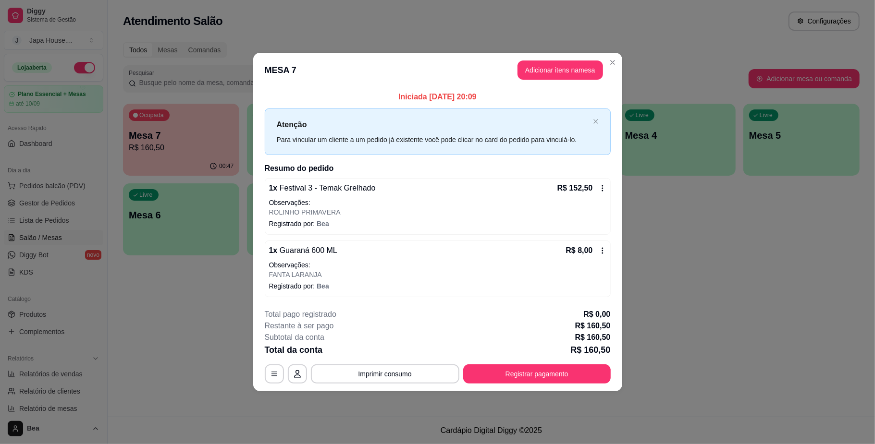
click at [602, 250] on icon at bounding box center [603, 251] width 8 height 8
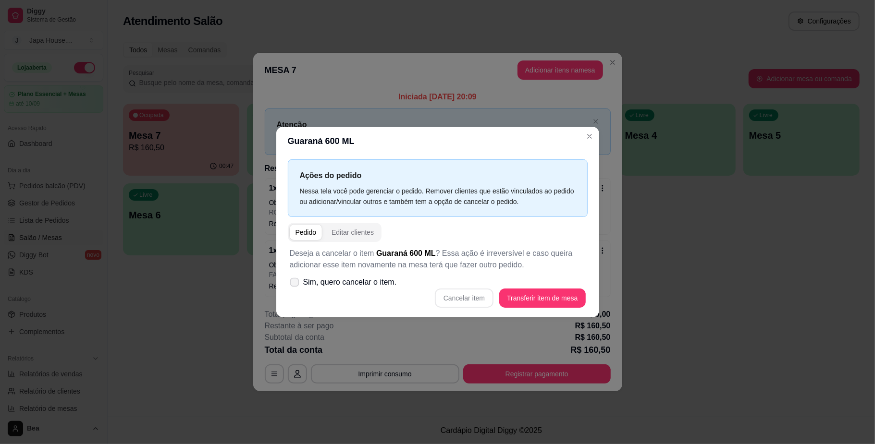
click at [312, 279] on span "Sim, quero cancelar o item." at bounding box center [350, 283] width 94 height 12
click at [295, 284] on input "Sim, quero cancelar o item." at bounding box center [292, 287] width 6 height 6
checkbox input "true"
click at [463, 301] on button "Cancelar item" at bounding box center [464, 298] width 59 height 19
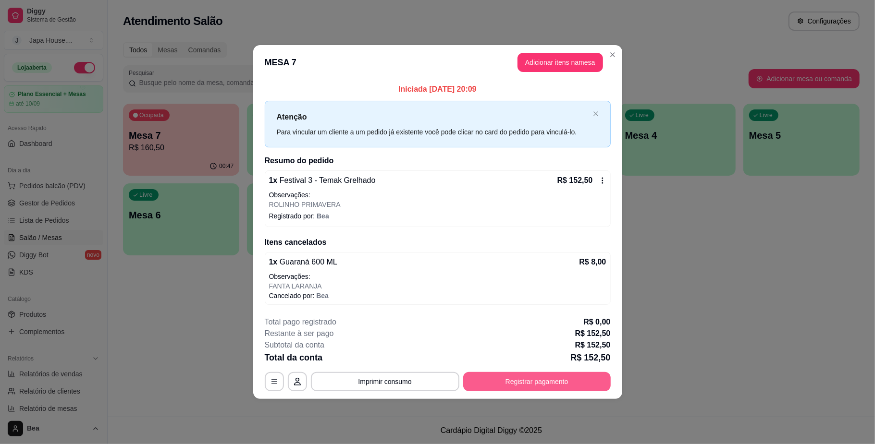
click at [485, 381] on button "Registrar pagamento" at bounding box center [536, 381] width 147 height 19
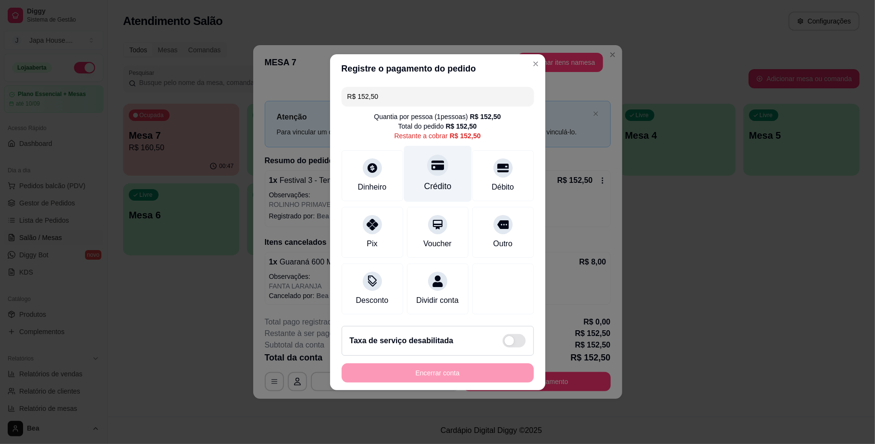
click at [437, 166] on div at bounding box center [437, 165] width 21 height 21
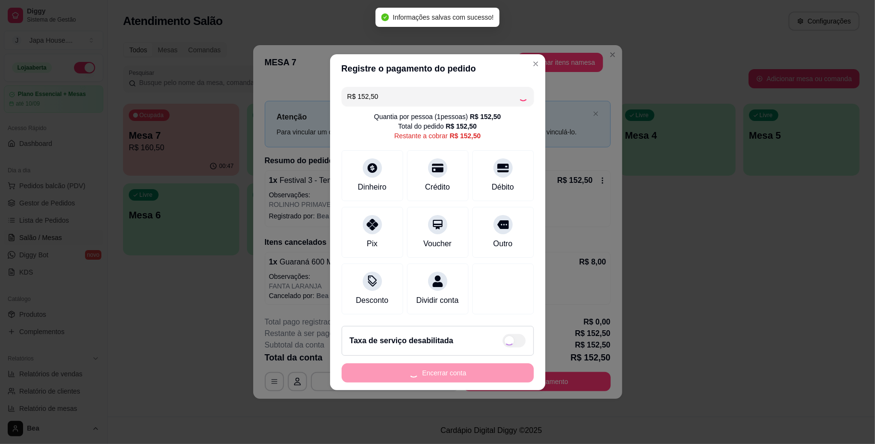
type input "R$ 0,00"
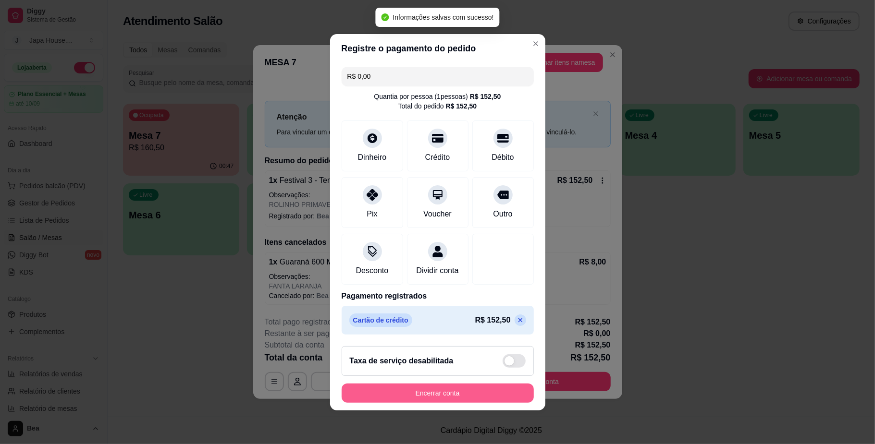
click at [440, 401] on button "Encerrar conta" at bounding box center [438, 393] width 192 height 19
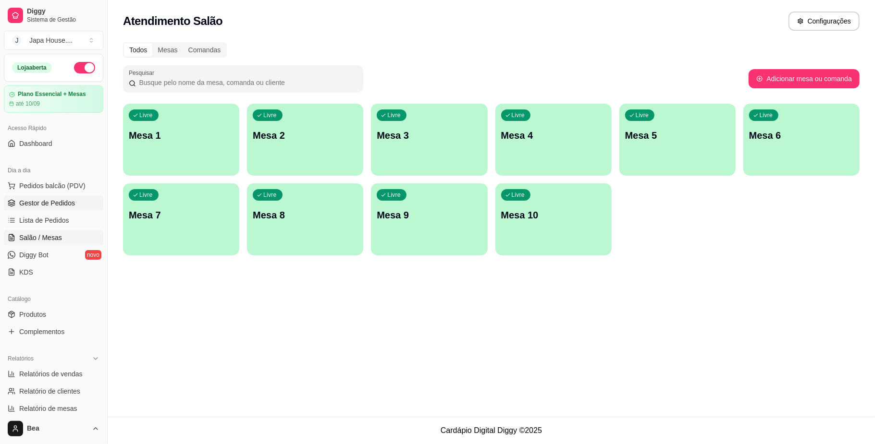
click at [76, 201] on link "Gestor de Pedidos" at bounding box center [53, 203] width 99 height 15
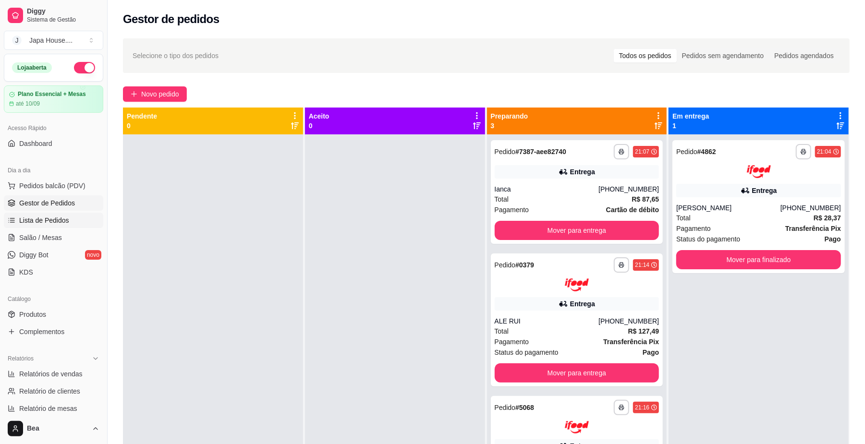
click at [74, 214] on link "Lista de Pedidos" at bounding box center [53, 220] width 99 height 15
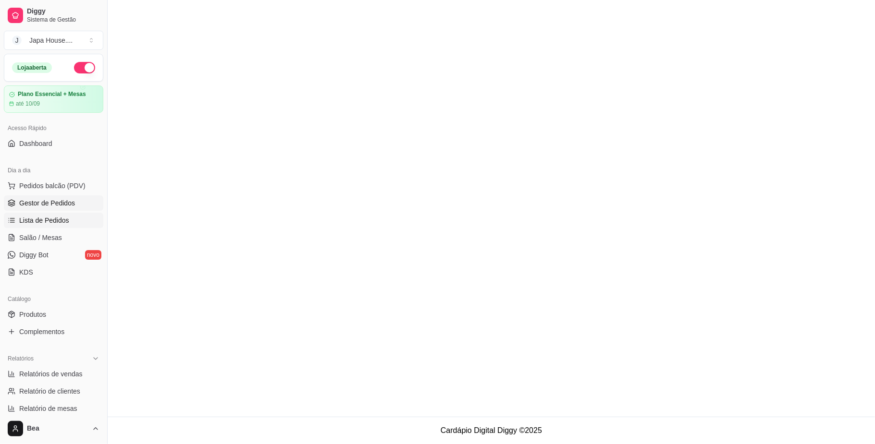
click at [73, 203] on span "Gestor de Pedidos" at bounding box center [47, 203] width 56 height 10
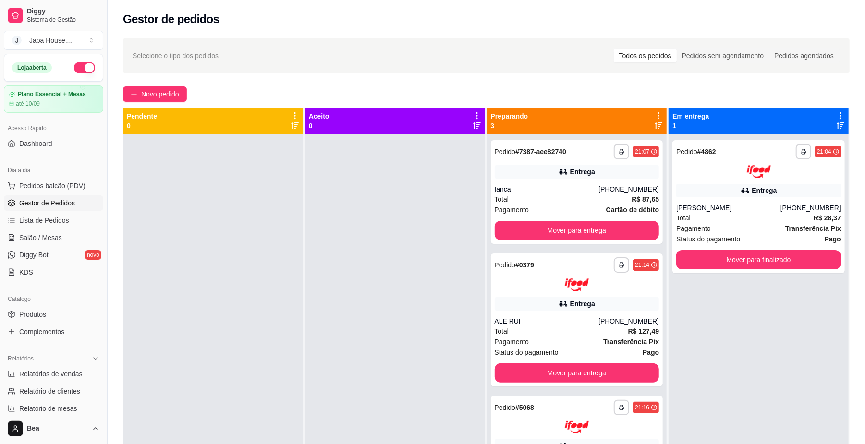
click at [73, 203] on span "Gestor de Pedidos" at bounding box center [47, 203] width 56 height 10
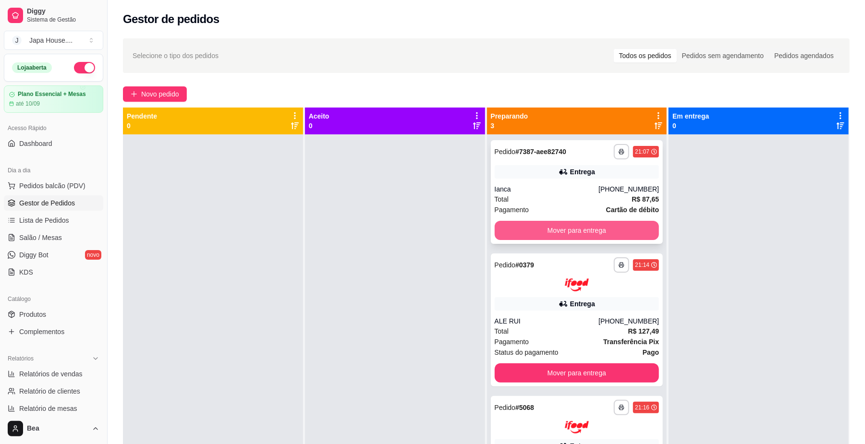
click at [565, 222] on button "Mover para entrega" at bounding box center [577, 230] width 165 height 19
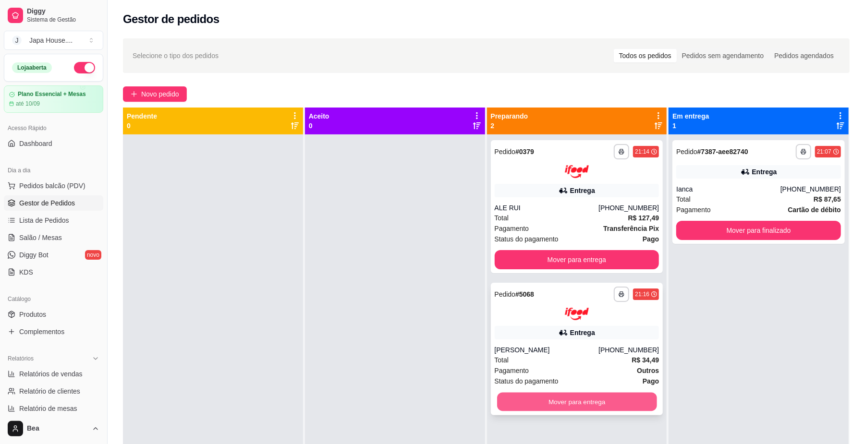
click at [592, 407] on button "Mover para entrega" at bounding box center [576, 402] width 159 height 19
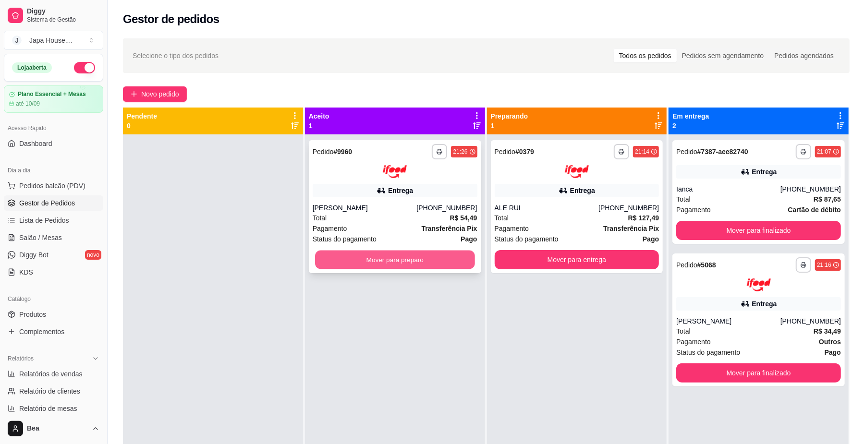
click at [400, 264] on button "Mover para preparo" at bounding box center [394, 259] width 159 height 19
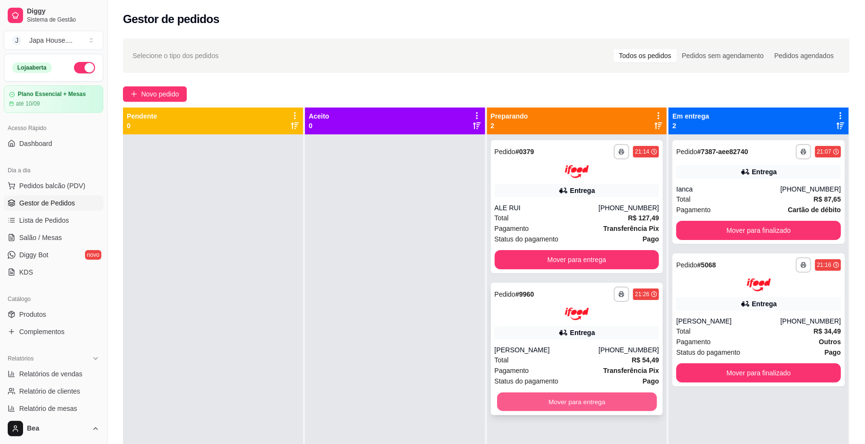
click at [550, 402] on button "Mover para entrega" at bounding box center [576, 402] width 159 height 19
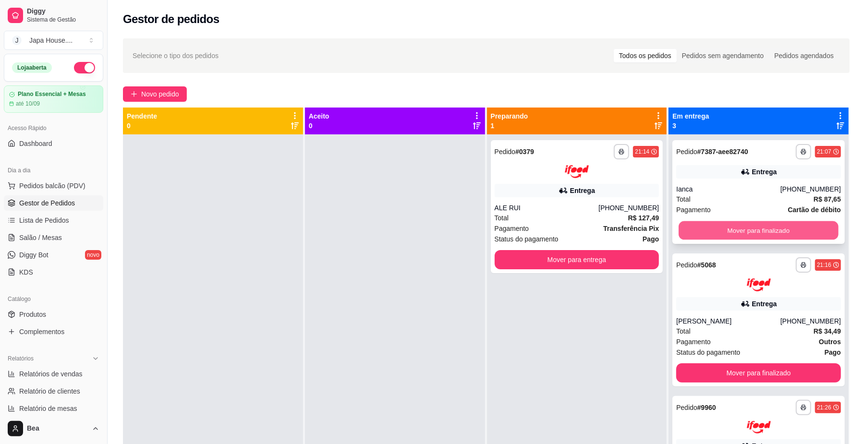
click at [765, 236] on button "Mover para finalizado" at bounding box center [758, 230] width 159 height 19
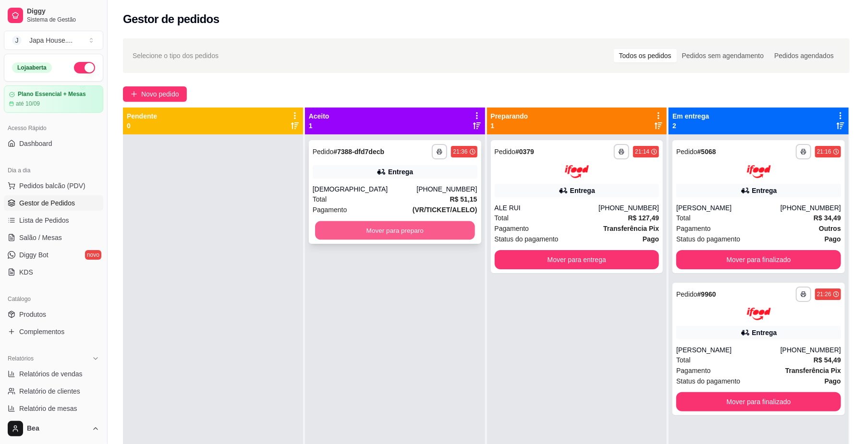
click at [435, 227] on button "Mover para preparo" at bounding box center [394, 230] width 159 height 19
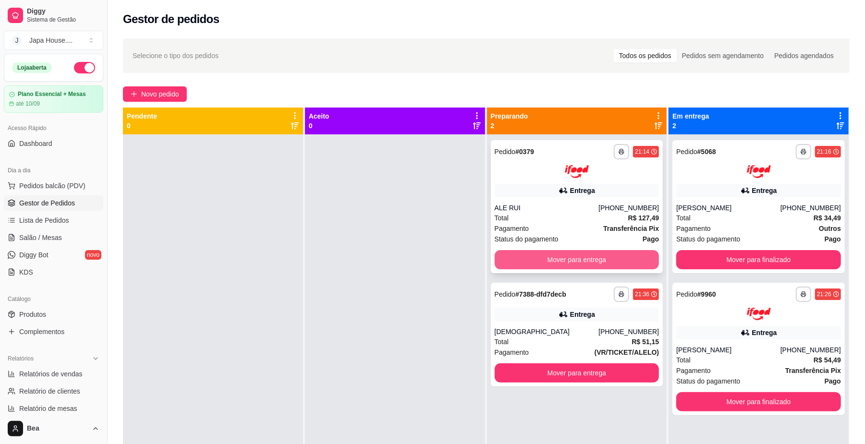
click at [548, 262] on button "Mover para entrega" at bounding box center [577, 259] width 165 height 19
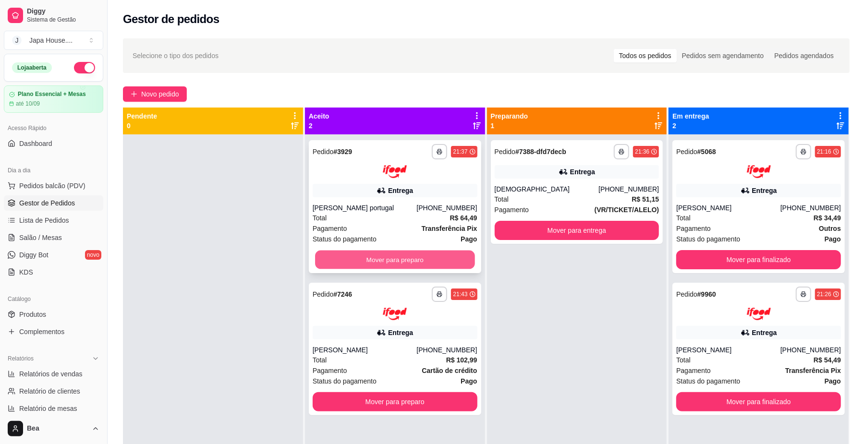
click at [443, 262] on button "Mover para preparo" at bounding box center [394, 259] width 159 height 19
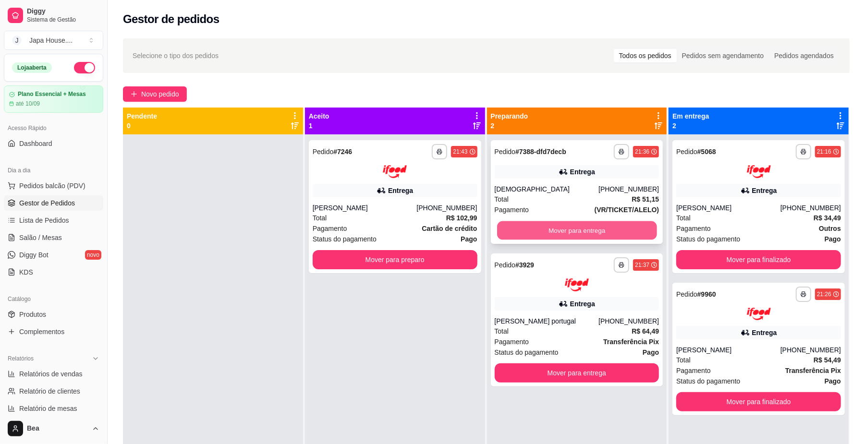
click at [529, 223] on button "Mover para entrega" at bounding box center [576, 230] width 159 height 19
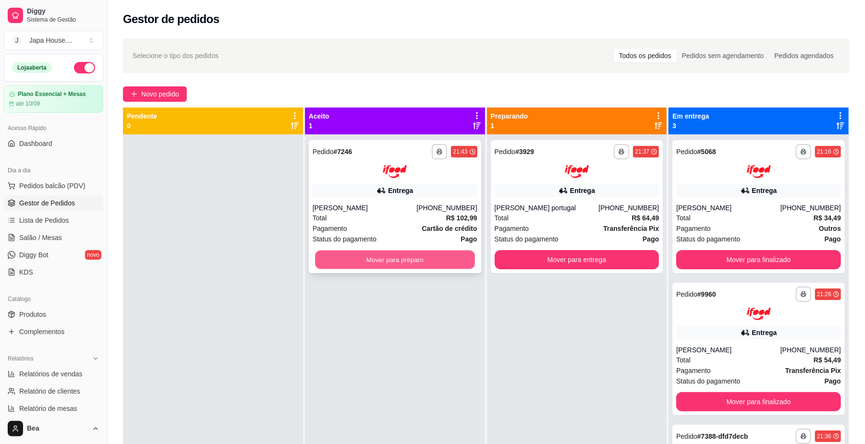
click at [444, 262] on button "Mover para preparo" at bounding box center [394, 259] width 159 height 19
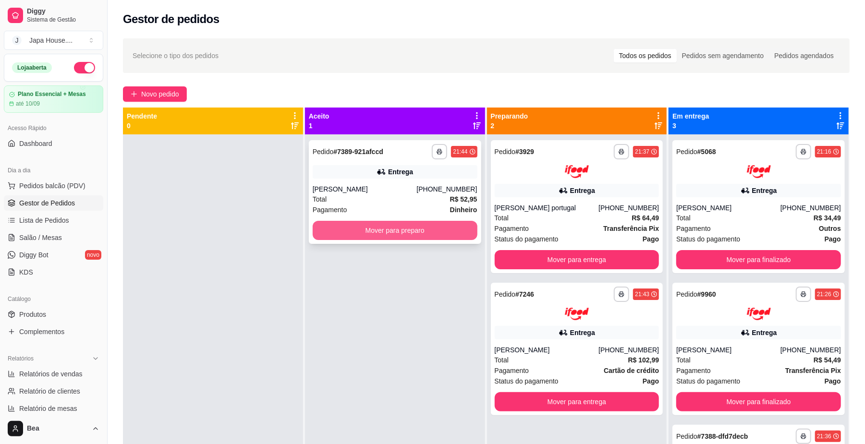
click at [446, 239] on button "Mover para preparo" at bounding box center [395, 230] width 165 height 19
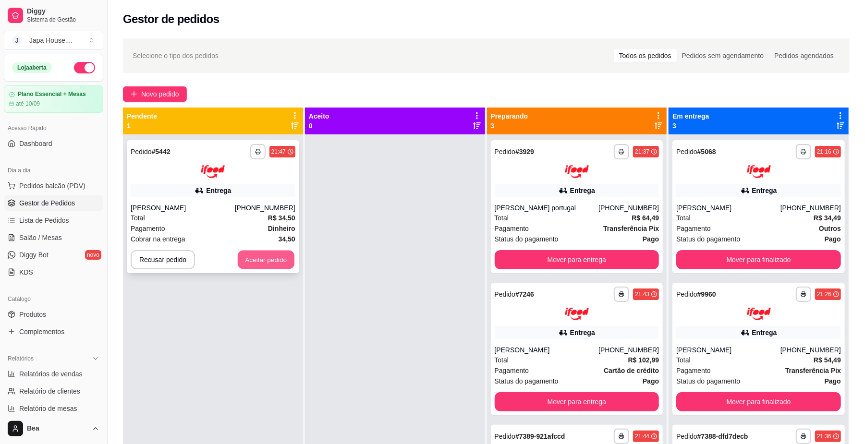
click at [281, 256] on button "Aceitar pedido" at bounding box center [266, 259] width 57 height 19
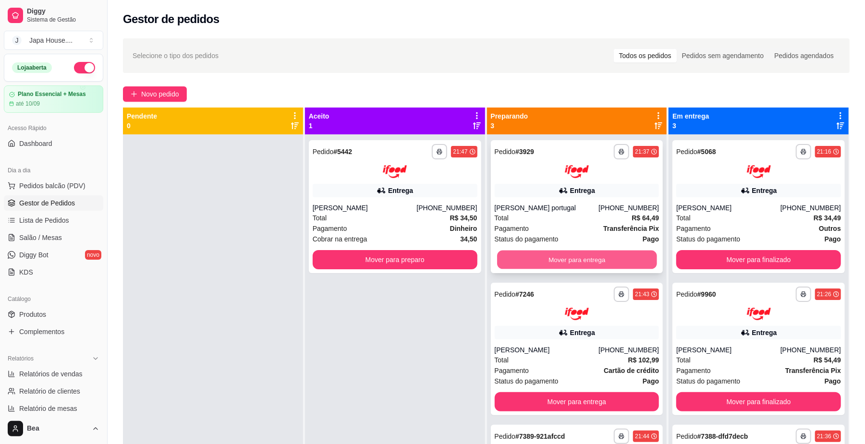
click at [545, 257] on button "Mover para entrega" at bounding box center [576, 259] width 159 height 19
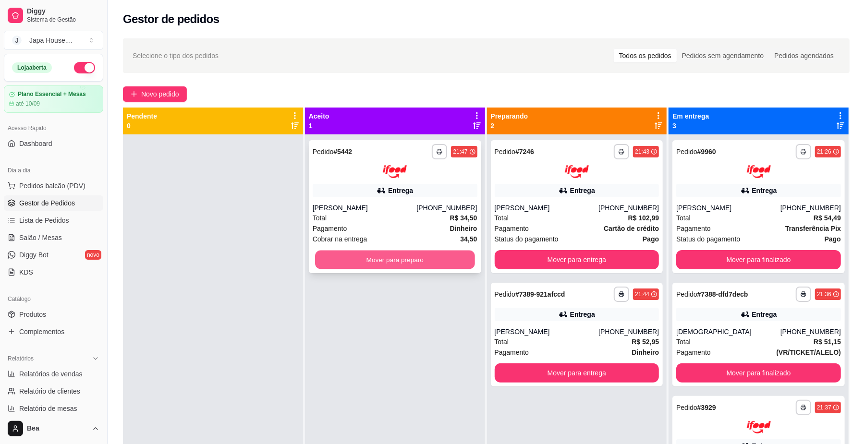
click at [443, 259] on button "Mover para preparo" at bounding box center [394, 259] width 159 height 19
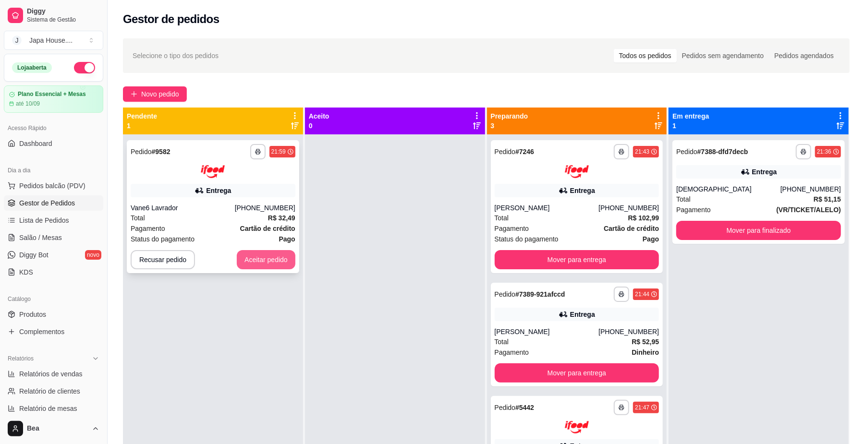
click at [257, 267] on button "Aceitar pedido" at bounding box center [266, 259] width 59 height 19
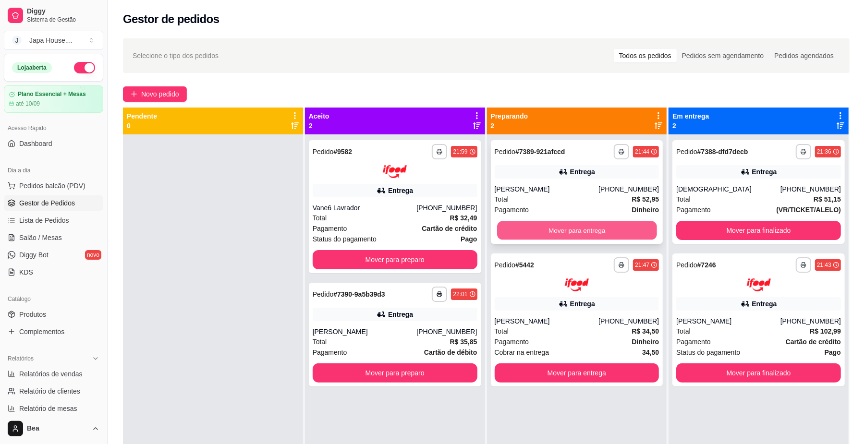
click at [544, 237] on button "Mover para entrega" at bounding box center [576, 230] width 159 height 19
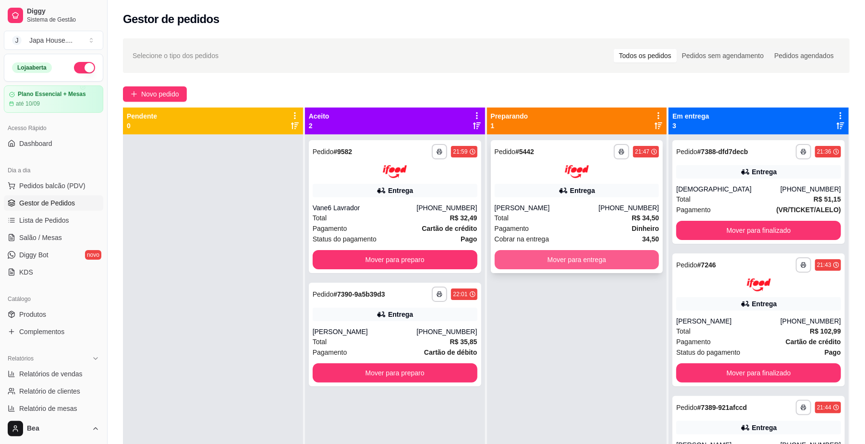
click at [558, 261] on button "Mover para entrega" at bounding box center [577, 259] width 165 height 19
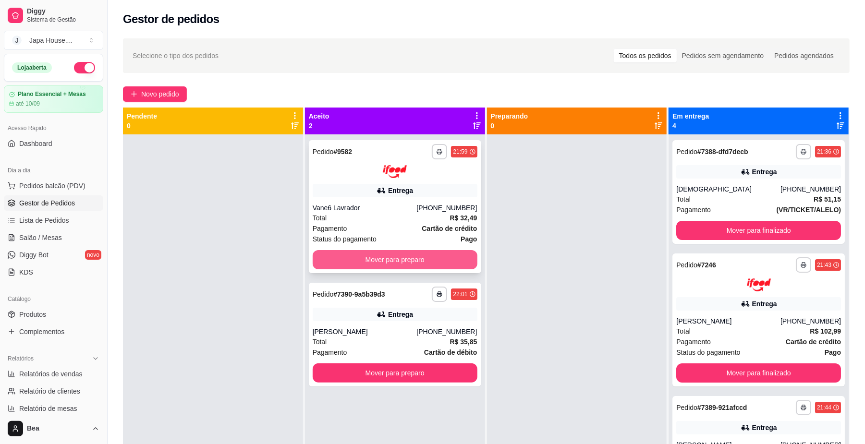
click at [444, 256] on button "Mover para preparo" at bounding box center [395, 259] width 165 height 19
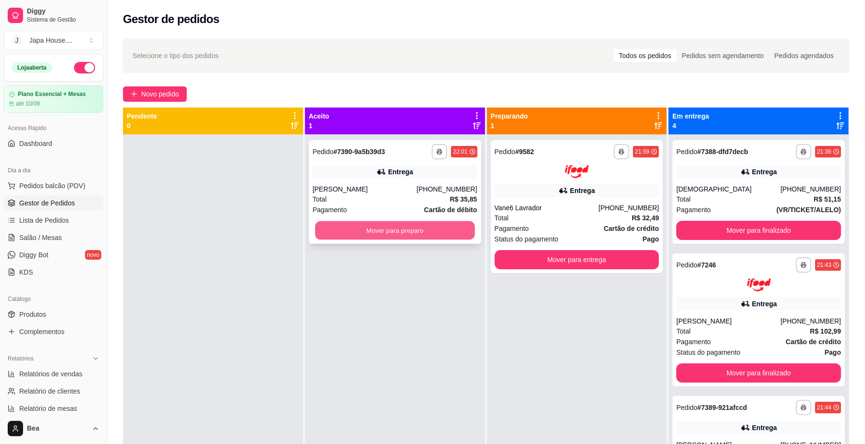
click at [442, 233] on button "Mover para preparo" at bounding box center [394, 230] width 159 height 19
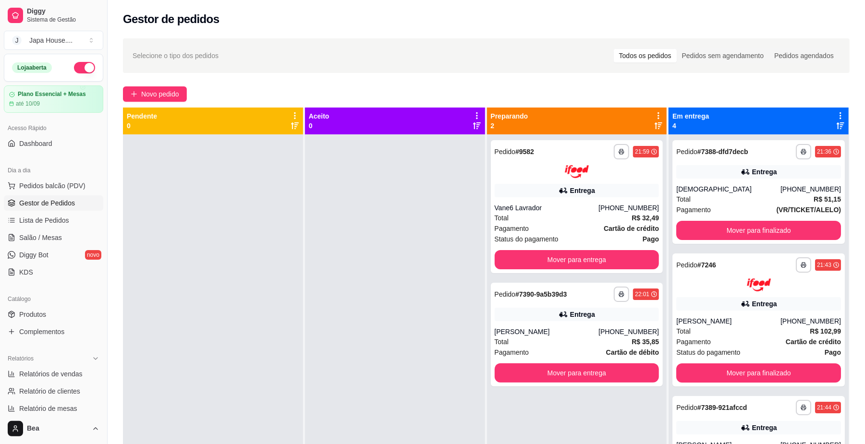
click at [442, 233] on div at bounding box center [395, 357] width 180 height 444
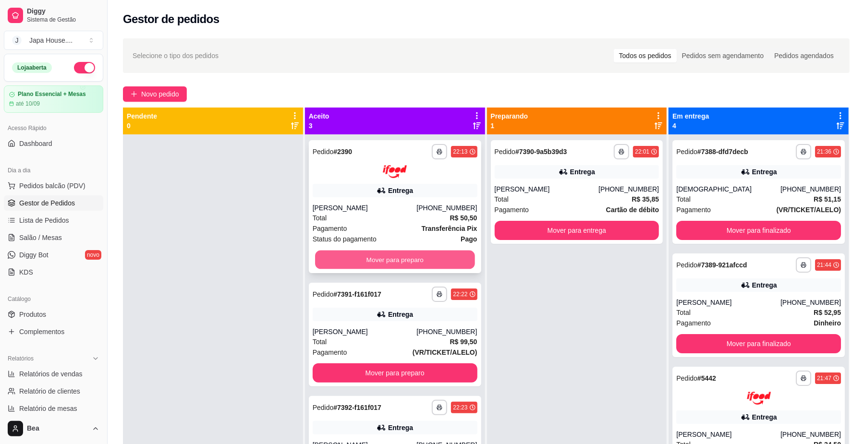
click at [435, 266] on button "Mover para preparo" at bounding box center [394, 259] width 159 height 19
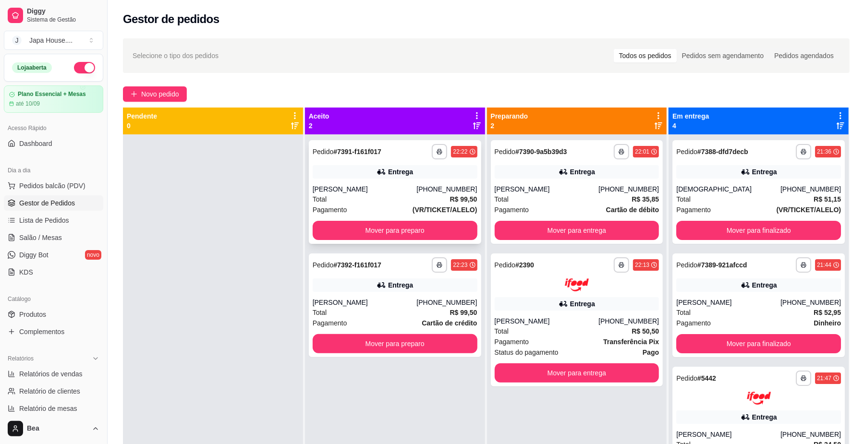
click at [437, 240] on div "**********" at bounding box center [395, 192] width 172 height 104
click at [393, 233] on button "Mover para preparo" at bounding box center [394, 230] width 159 height 19
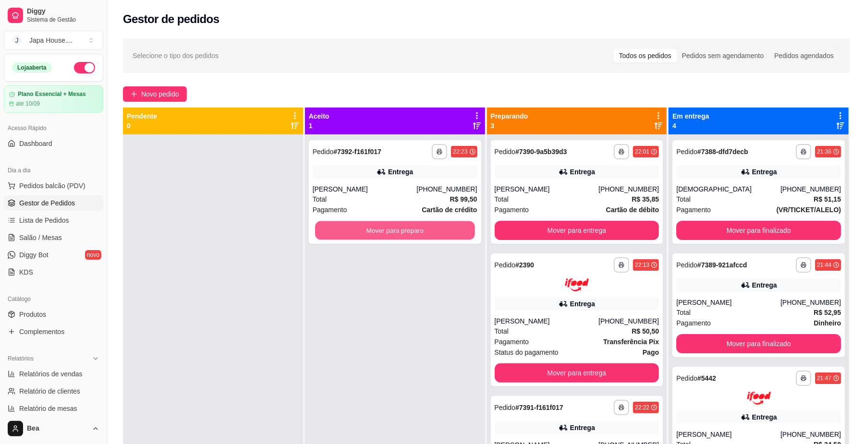
click at [393, 233] on button "Mover para preparo" at bounding box center [394, 230] width 159 height 19
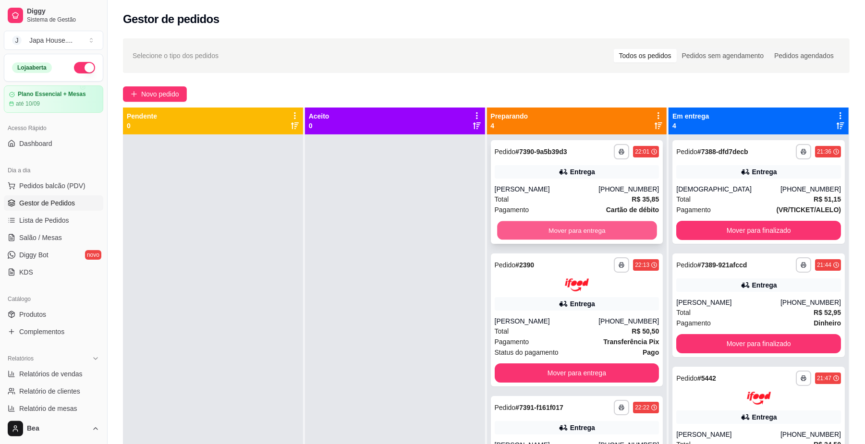
click at [548, 229] on button "Mover para entrega" at bounding box center [576, 230] width 159 height 19
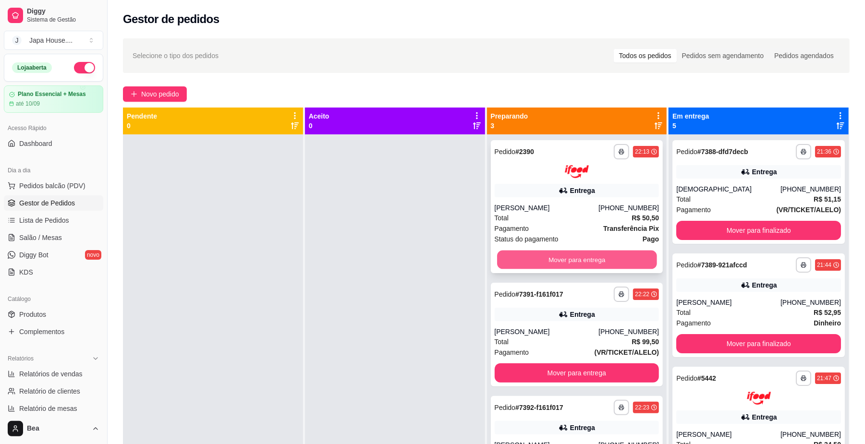
click at [544, 255] on button "Mover para entrega" at bounding box center [576, 259] width 159 height 19
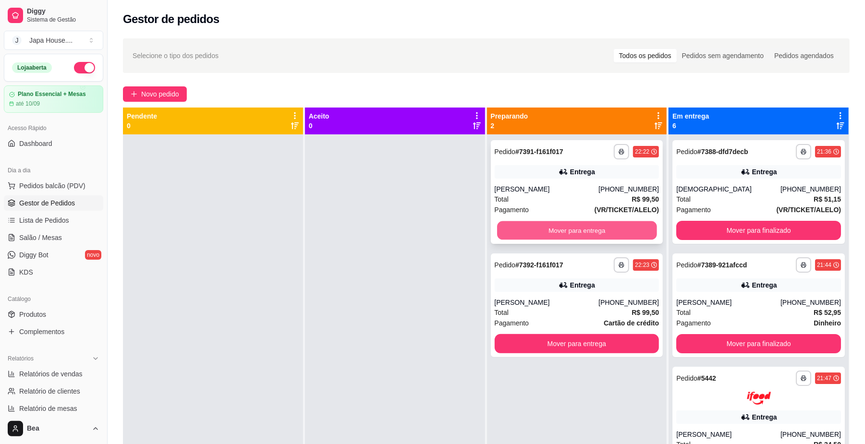
click at [582, 233] on button "Mover para entrega" at bounding box center [576, 230] width 159 height 19
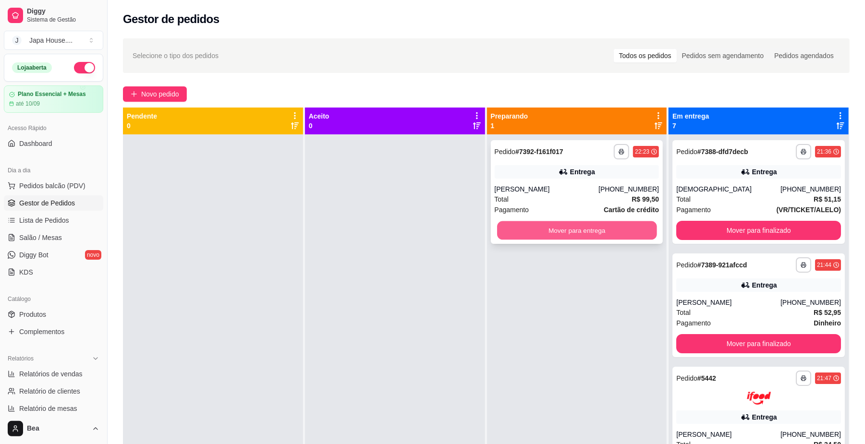
click at [557, 228] on button "Mover para entrega" at bounding box center [576, 230] width 159 height 19
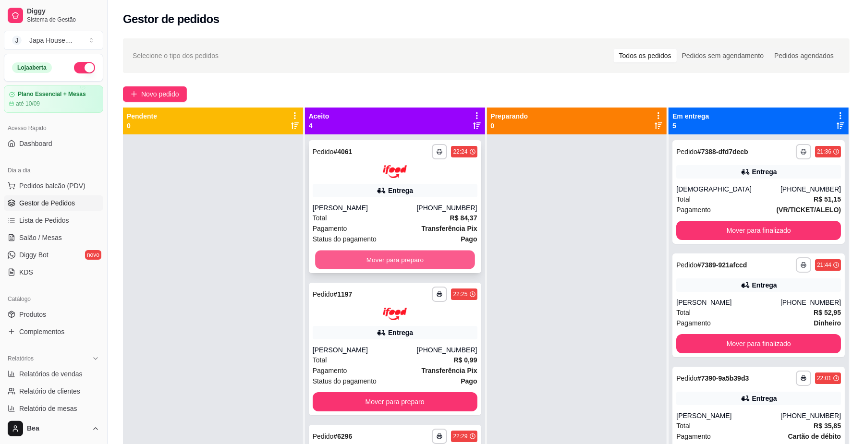
click at [420, 259] on button "Mover para preparo" at bounding box center [394, 259] width 159 height 19
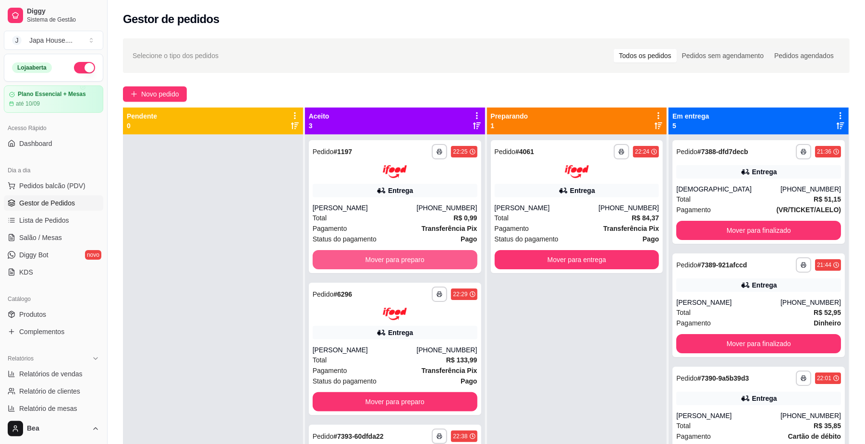
click at [420, 259] on button "Mover para preparo" at bounding box center [395, 259] width 165 height 19
click at [420, 259] on div "Mover para preparo" at bounding box center [395, 259] width 165 height 19
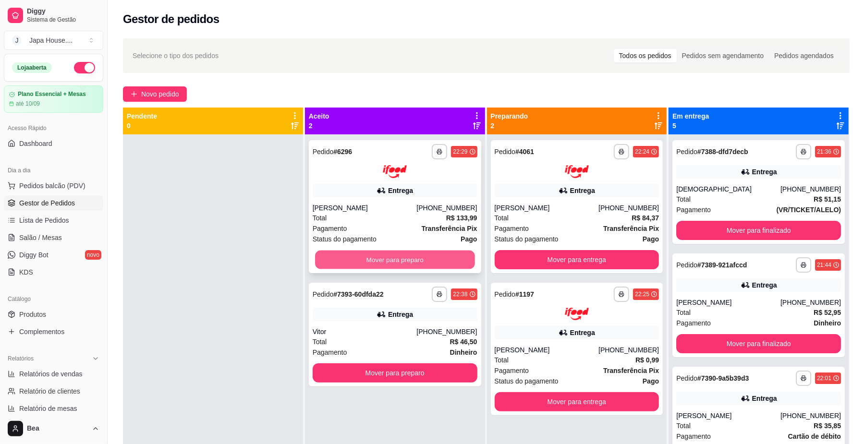
click at [435, 265] on button "Mover para preparo" at bounding box center [394, 259] width 159 height 19
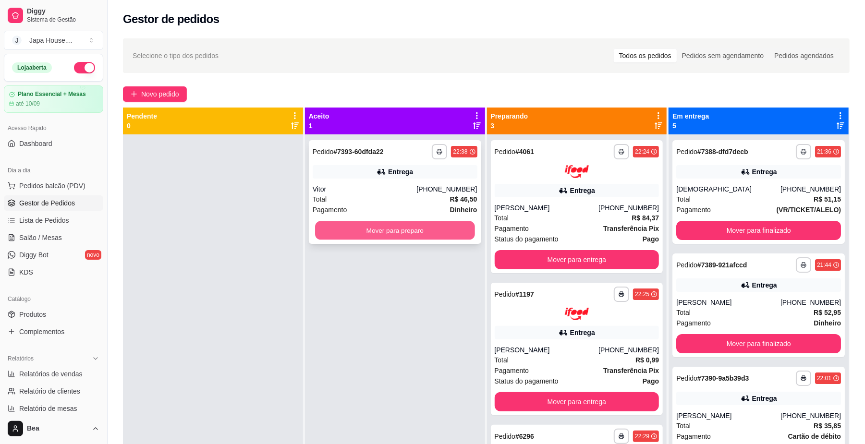
click at [437, 235] on button "Mover para preparo" at bounding box center [394, 230] width 159 height 19
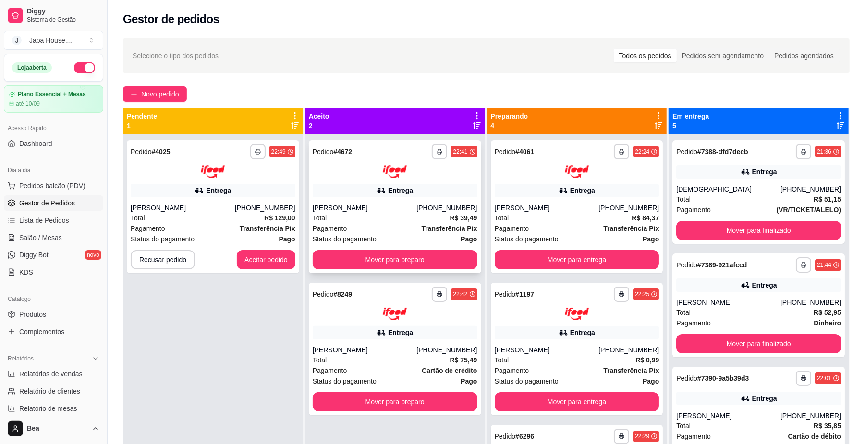
click at [425, 254] on button "Mover para preparo" at bounding box center [395, 259] width 165 height 19
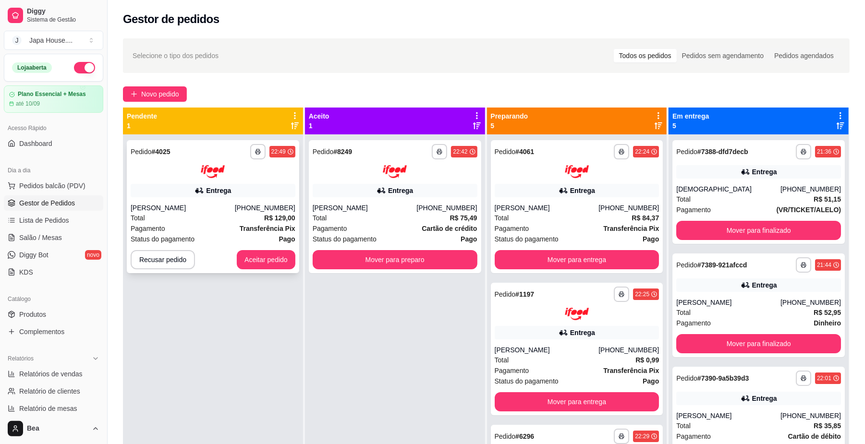
click at [256, 208] on div "[PHONE_NUMBER]" at bounding box center [265, 208] width 61 height 10
click at [147, 344] on div "**********" at bounding box center [213, 357] width 180 height 444
click at [352, 257] on button "Mover para preparo" at bounding box center [394, 259] width 159 height 19
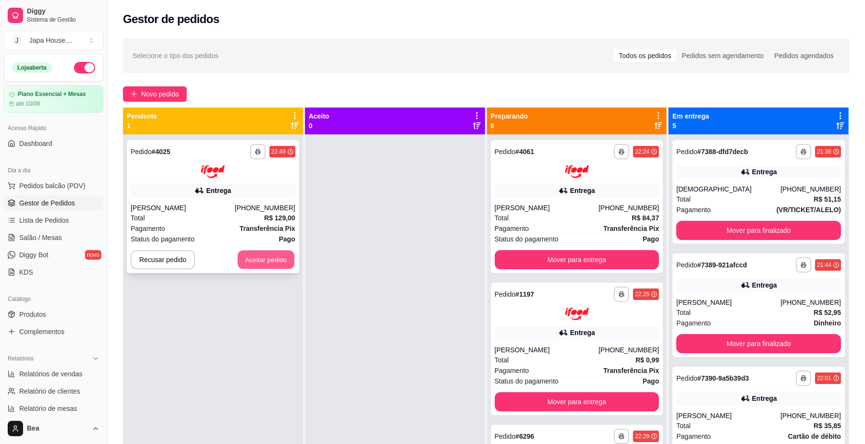
click at [267, 262] on button "Aceitar pedido" at bounding box center [266, 259] width 57 height 19
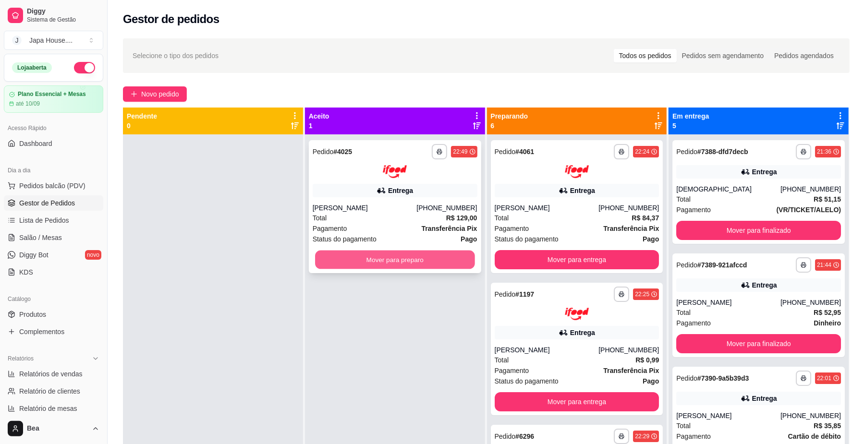
click at [381, 253] on button "Mover para preparo" at bounding box center [394, 259] width 159 height 19
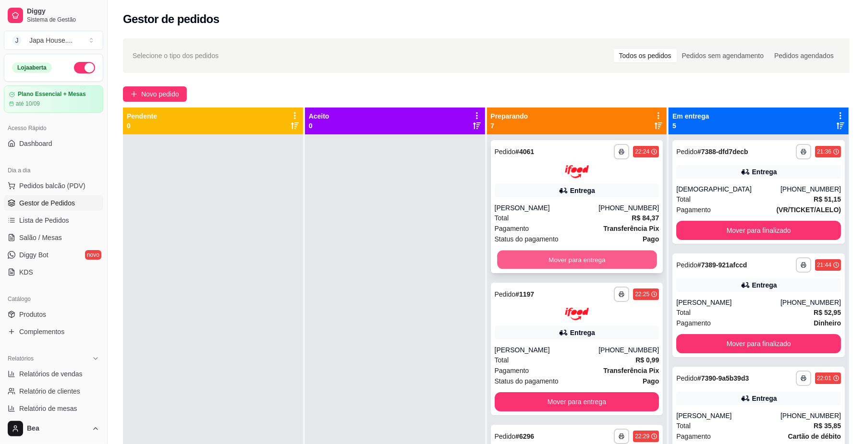
click at [517, 255] on button "Mover para entrega" at bounding box center [576, 259] width 159 height 19
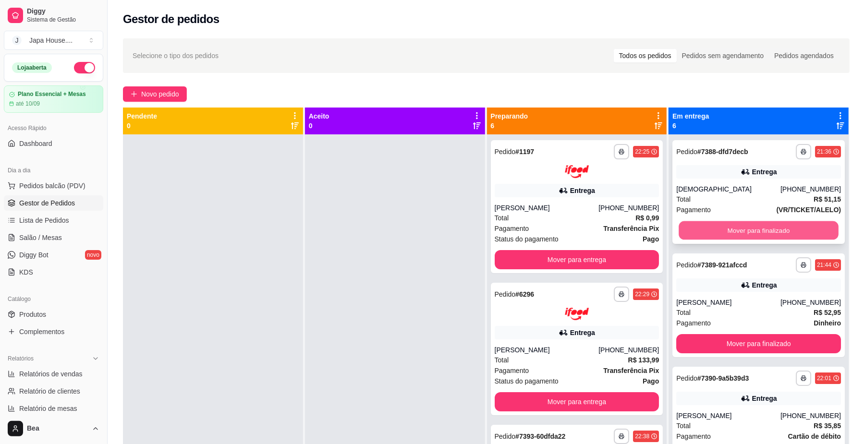
click at [713, 223] on button "Mover para finalizado" at bounding box center [758, 230] width 159 height 19
click at [713, 227] on button "Mover para finalizado" at bounding box center [758, 230] width 159 height 19
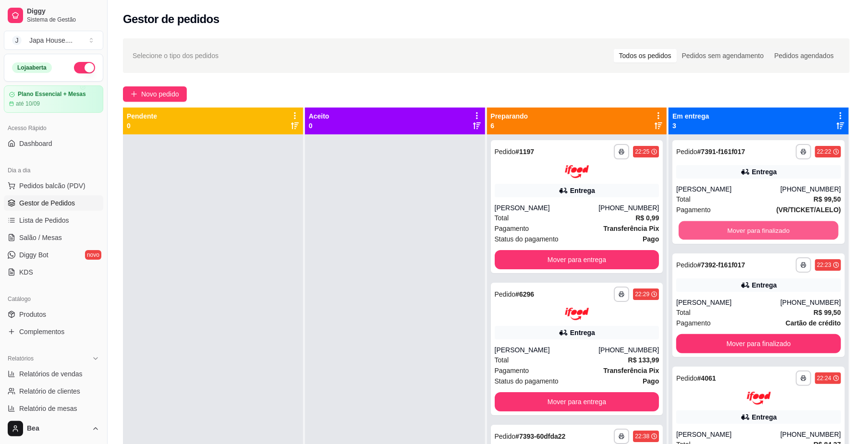
click at [713, 227] on button "Mover para finalizado" at bounding box center [758, 230] width 159 height 19
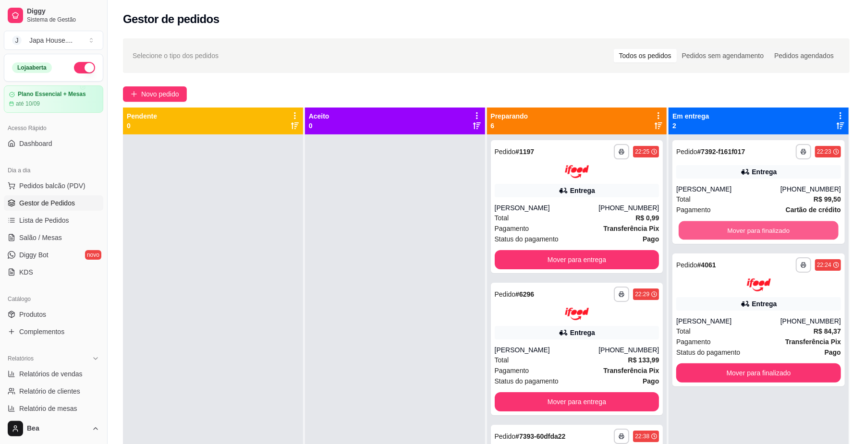
click at [713, 227] on button "Mover para finalizado" at bounding box center [758, 230] width 159 height 19
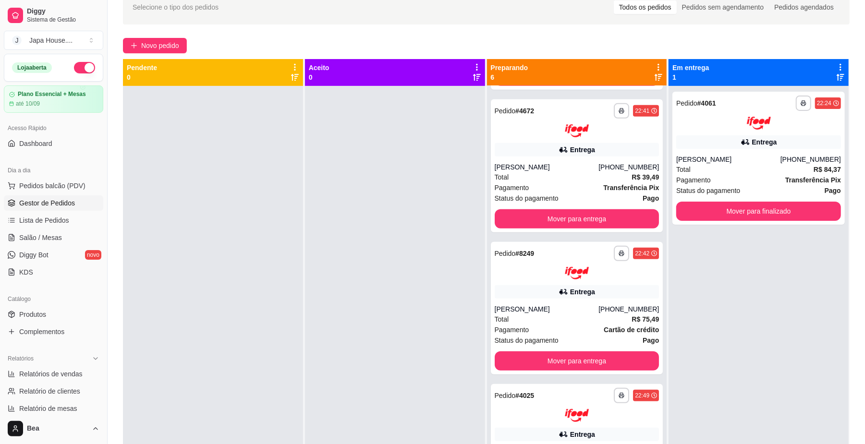
scroll to position [2, 0]
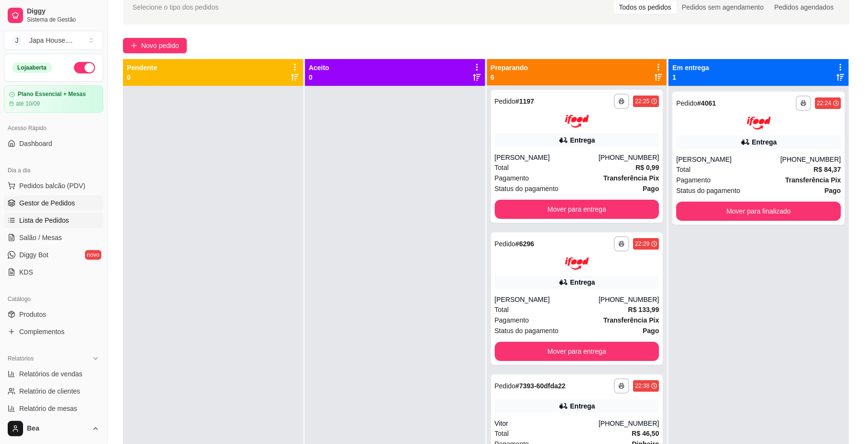
click at [59, 220] on span "Lista de Pedidos" at bounding box center [44, 221] width 50 height 10
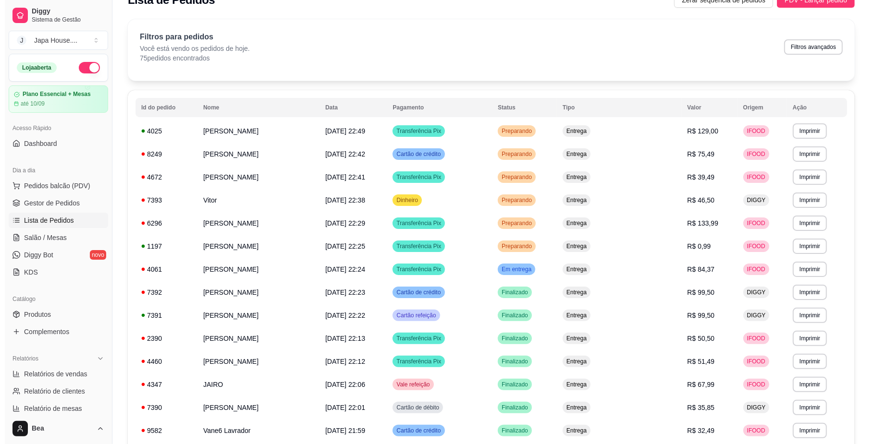
scroll to position [20, 0]
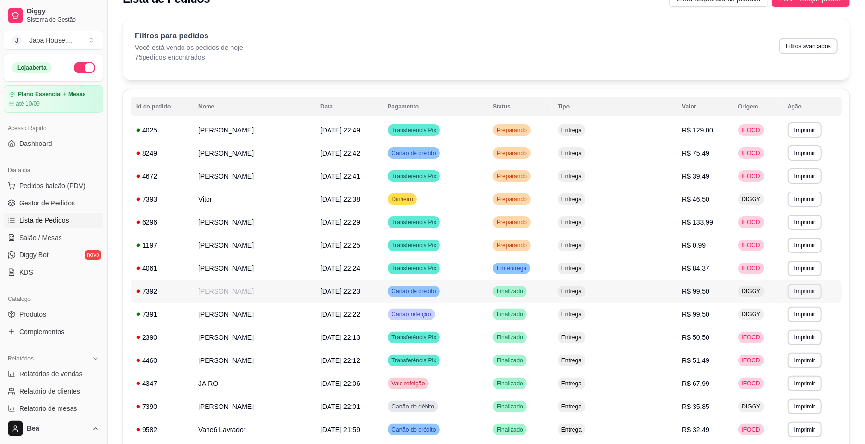
click at [800, 291] on button "Imprimir" at bounding box center [805, 291] width 34 height 15
click at [784, 341] on button "IMPRESSORA" at bounding box center [787, 344] width 70 height 15
click at [796, 318] on button "Imprimir" at bounding box center [804, 314] width 33 height 15
click at [788, 369] on button "IMPRESSORA" at bounding box center [786, 367] width 67 height 15
click at [552, 316] on td "Finalizado" at bounding box center [519, 314] width 65 height 23
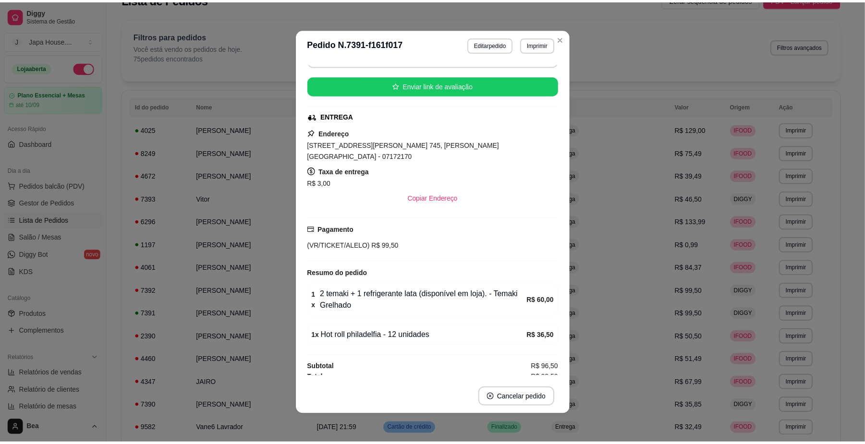
scroll to position [0, 0]
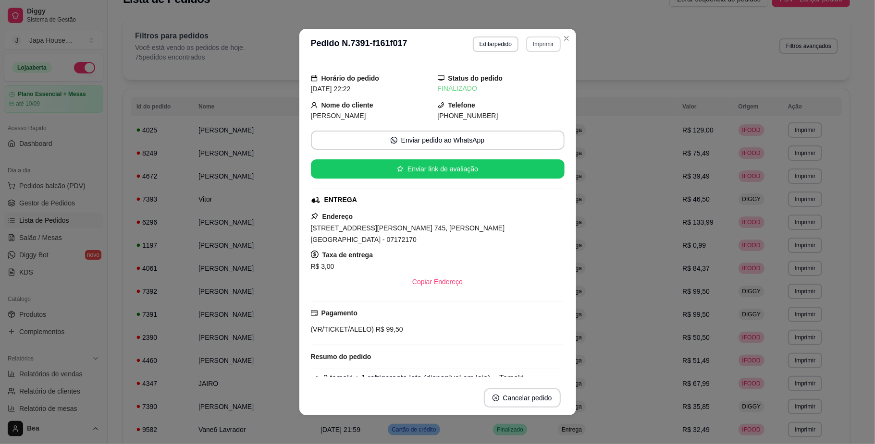
click at [539, 49] on button "Imprimir" at bounding box center [543, 44] width 34 height 15
click at [529, 100] on button "IMPRESSORA" at bounding box center [522, 97] width 67 height 15
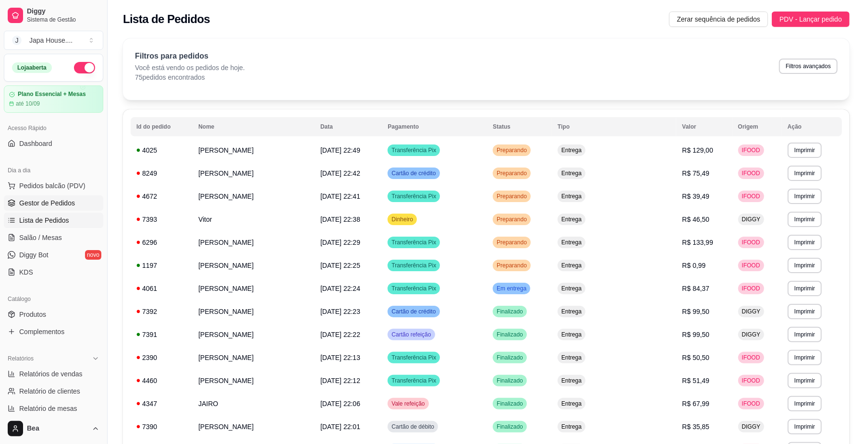
click at [68, 202] on span "Gestor de Pedidos" at bounding box center [47, 203] width 56 height 10
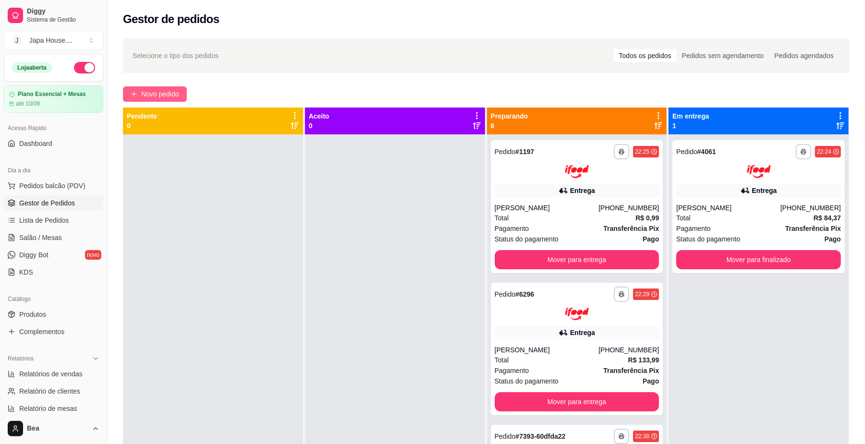
click at [162, 93] on span "Novo pedido" at bounding box center [160, 94] width 38 height 11
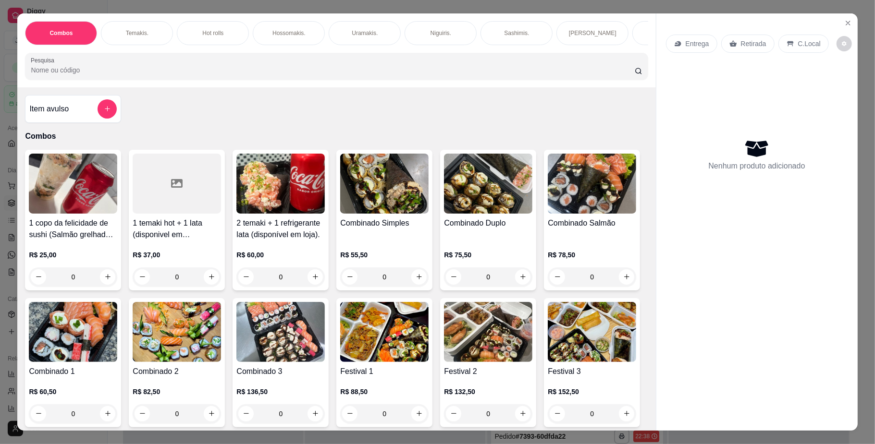
click at [202, 29] on p "Hot rolls" at bounding box center [212, 33] width 21 height 8
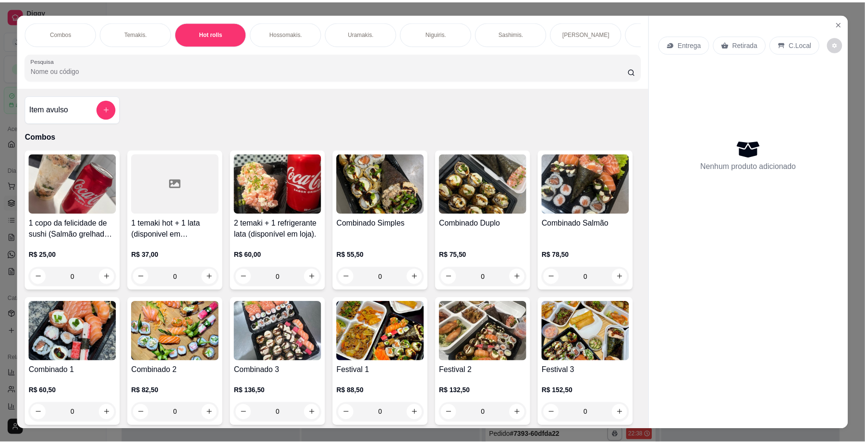
scroll to position [17, 0]
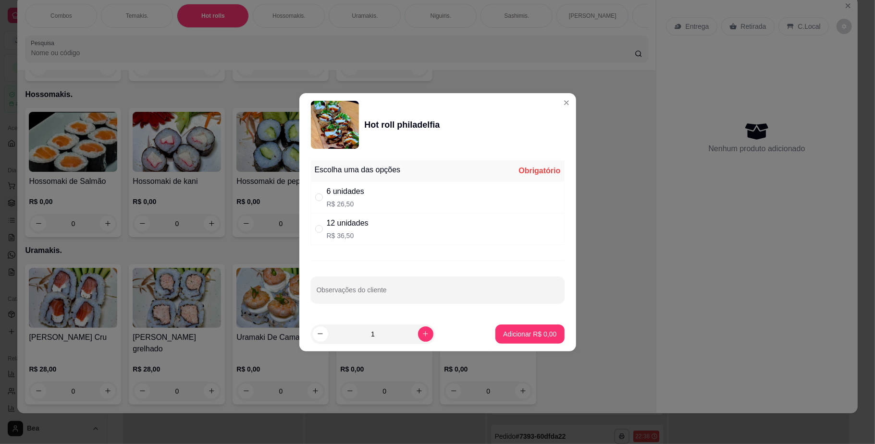
click at [380, 224] on div "12 unidades R$ 36,50" at bounding box center [438, 229] width 254 height 32
radio input "true"
click at [514, 340] on button "Adicionar R$ 36,50" at bounding box center [527, 334] width 73 height 19
type input "1"
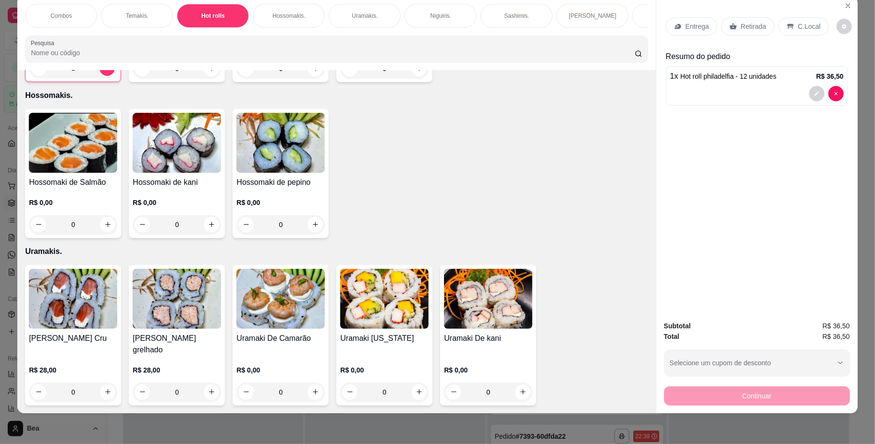
click at [742, 29] on p "Retirada" at bounding box center [753, 27] width 25 height 10
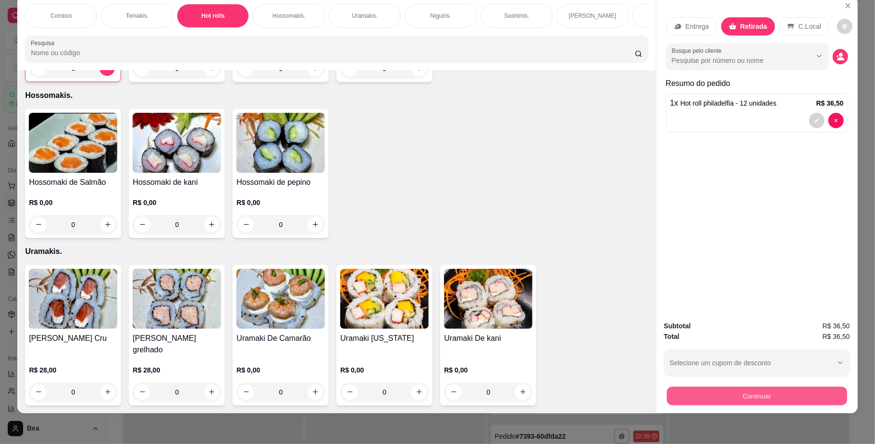
click at [731, 393] on button "Continuar" at bounding box center [756, 396] width 180 height 19
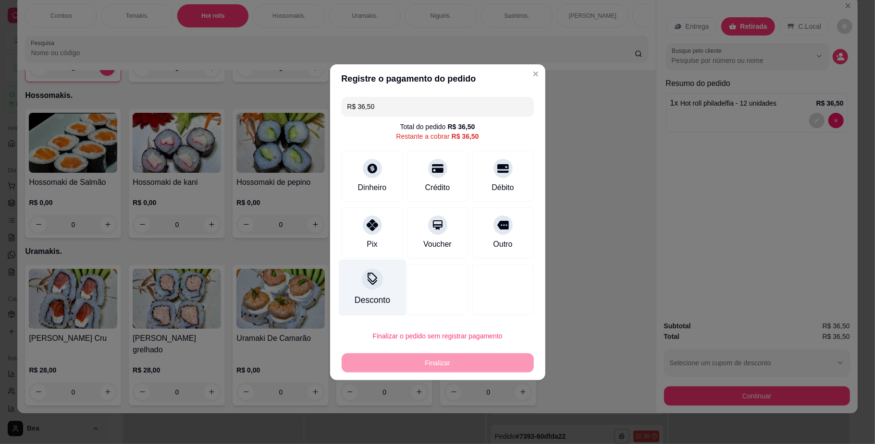
click at [378, 293] on div "Desconto" at bounding box center [372, 287] width 68 height 56
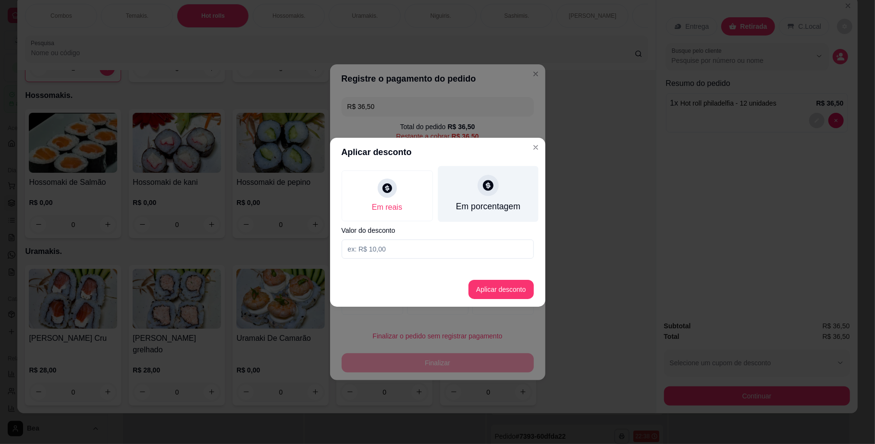
click at [484, 185] on icon at bounding box center [488, 185] width 11 height 11
click at [442, 255] on input at bounding box center [438, 249] width 192 height 19
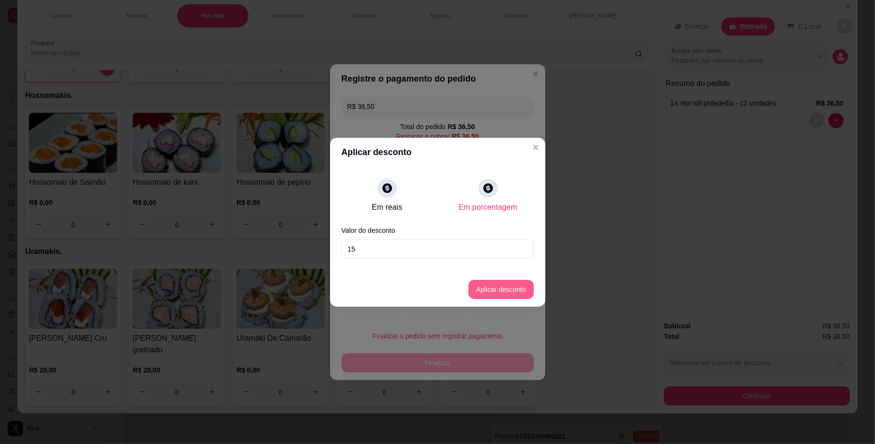
type input "15"
click at [489, 291] on button "Aplicar desconto" at bounding box center [500, 289] width 63 height 19
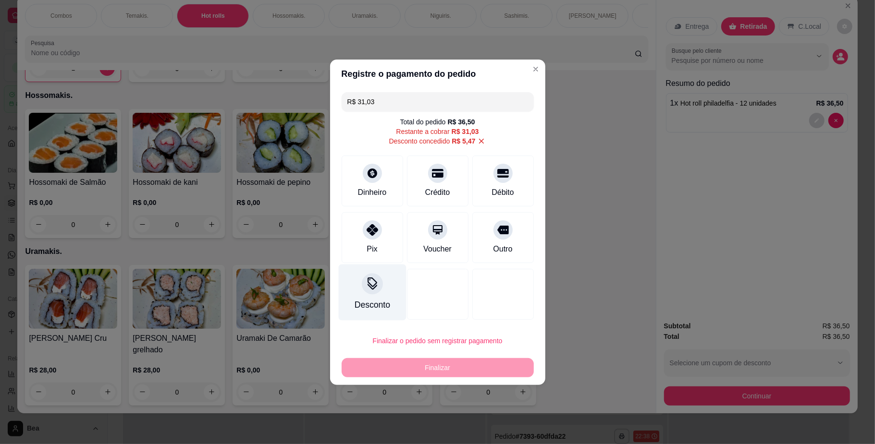
click at [373, 294] on div at bounding box center [372, 283] width 21 height 21
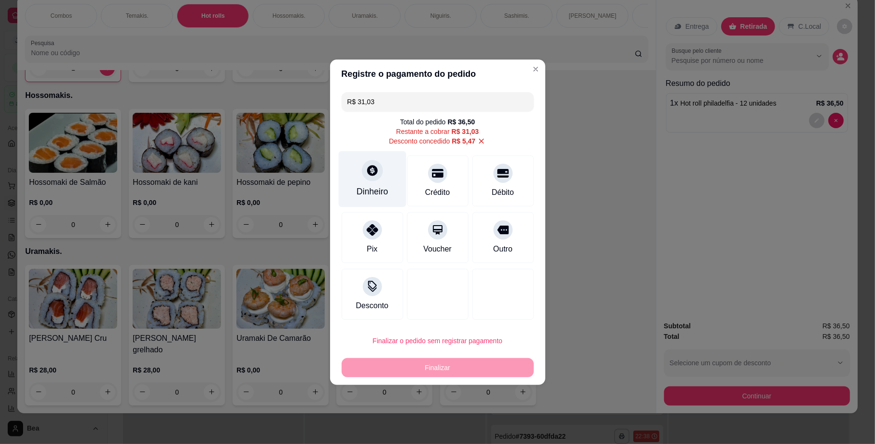
click at [383, 193] on div "Dinheiro" at bounding box center [372, 191] width 32 height 12
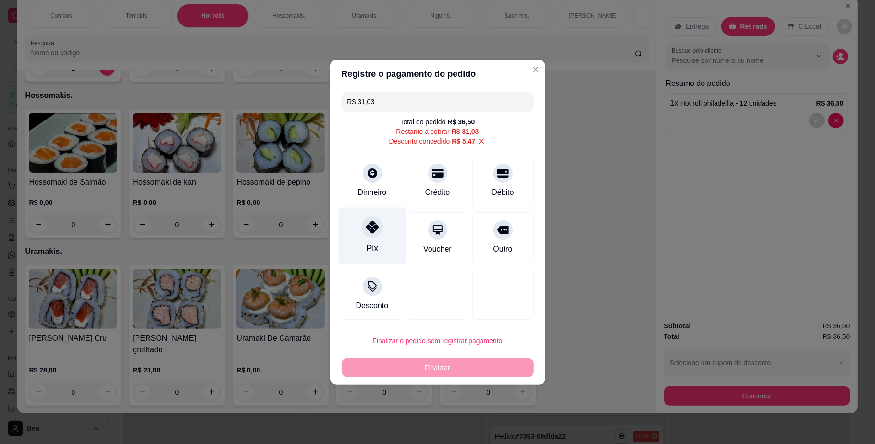
click at [358, 229] on div "Pix" at bounding box center [372, 236] width 68 height 56
type input "R$ 0,00"
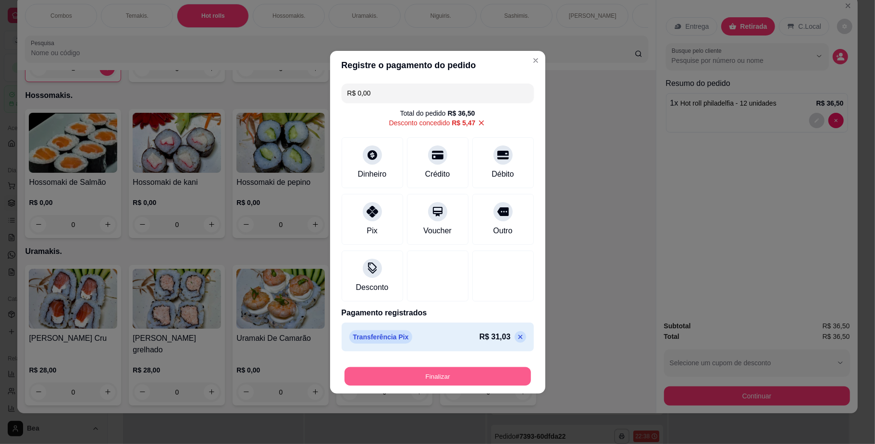
click at [450, 376] on button "Finalizar" at bounding box center [437, 376] width 186 height 19
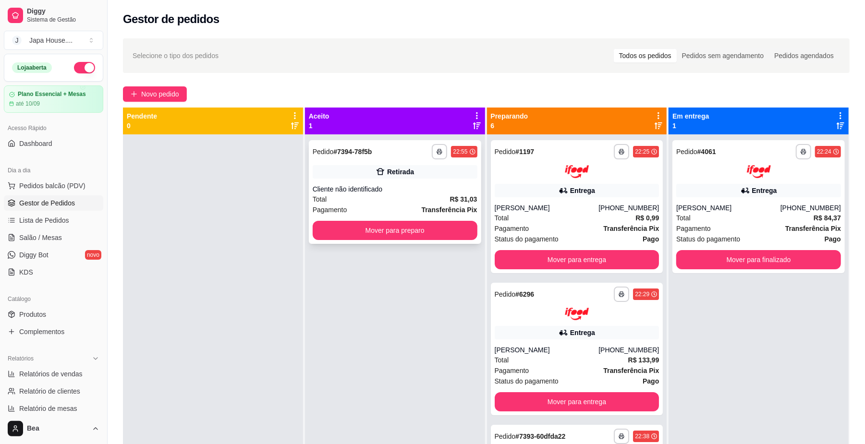
click at [421, 192] on div "Cliente não identificado" at bounding box center [395, 189] width 165 height 10
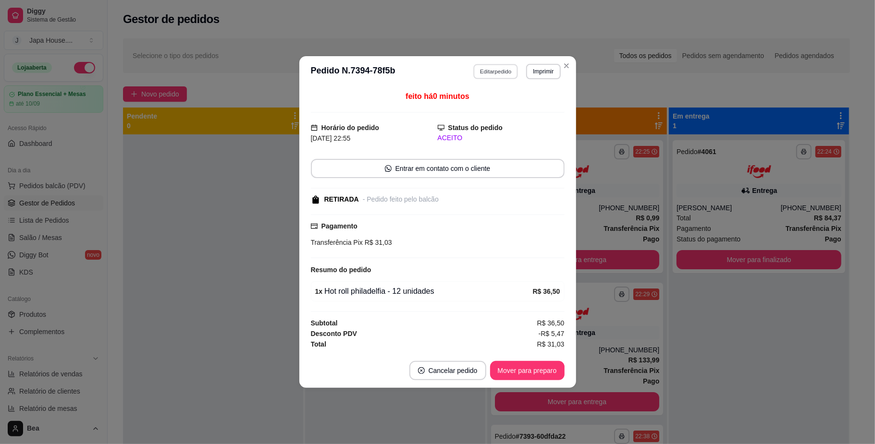
click at [506, 70] on button "Editar pedido" at bounding box center [495, 71] width 45 height 15
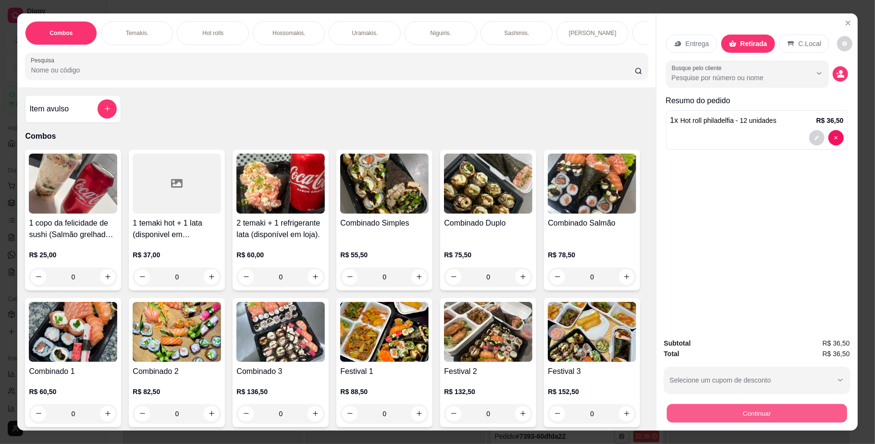
click at [737, 418] on button "Continuar" at bounding box center [756, 413] width 180 height 19
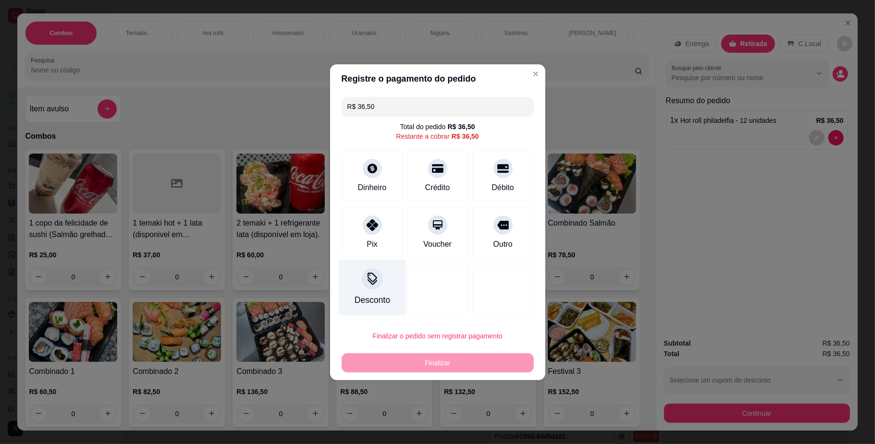
click at [378, 279] on div at bounding box center [372, 279] width 21 height 21
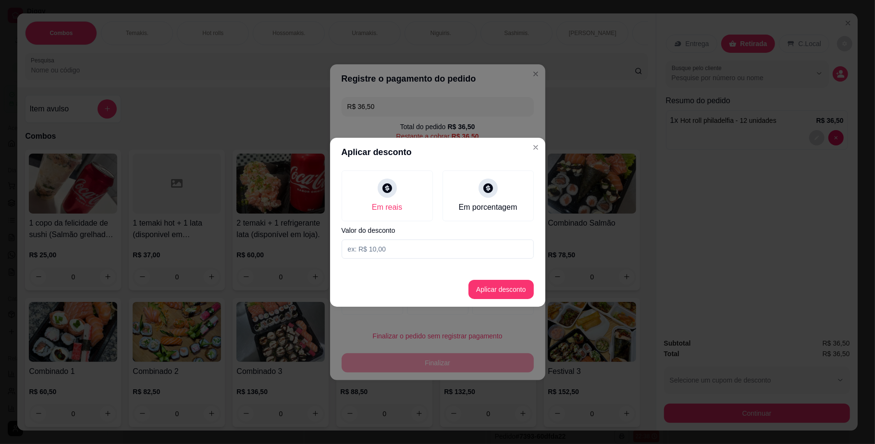
click at [410, 248] on input at bounding box center [438, 249] width 192 height 19
type input "20,00"
click at [486, 288] on button "Aplicar desconto" at bounding box center [500, 289] width 63 height 19
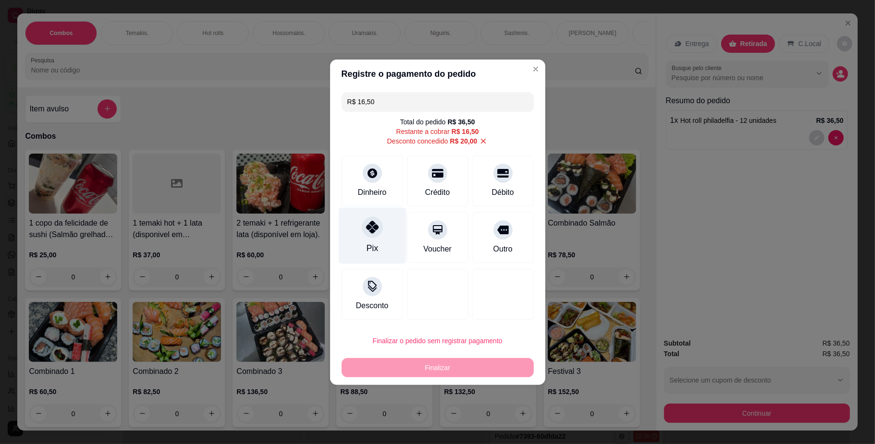
click at [385, 220] on div "Pix" at bounding box center [372, 236] width 68 height 56
type input "R$ 0,00"
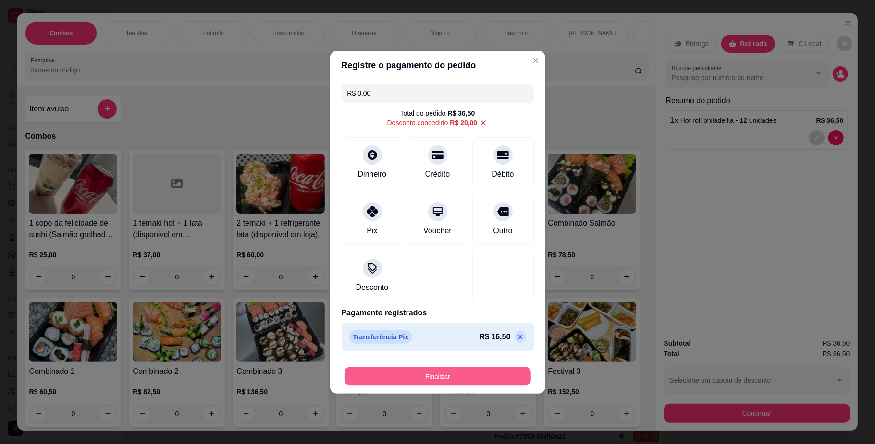
click at [429, 380] on button "Finalizar" at bounding box center [437, 376] width 186 height 19
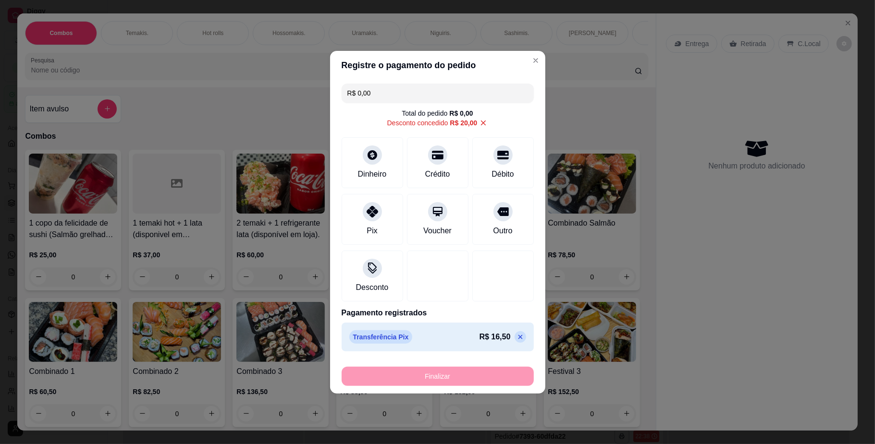
type input "0"
type input "-R$ 36,50"
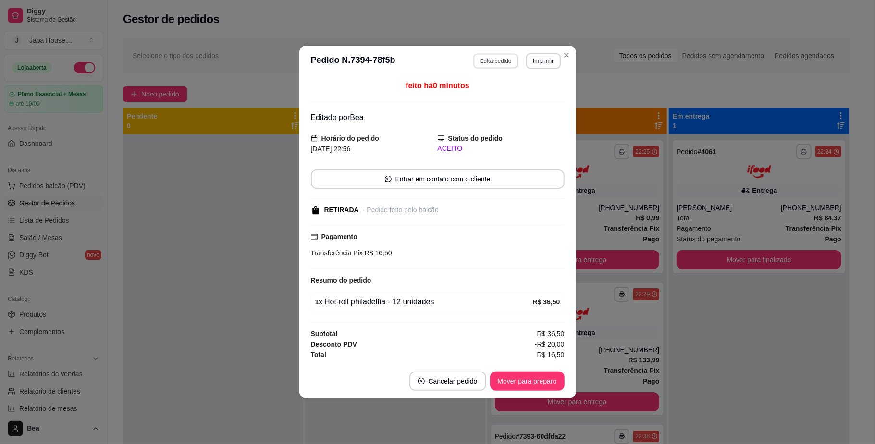
click at [500, 56] on button "Editar pedido" at bounding box center [495, 60] width 45 height 15
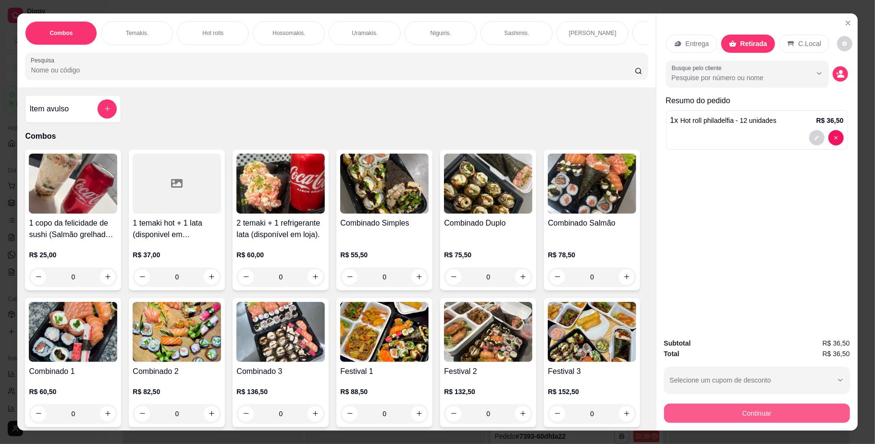
click at [697, 416] on button "Continuar" at bounding box center [757, 413] width 186 height 19
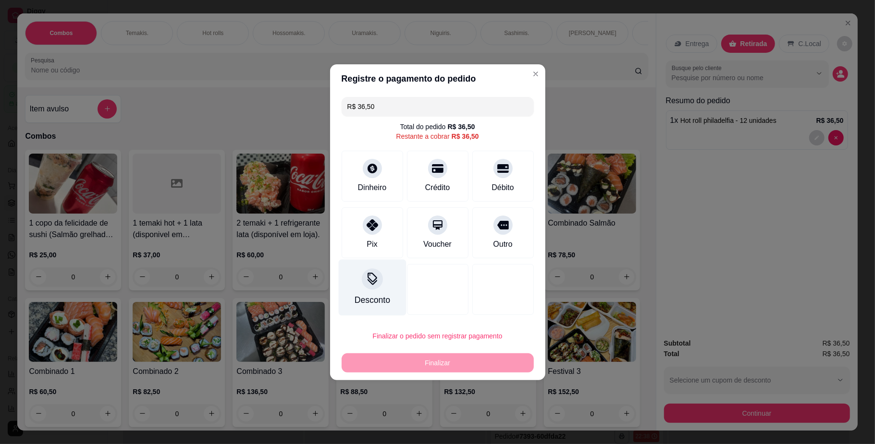
click at [385, 301] on div "Desconto" at bounding box center [372, 300] width 36 height 12
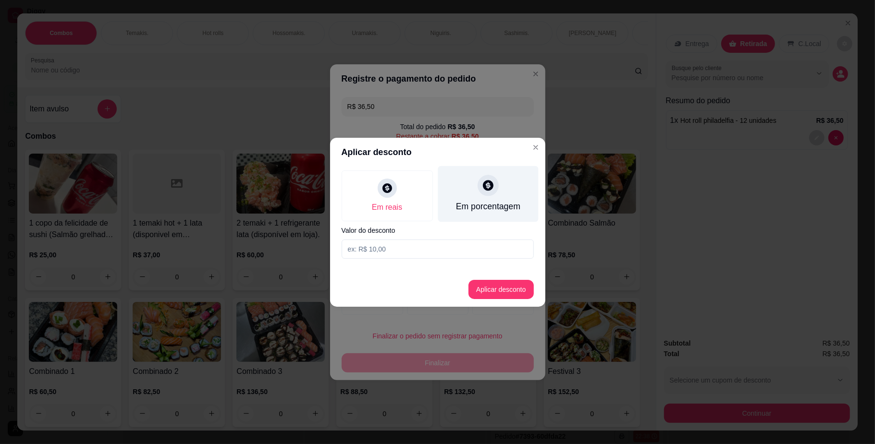
click at [466, 198] on div "Em porcentagem" at bounding box center [488, 194] width 100 height 56
click at [437, 252] on input at bounding box center [438, 249] width 192 height 19
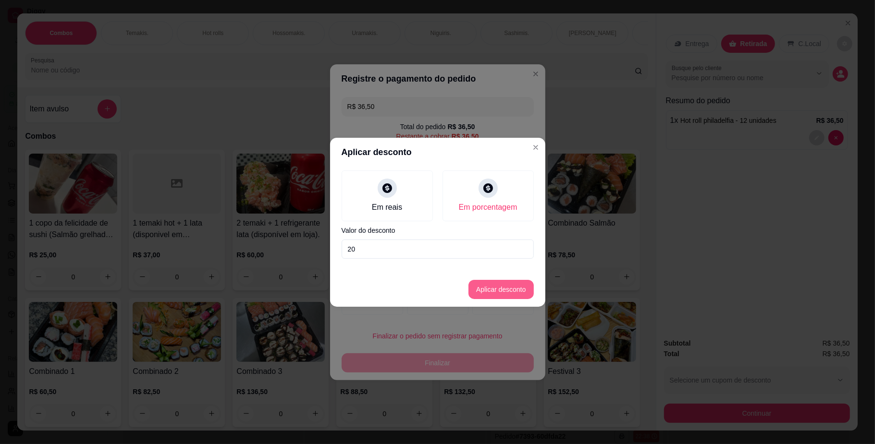
type input "20"
click at [496, 293] on button "Aplicar desconto" at bounding box center [500, 289] width 63 height 19
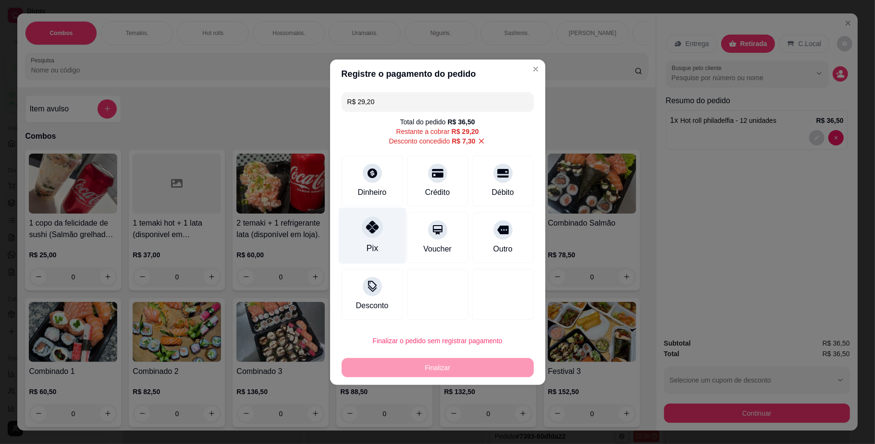
click at [374, 223] on icon at bounding box center [372, 227] width 12 height 12
type input "R$ 0,00"
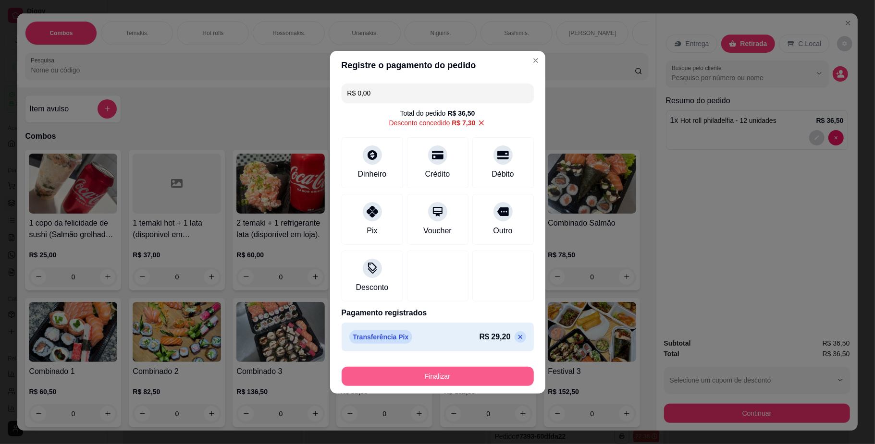
click at [408, 373] on button "Finalizar" at bounding box center [438, 376] width 192 height 19
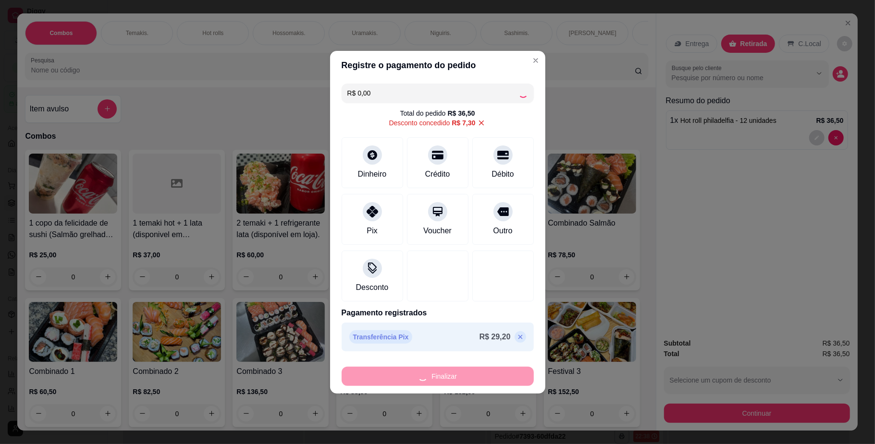
type input "0"
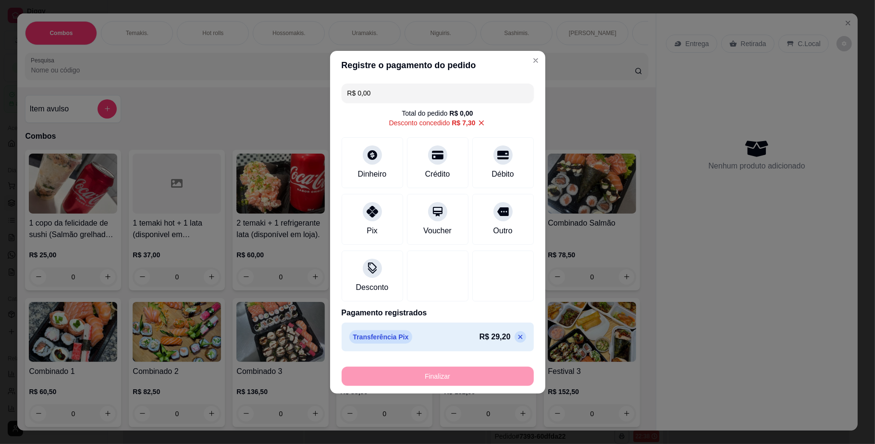
type input "-R$ 36,50"
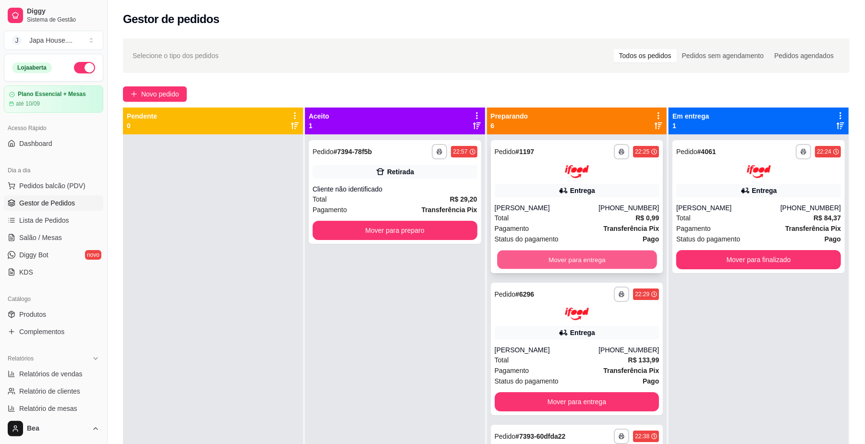
click at [521, 257] on button "Mover para entrega" at bounding box center [576, 259] width 159 height 19
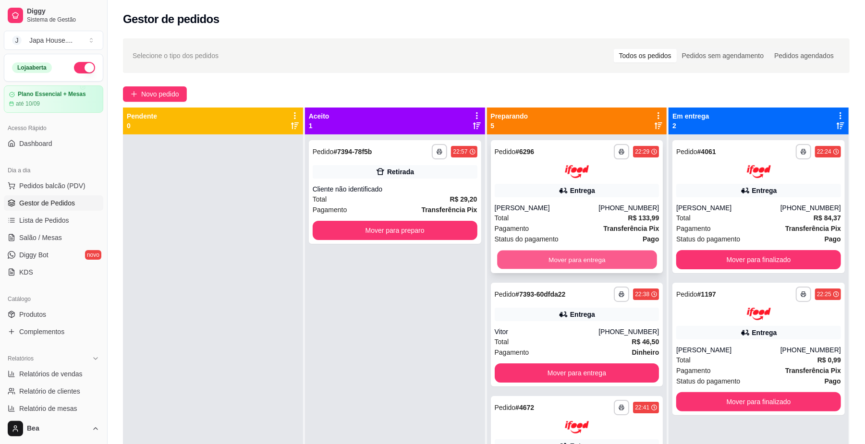
click at [531, 257] on button "Mover para entrega" at bounding box center [576, 259] width 159 height 19
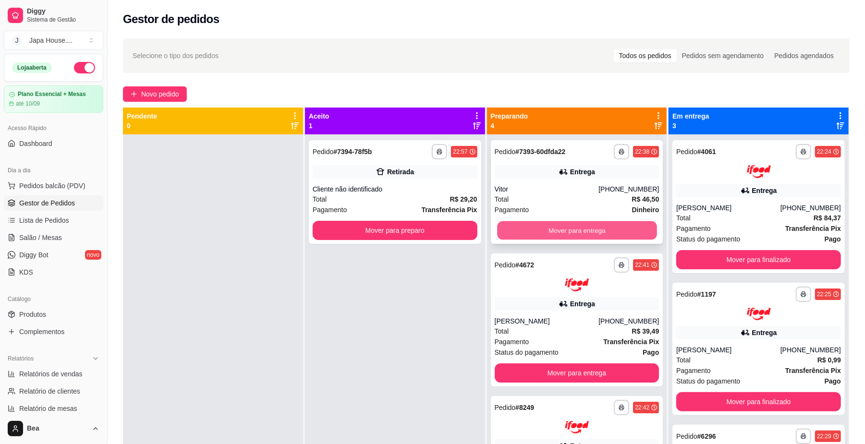
click at [550, 233] on button "Mover para entrega" at bounding box center [576, 230] width 159 height 19
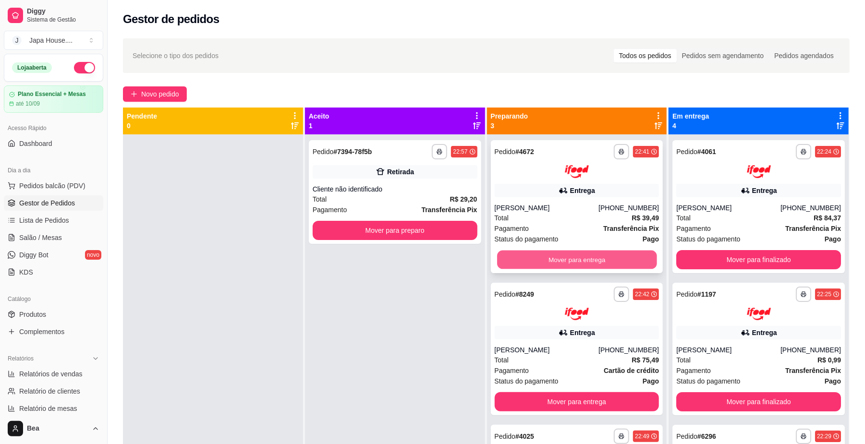
click at [560, 253] on button "Mover para entrega" at bounding box center [576, 259] width 159 height 19
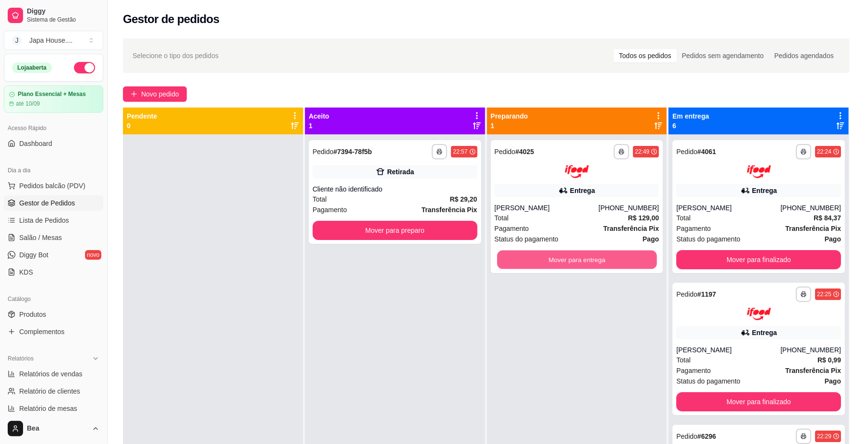
click at [560, 253] on button "Mover para entrega" at bounding box center [576, 259] width 159 height 19
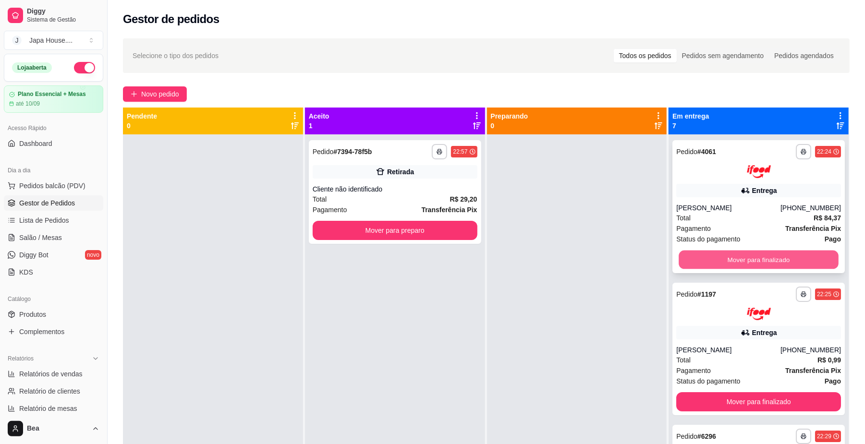
click at [698, 250] on button "Mover para finalizado" at bounding box center [758, 259] width 159 height 19
click at [699, 255] on button "Mover para finalizado" at bounding box center [758, 259] width 165 height 19
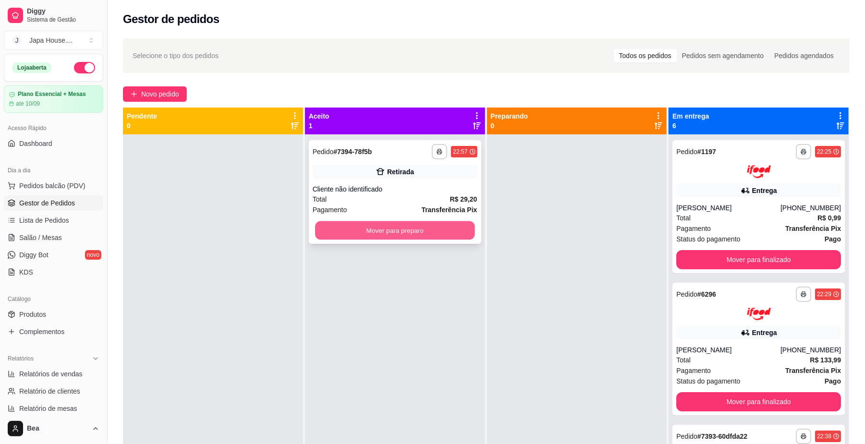
click at [443, 229] on button "Mover para preparo" at bounding box center [394, 230] width 159 height 19
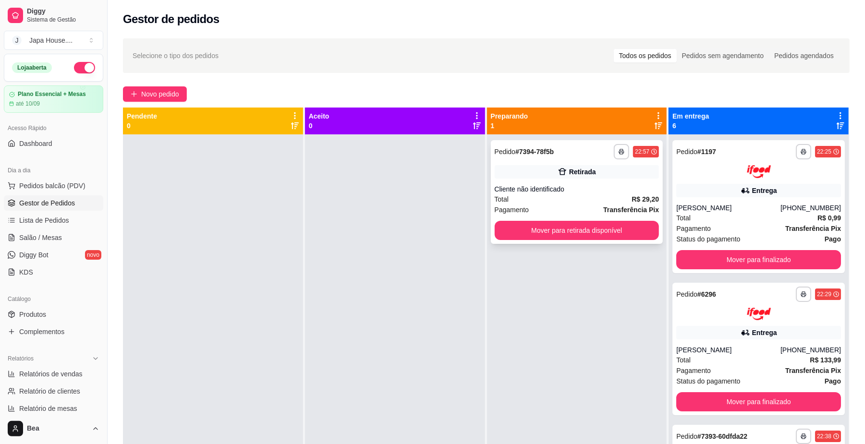
click at [538, 187] on div "Cliente não identificado" at bounding box center [577, 189] width 165 height 10
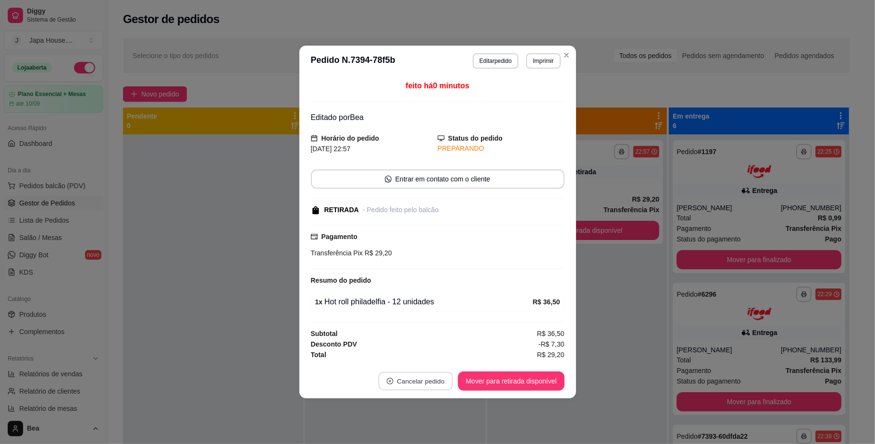
click at [409, 379] on button "Cancelar pedido" at bounding box center [416, 381] width 74 height 19
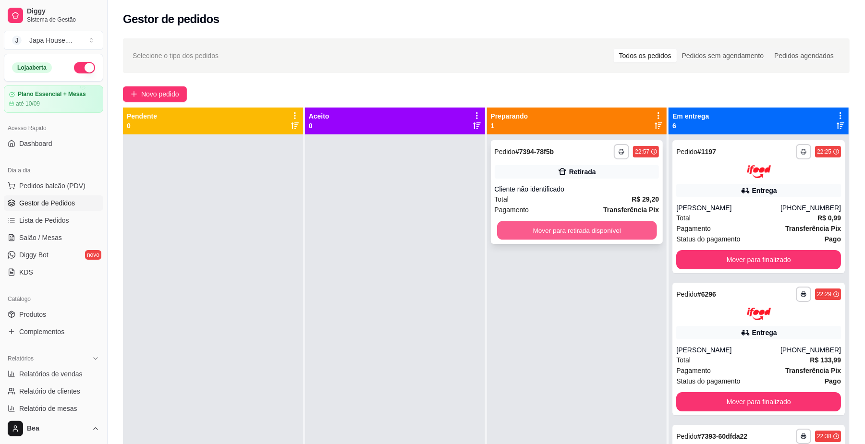
click at [625, 239] on button "Mover para retirada disponível" at bounding box center [576, 230] width 159 height 19
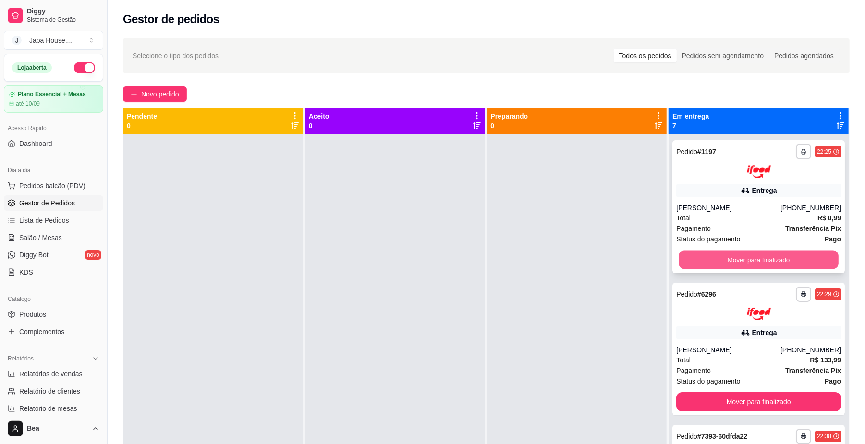
click at [708, 260] on button "Mover para finalizado" at bounding box center [758, 259] width 159 height 19
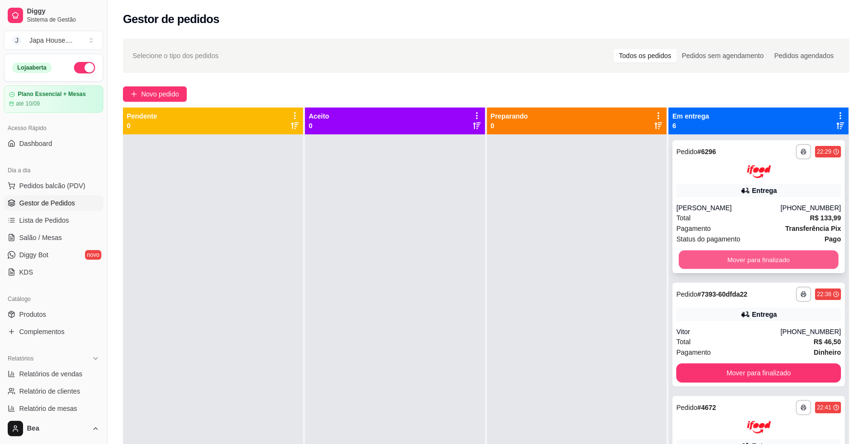
click at [732, 256] on button "Mover para finalizado" at bounding box center [758, 259] width 159 height 19
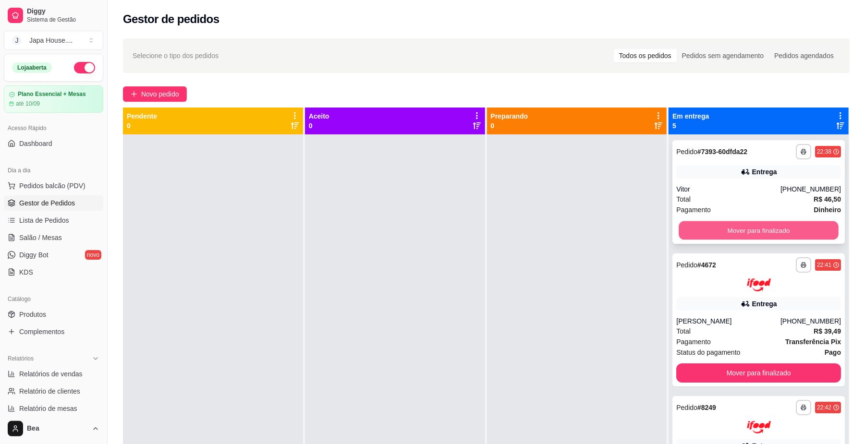
click at [713, 232] on button "Mover para finalizado" at bounding box center [758, 230] width 159 height 19
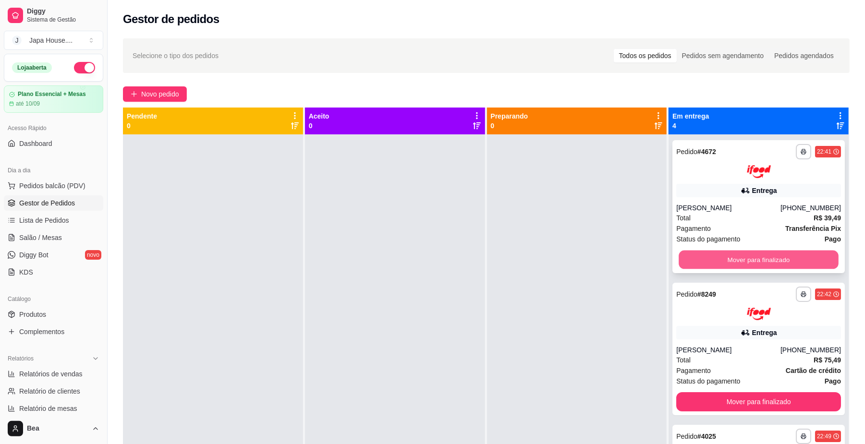
click at [711, 252] on button "Mover para finalizado" at bounding box center [758, 259] width 159 height 19
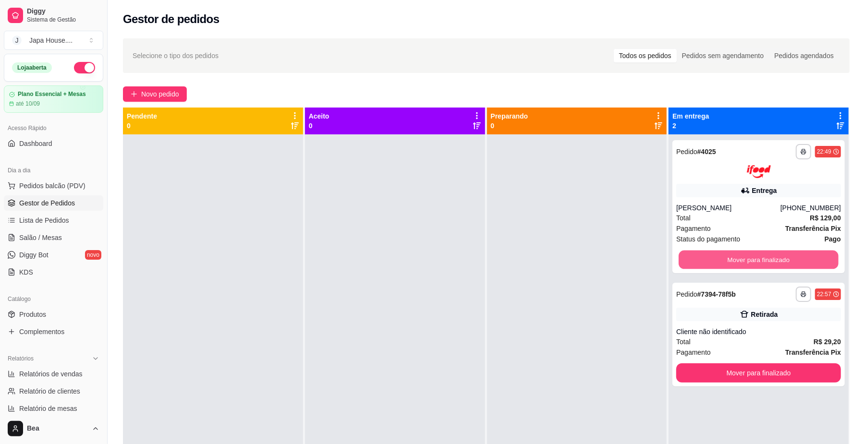
click at [711, 252] on button "Mover para finalizado" at bounding box center [758, 259] width 159 height 19
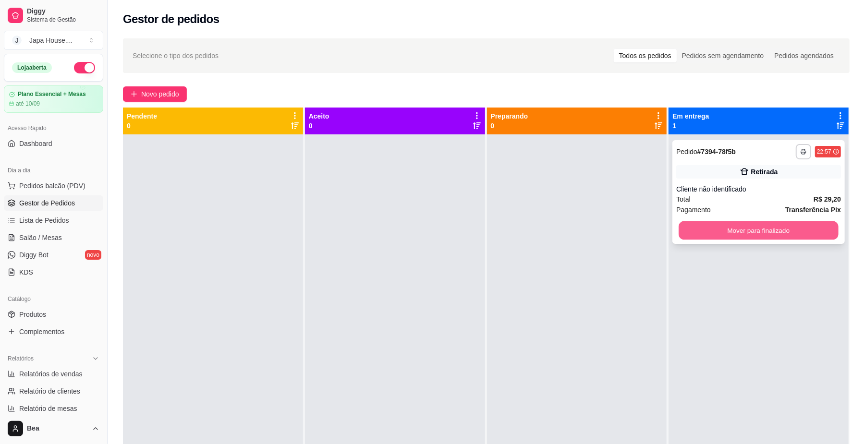
click at [704, 235] on button "Mover para finalizado" at bounding box center [758, 230] width 159 height 19
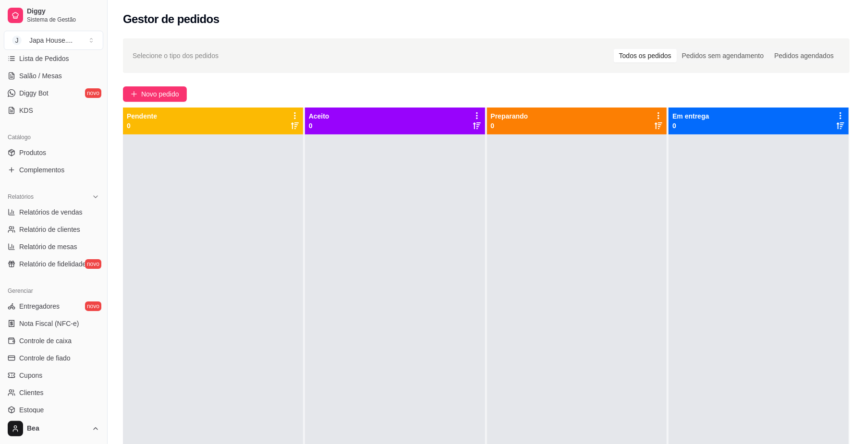
scroll to position [247, 0]
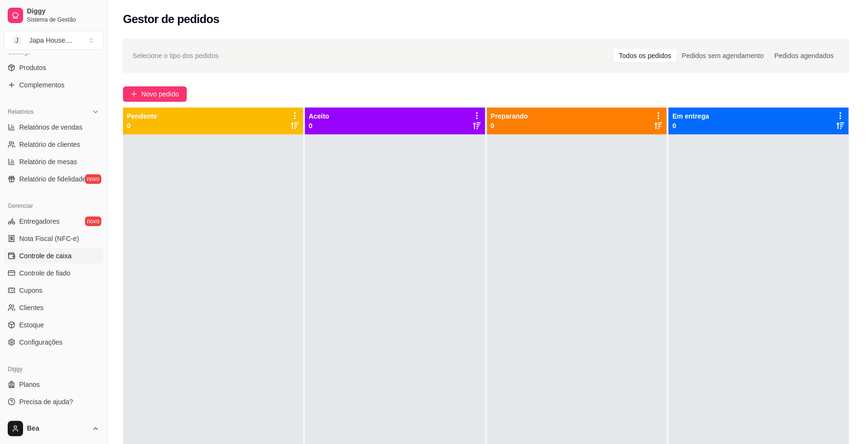
click at [66, 255] on span "Controle de caixa" at bounding box center [45, 256] width 52 height 10
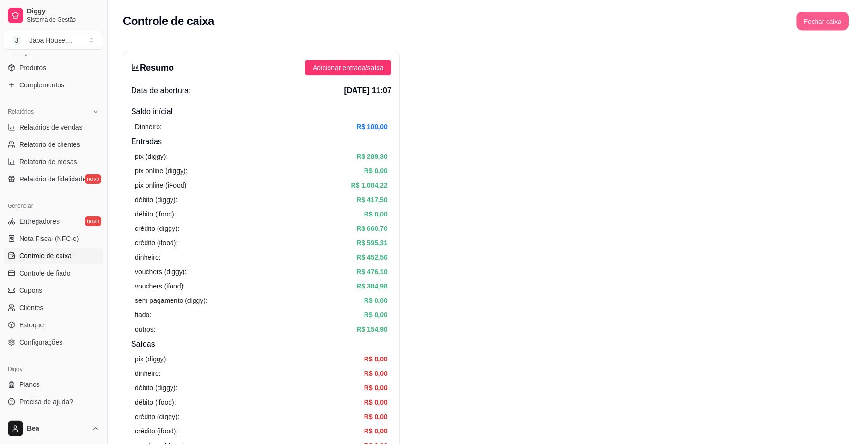
click at [821, 16] on button "Fechar caixa" at bounding box center [823, 21] width 52 height 19
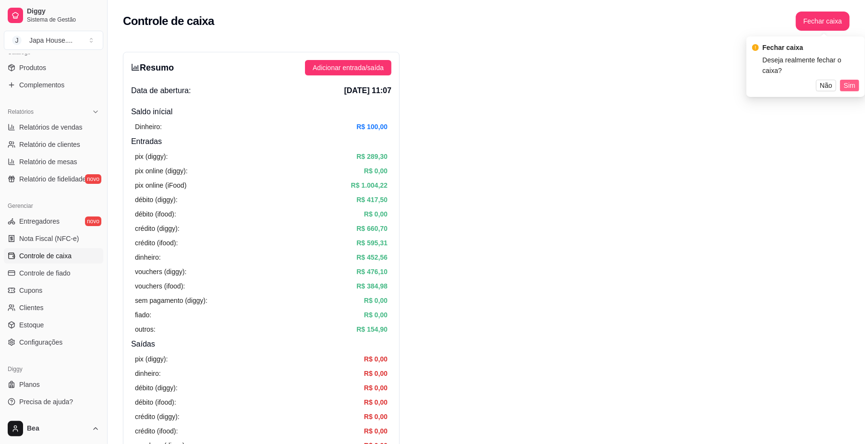
click at [848, 80] on span "Sim" at bounding box center [850, 85] width 12 height 11
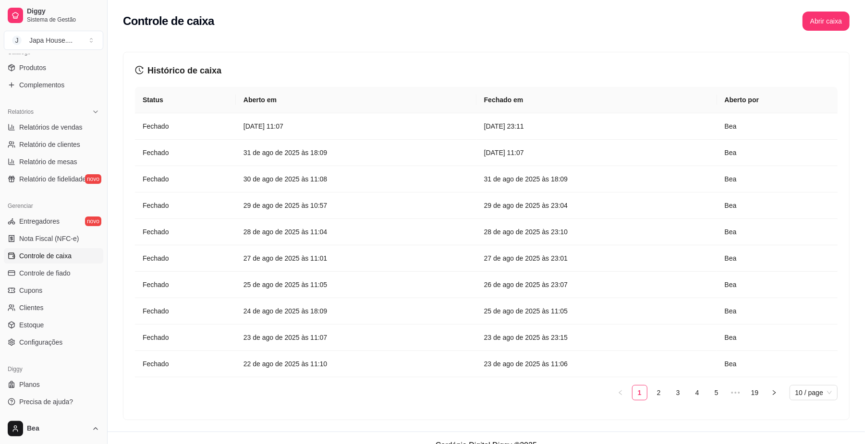
click at [786, 41] on div "Histórico de caixa Status Aberto em [GEOGRAPHIC_DATA] em [GEOGRAPHIC_DATA] por …" at bounding box center [487, 234] width 758 height 395
